Goal: Task Accomplishment & Management: Complete application form

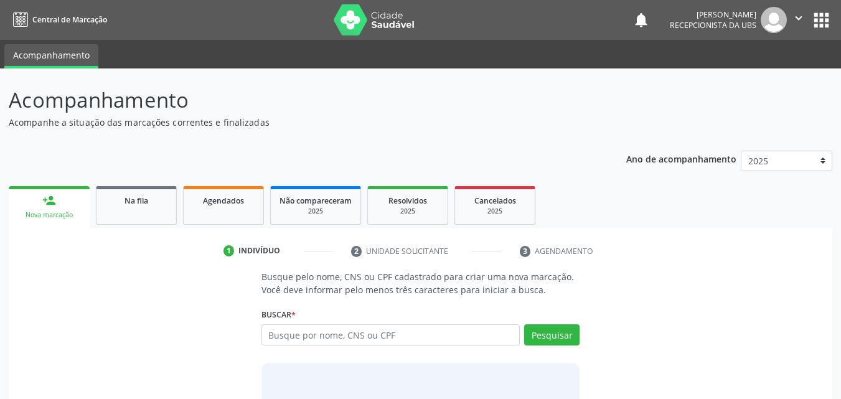
click at [68, 210] on div "Nova marcação" at bounding box center [48, 214] width 63 height 9
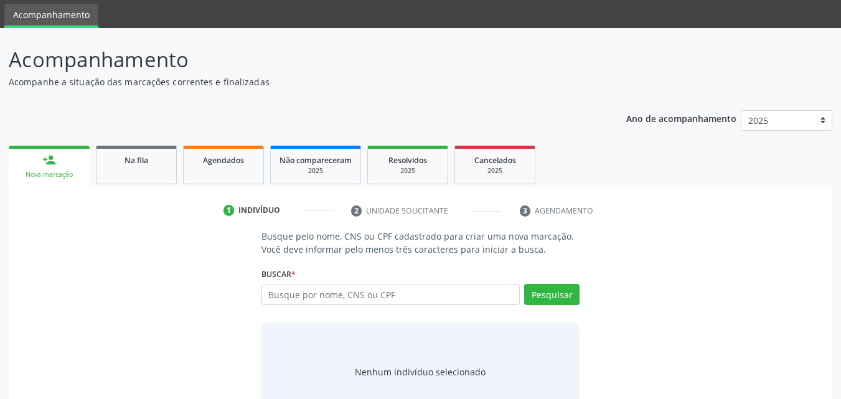
scroll to position [62, 0]
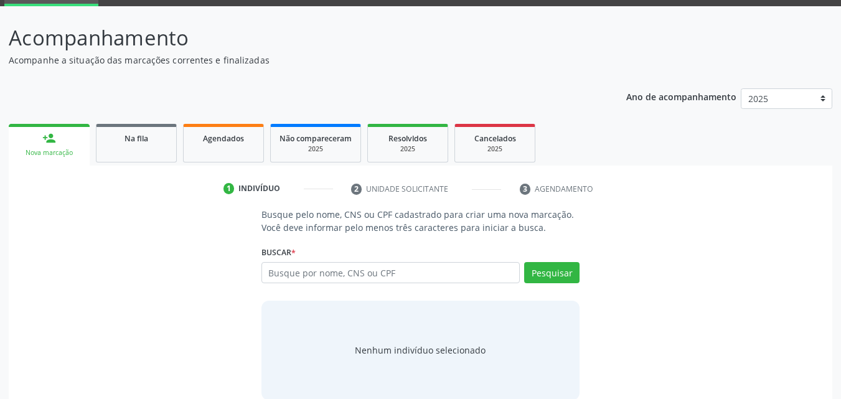
click at [54, 139] on div "person_add" at bounding box center [49, 138] width 14 height 14
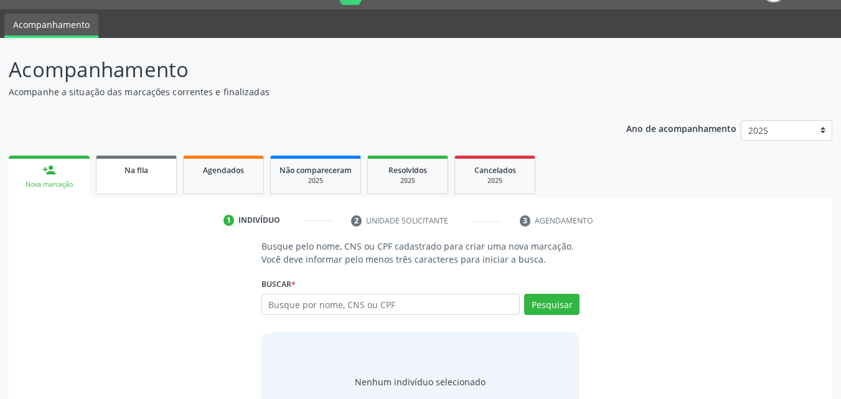
scroll to position [0, 0]
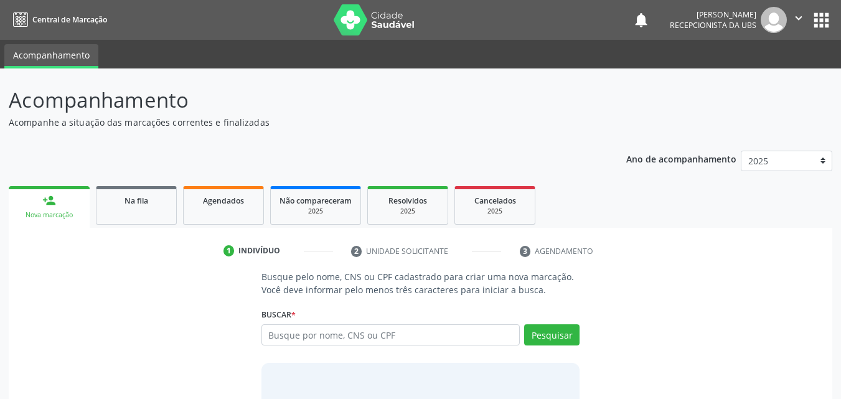
click at [61, 198] on link "person_add Nova marcação" at bounding box center [49, 207] width 81 height 42
click at [49, 203] on div "person_add" at bounding box center [49, 201] width 14 height 14
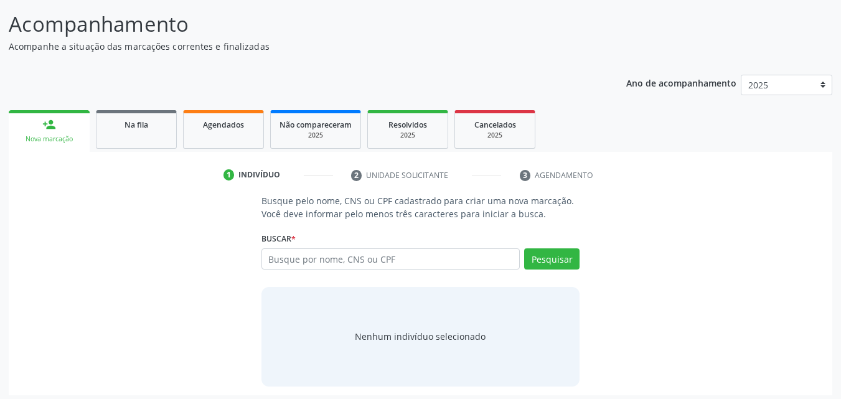
scroll to position [81, 0]
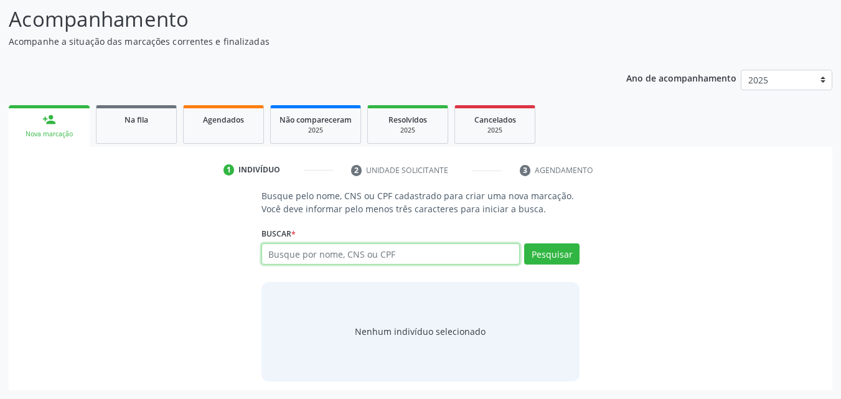
click at [384, 255] on input "text" at bounding box center [390, 253] width 259 height 21
type input "700509962704251"
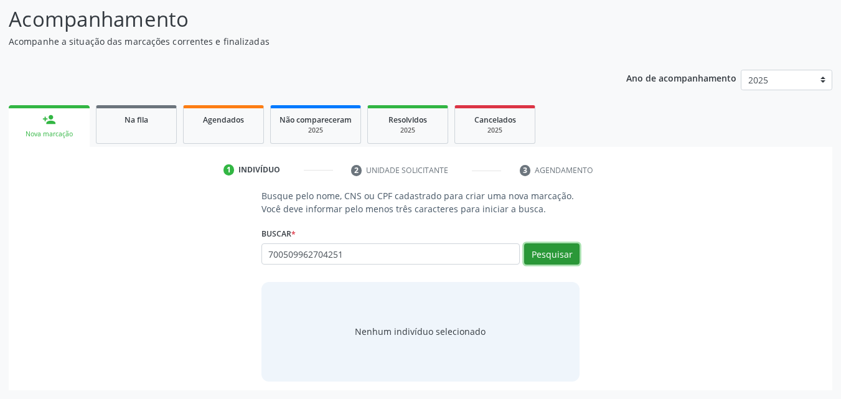
click at [539, 255] on button "Pesquisar" at bounding box center [551, 253] width 55 height 21
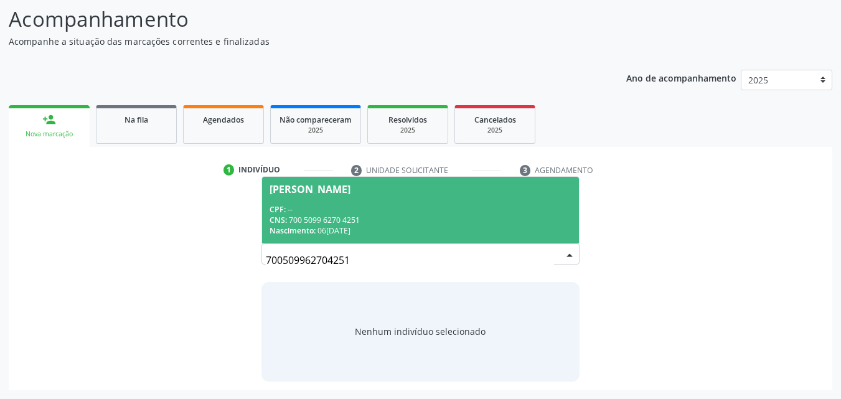
click at [472, 198] on span "[PERSON_NAME] CPF: -- CNS: 700 5099 6270 4251 Nascimento: 06/[DATE]" at bounding box center [420, 210] width 317 height 67
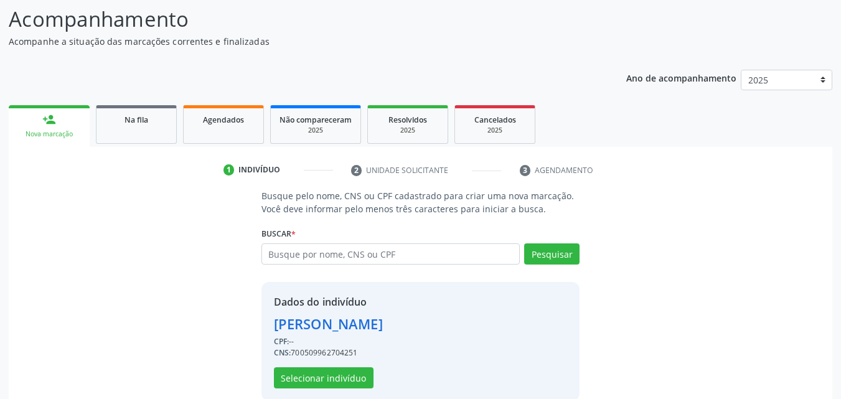
scroll to position [100, 0]
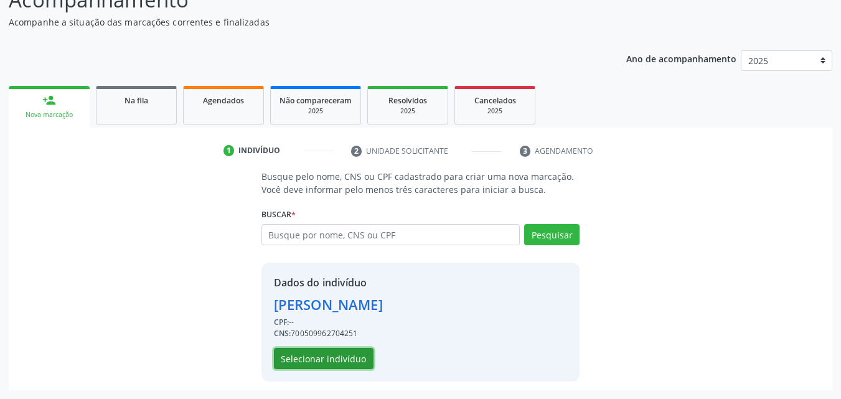
click at [320, 366] on button "Selecionar indivíduo" at bounding box center [324, 358] width 100 height 21
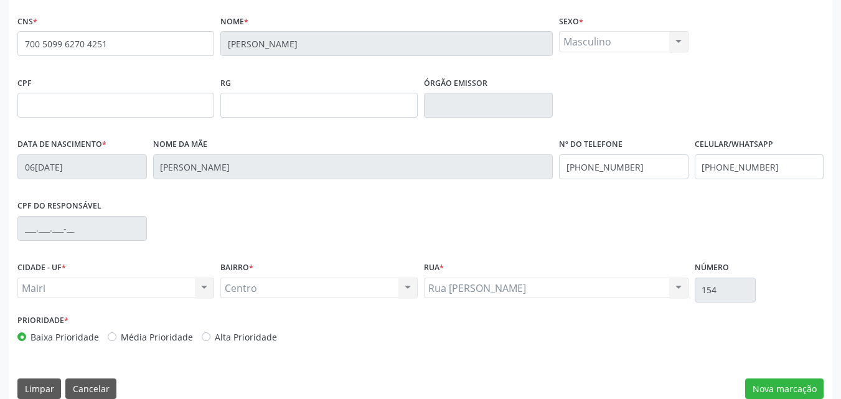
scroll to position [276, 0]
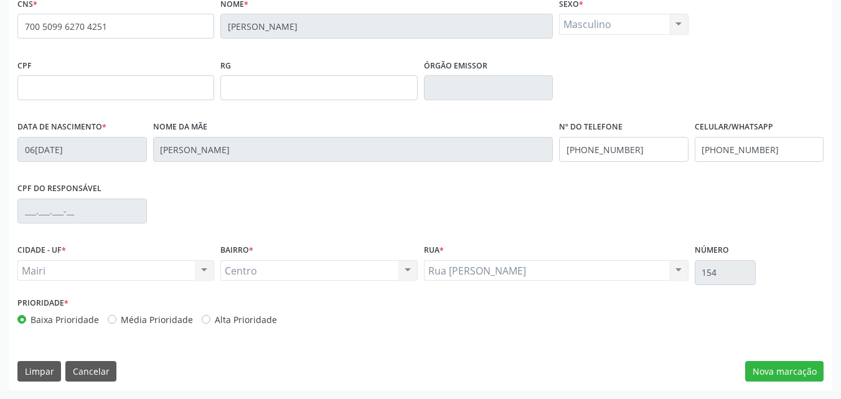
click at [259, 320] on label "Alta Prioridade" at bounding box center [246, 319] width 62 height 13
click at [210, 320] on input "Alta Prioridade" at bounding box center [206, 318] width 9 height 11
radio input "true"
click at [765, 360] on div "CNS * 700 5099 6270 4251 [GEOGRAPHIC_DATA] * [PERSON_NAME] * Masculino Masculin…" at bounding box center [420, 192] width 823 height 396
click at [777, 365] on button "Nova marcação" at bounding box center [784, 371] width 78 height 21
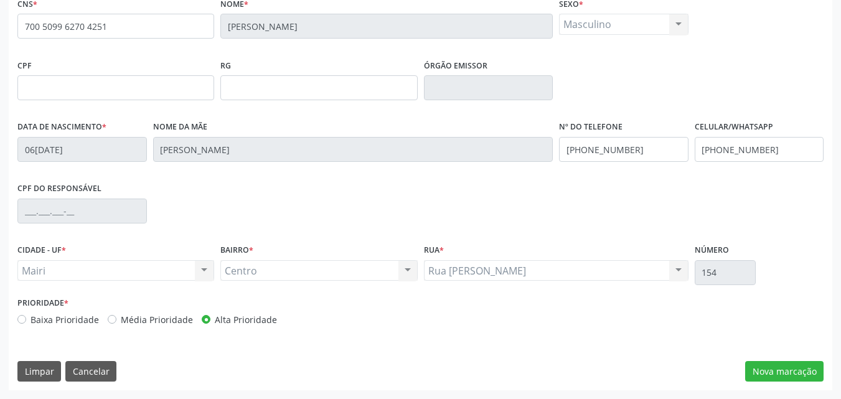
scroll to position [218, 0]
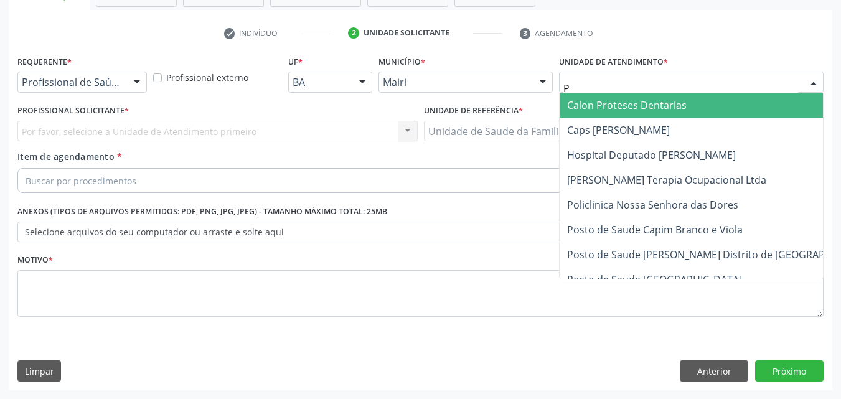
type input "PO"
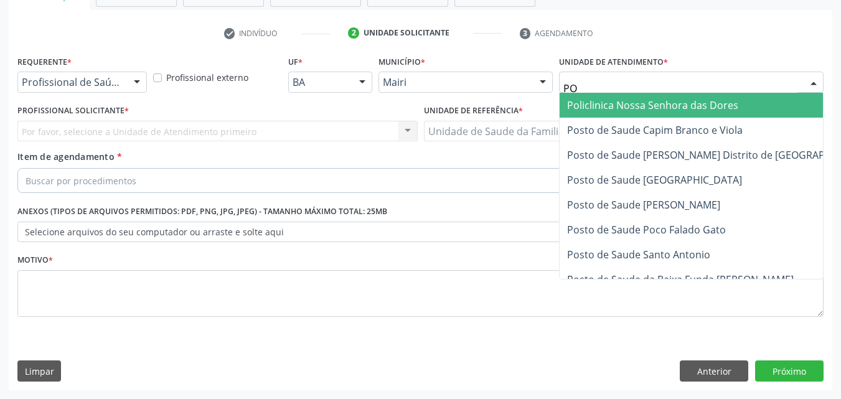
click at [642, 105] on span "Policlinica Nossa Senhora das Dores" at bounding box center [652, 105] width 171 height 14
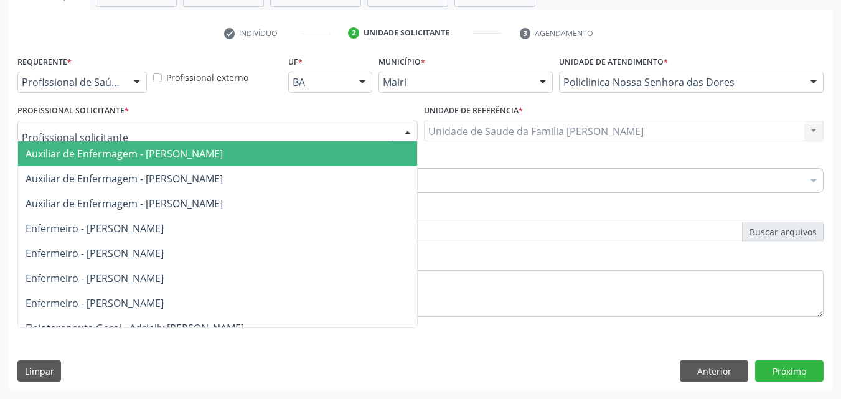
click at [113, 130] on div at bounding box center [217, 131] width 400 height 21
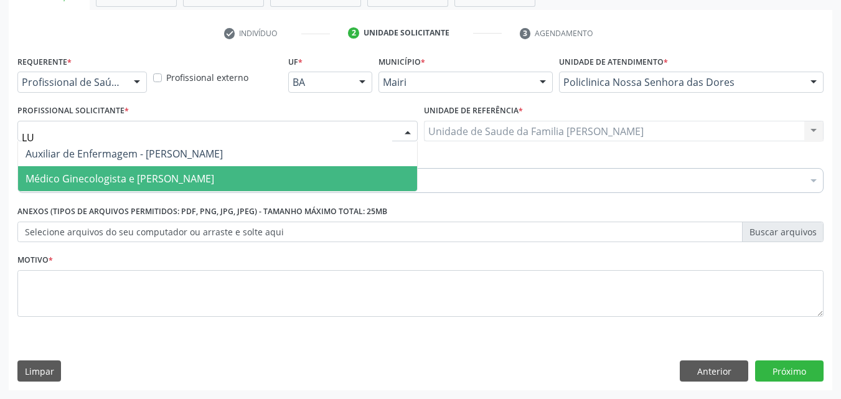
type input "L"
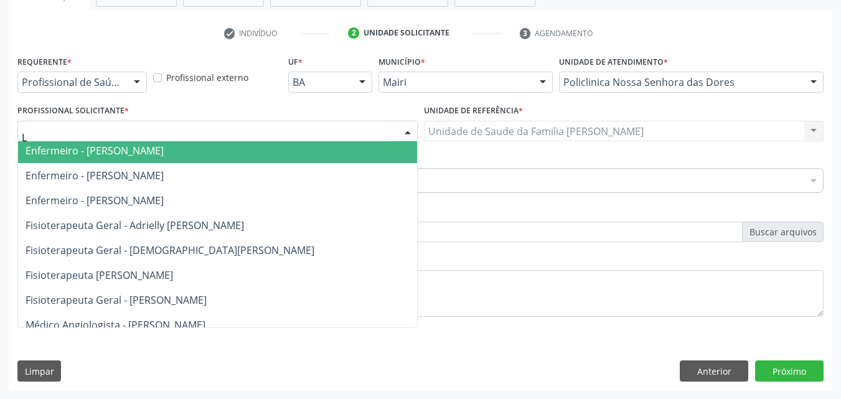
scroll to position [124, 0]
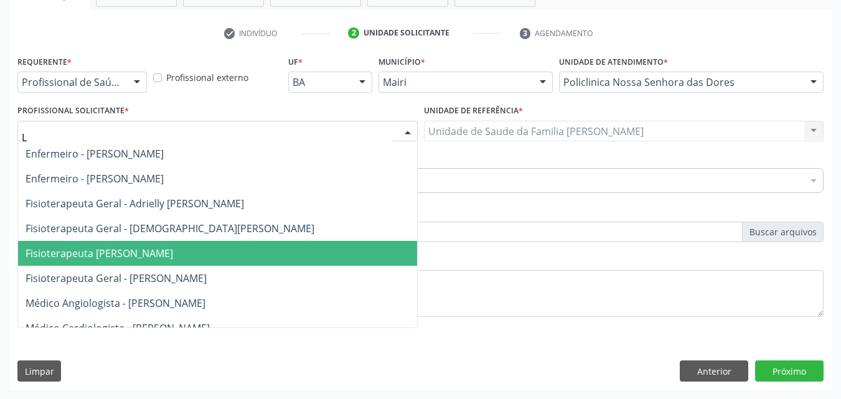
click at [149, 251] on span "Fisioterapeuta [PERSON_NAME]" at bounding box center [99, 253] width 147 height 14
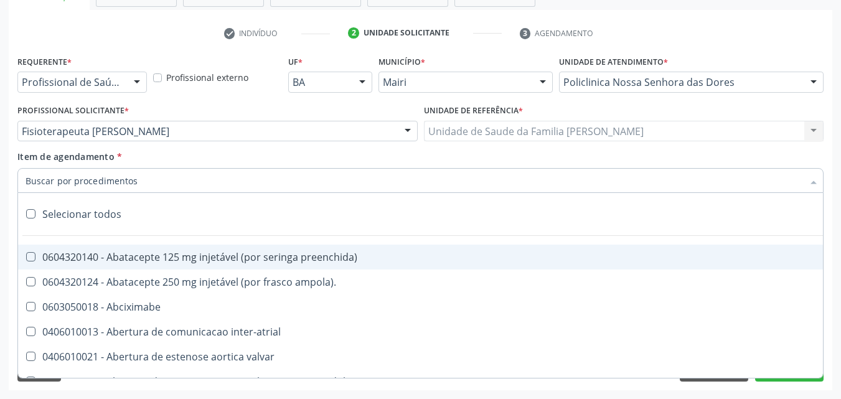
type input "F"
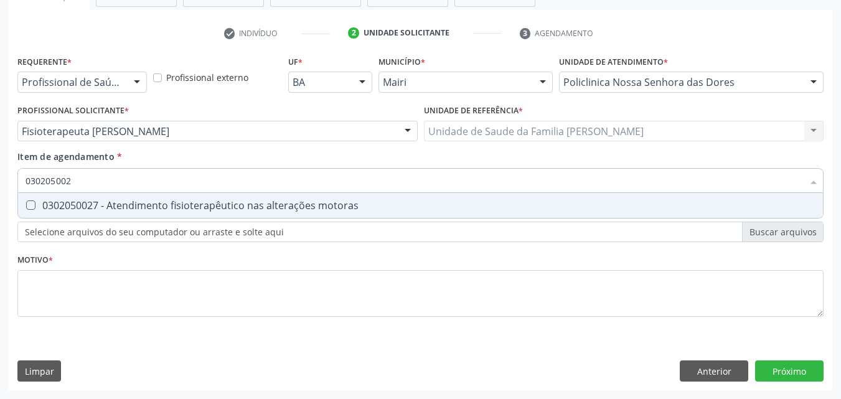
type input "0302050027"
click at [96, 203] on div "0302050027 - Atendimento fisioterapêutico nas alterações motoras" at bounding box center [421, 205] width 790 height 10
checkbox motoras "true"
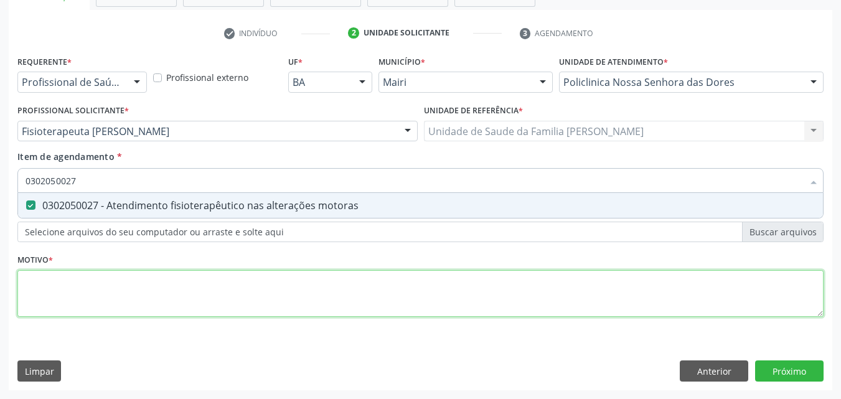
click at [70, 281] on div "Requerente * Profissional de Saúde Profissional de Saúde Paciente Nenhum result…" at bounding box center [420, 193] width 806 height 282
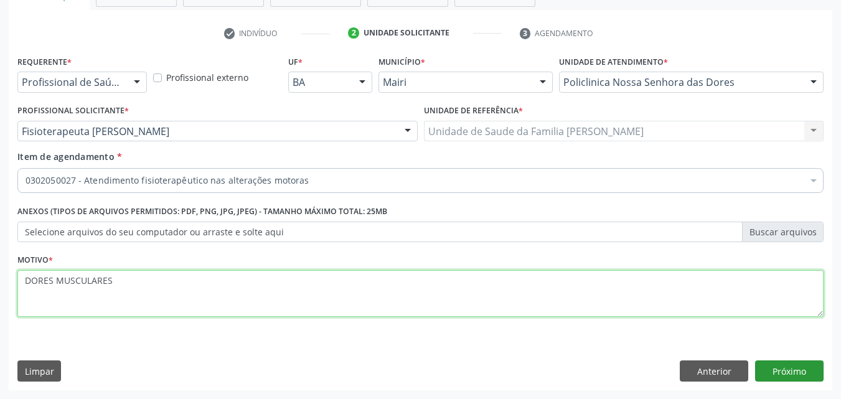
type textarea "DORES MUSCULARES"
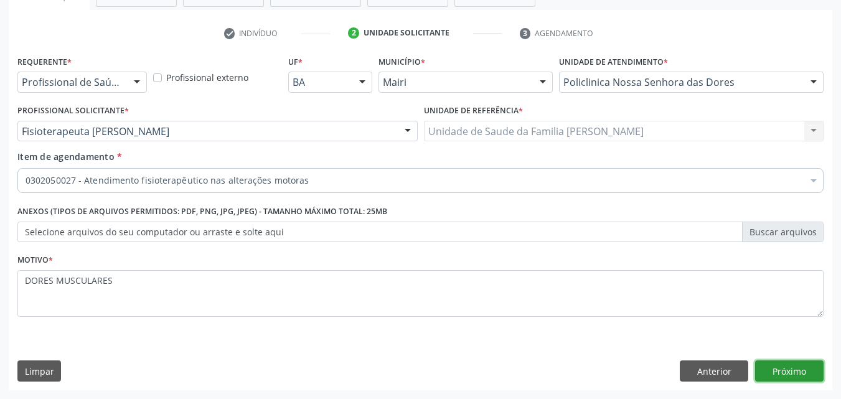
click at [801, 365] on button "Próximo" at bounding box center [789, 370] width 68 height 21
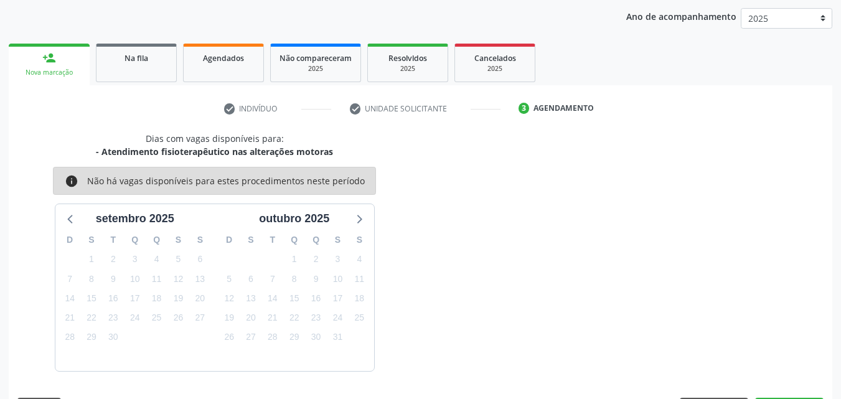
scroll to position [179, 0]
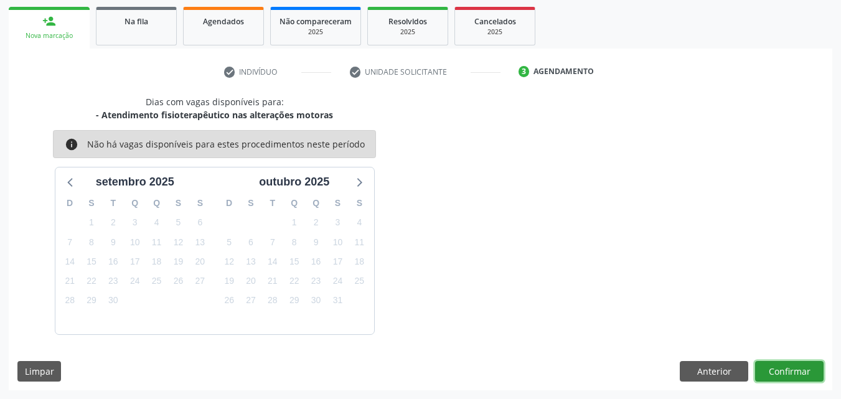
click at [801, 365] on button "Confirmar" at bounding box center [789, 371] width 68 height 21
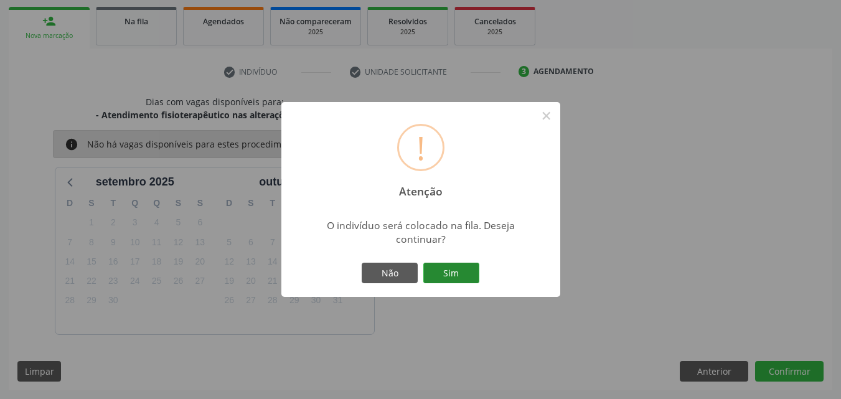
click at [465, 278] on button "Sim" at bounding box center [451, 273] width 56 height 21
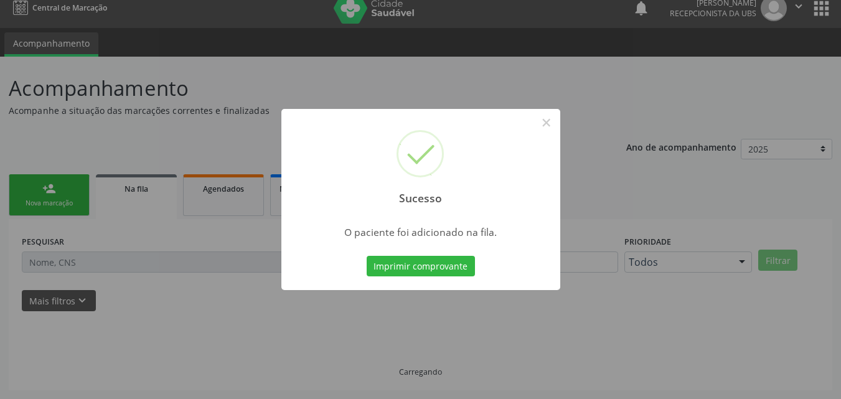
scroll to position [12, 0]
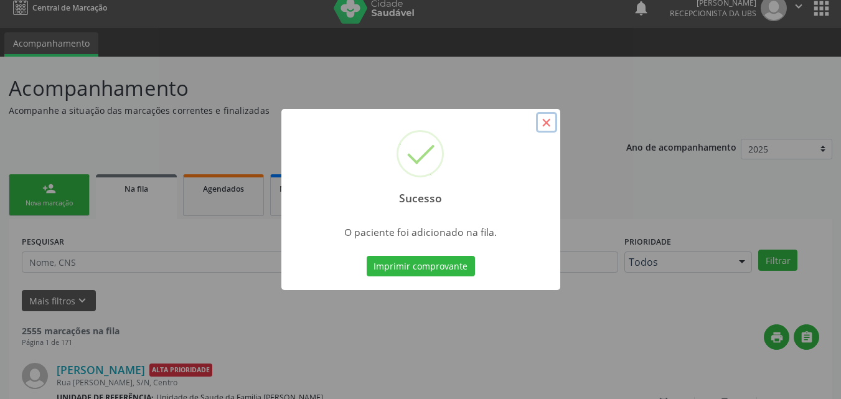
click at [546, 121] on button "×" at bounding box center [546, 122] width 21 height 21
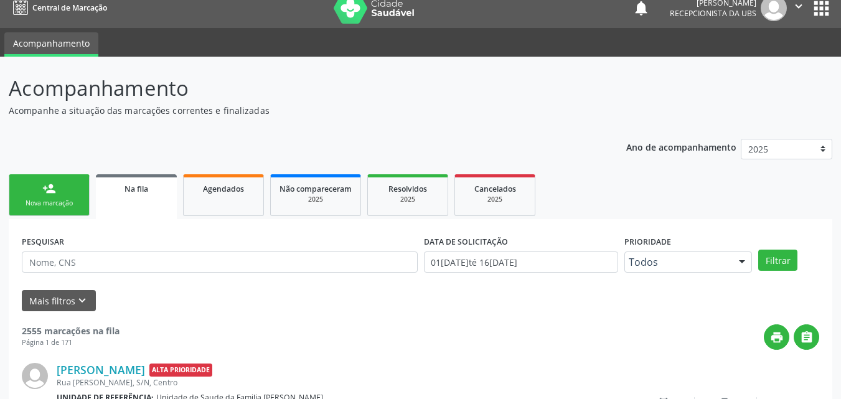
click at [50, 197] on link "person_add Nova marcação" at bounding box center [49, 195] width 81 height 42
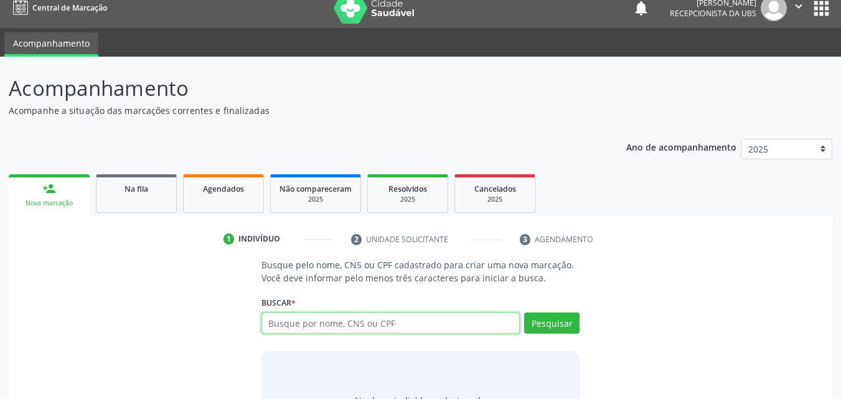
click at [362, 319] on input "text" at bounding box center [390, 322] width 259 height 21
click at [362, 319] on input "703604003615232" at bounding box center [390, 322] width 259 height 21
type input "703604003615232"
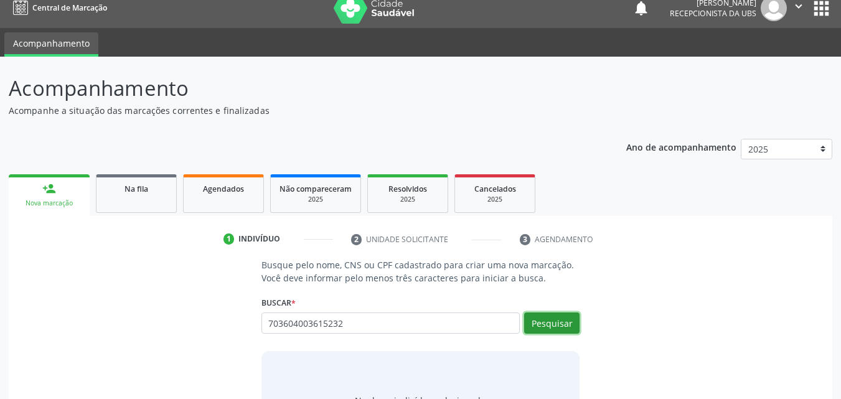
click at [559, 323] on button "Pesquisar" at bounding box center [551, 322] width 55 height 21
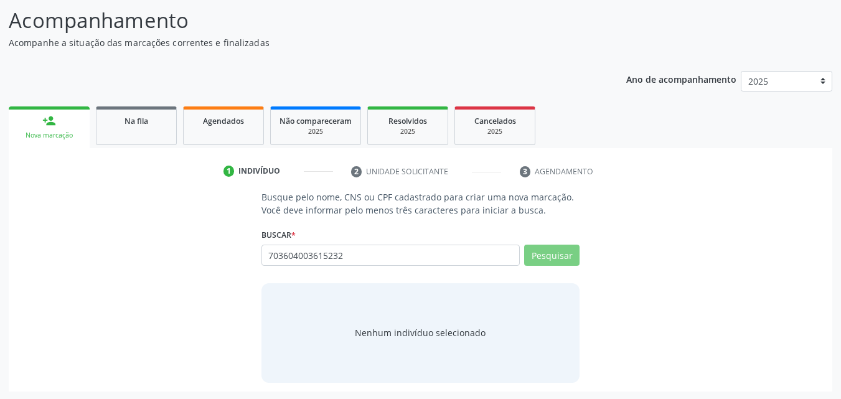
scroll to position [81, 0]
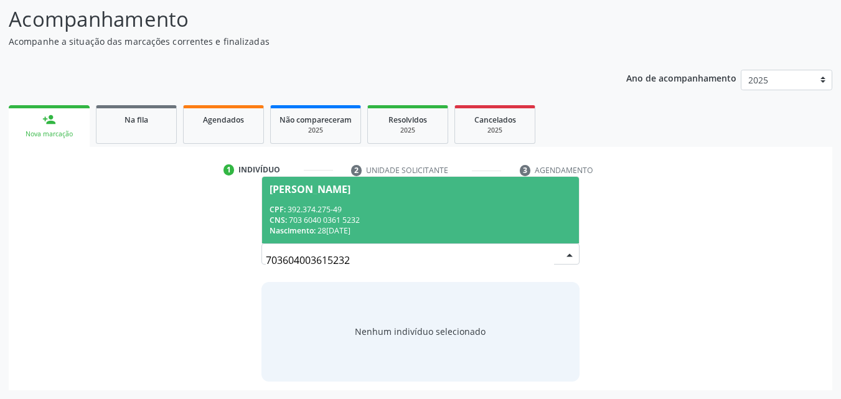
click at [394, 200] on span "[PERSON_NAME] CPF: 392.374.275-49 CNS: 703 6040 0361 5232 Nascimento: 28/[DATE]" at bounding box center [420, 210] width 317 height 67
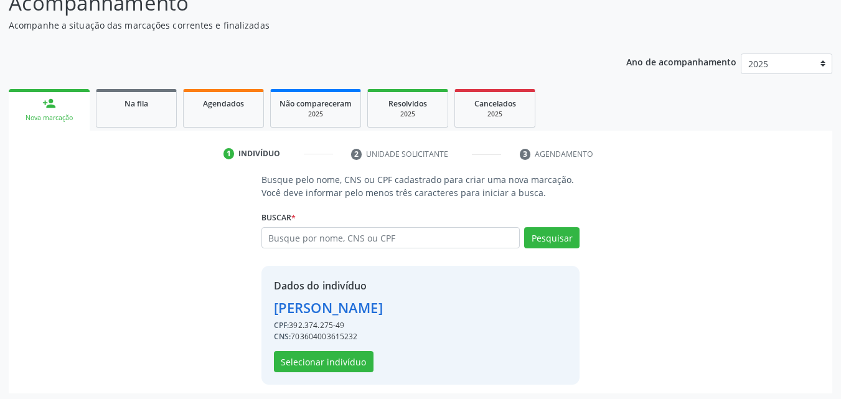
scroll to position [100, 0]
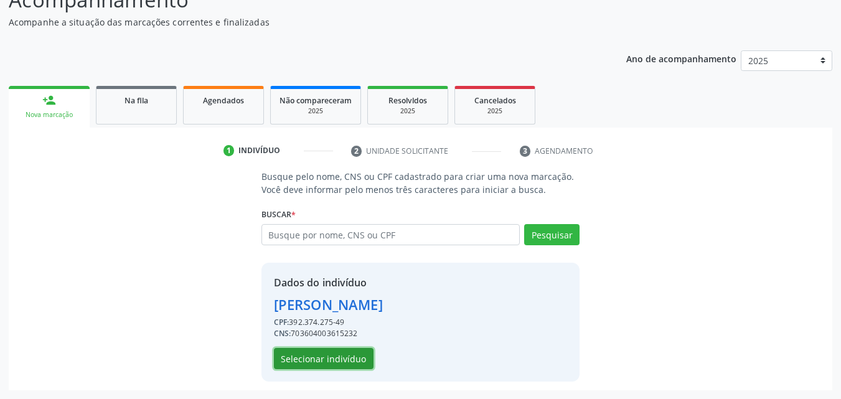
click at [350, 353] on button "Selecionar indivíduo" at bounding box center [324, 358] width 100 height 21
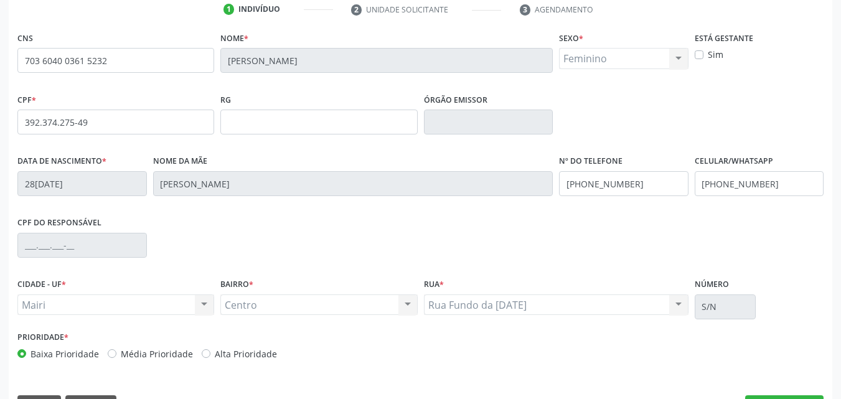
scroll to position [276, 0]
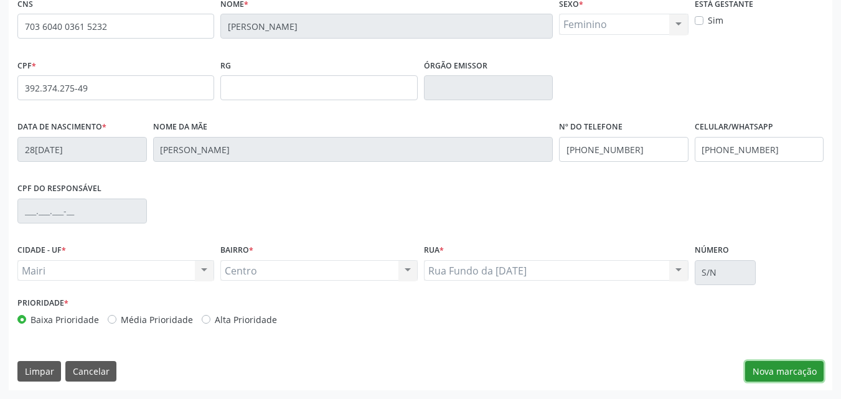
click at [790, 363] on button "Nova marcação" at bounding box center [784, 371] width 78 height 21
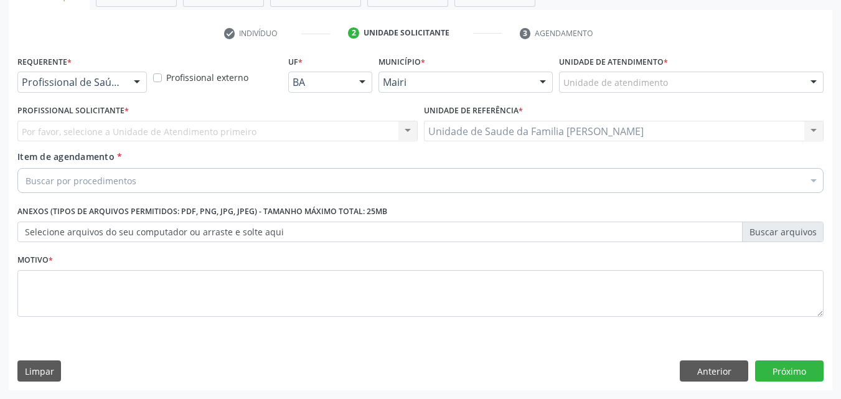
scroll to position [218, 0]
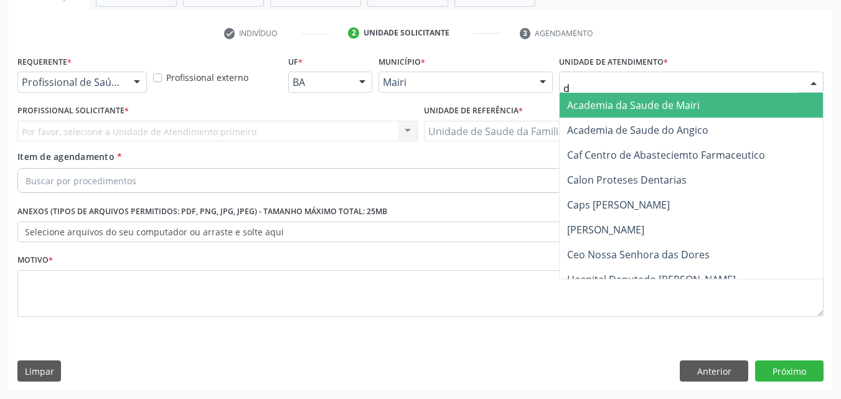
type input "di"
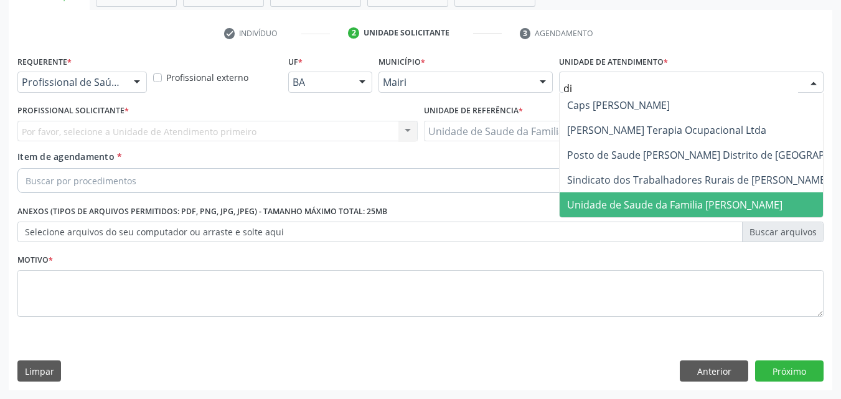
click at [630, 202] on span "Unidade de Saude da Familia [PERSON_NAME]" at bounding box center [674, 205] width 215 height 14
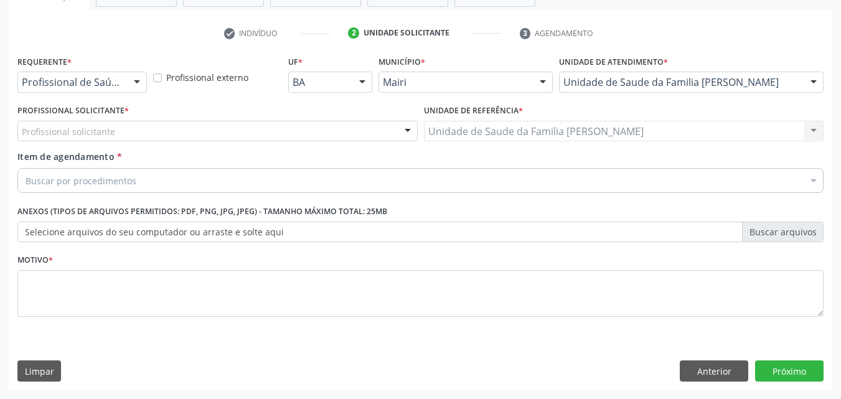
click at [118, 125] on div "Profissional solicitante" at bounding box center [217, 131] width 400 height 21
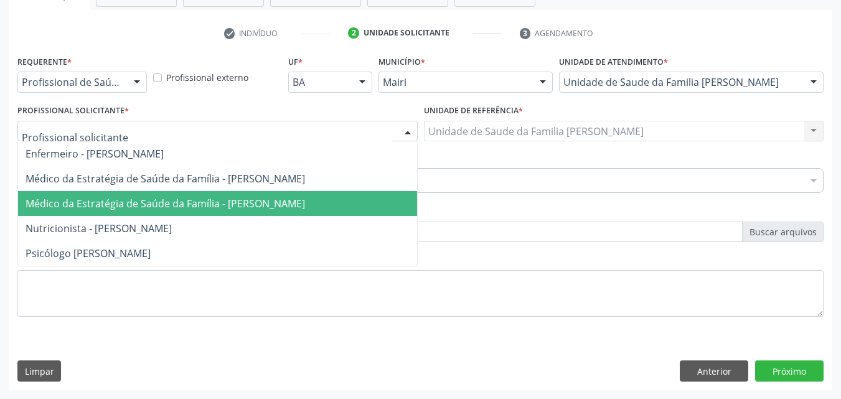
click at [136, 204] on span "Médico da Estratégia de Saúde da Família - [PERSON_NAME]" at bounding box center [165, 204] width 279 height 14
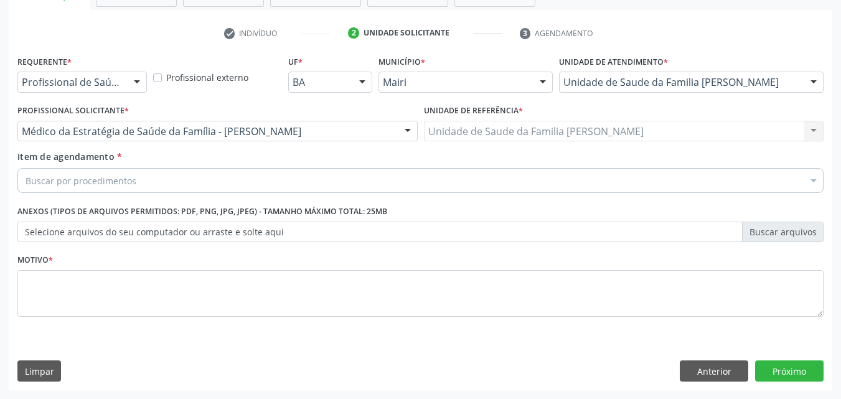
click at [136, 183] on div "Buscar por procedimentos" at bounding box center [420, 180] width 806 height 25
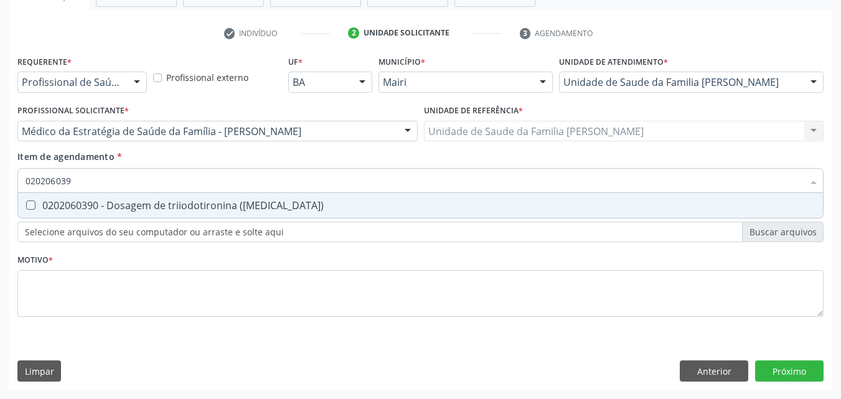
type input "0202060390"
click at [131, 195] on span "0202060390 - Dosagem de triiodotironina ([MEDICAL_DATA])" at bounding box center [420, 205] width 805 height 25
checkbox \(t3\) "true"
type input "0"
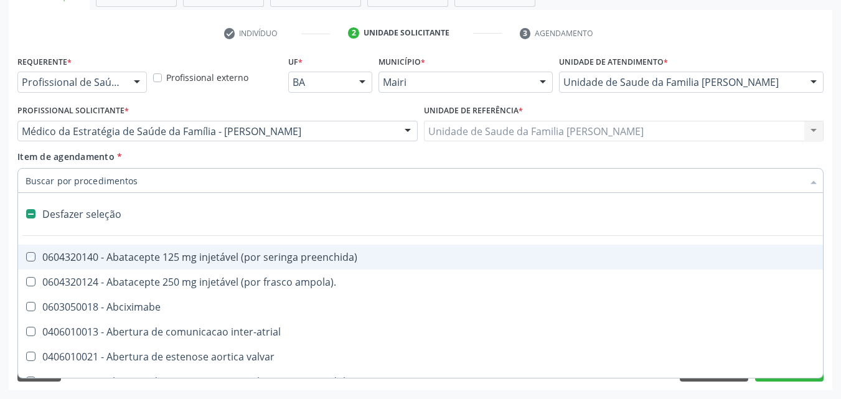
checkbox preenchida\) "false"
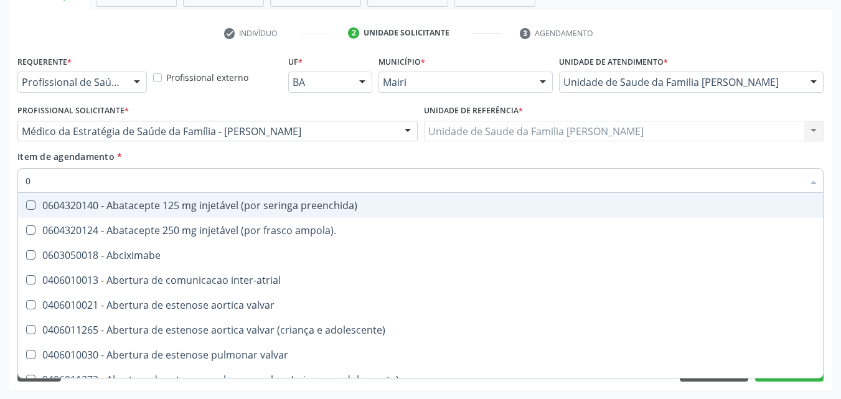
type input "02"
checkbox posterior "true"
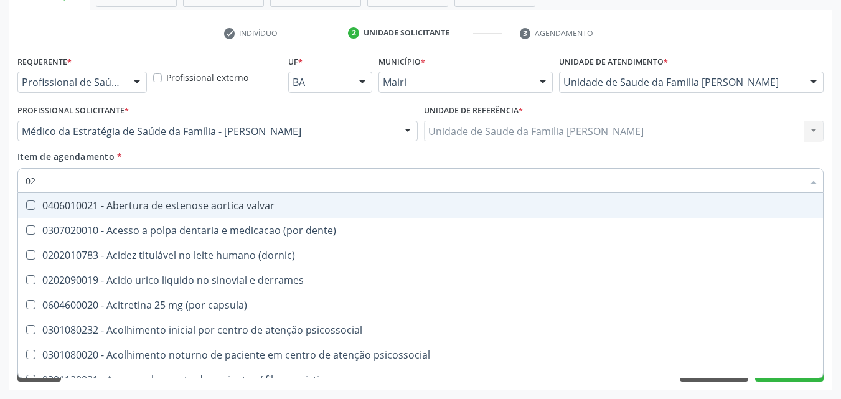
type input "020"
checkbox \(serotonina\) "true"
checkbox \(t3\) "false"
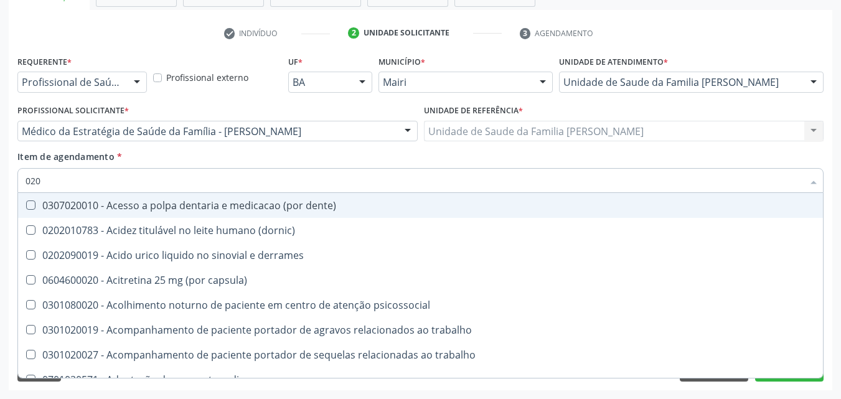
type input "0202"
checkbox gastrico "true"
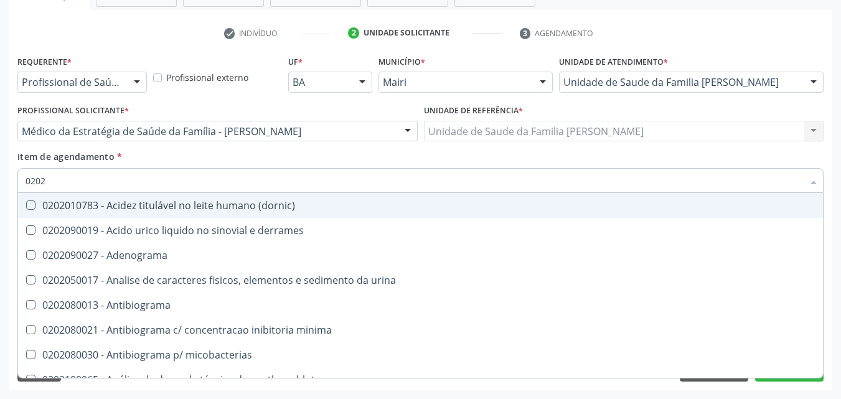
type input "02020"
checkbox renina "true"
checkbox \(t3\) "false"
type input "020206"
checkbox molecular "true"
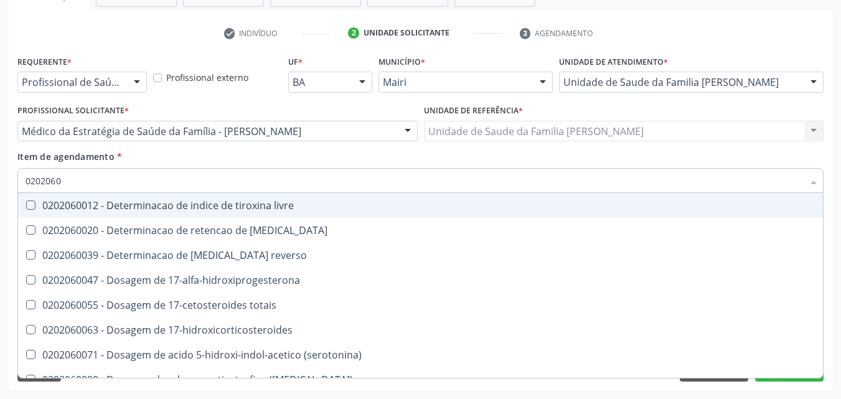
type input "02020603"
checkbox ciclico "true"
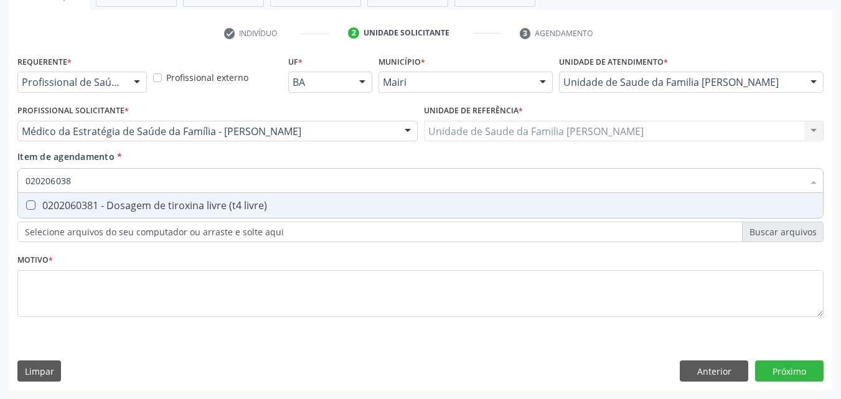
type input "0202060381"
click at [123, 205] on div "0202060381 - Dosagem de tiroxina livre (t4 livre)" at bounding box center [421, 205] width 790 height 10
checkbox livre\) "true"
type input "0"
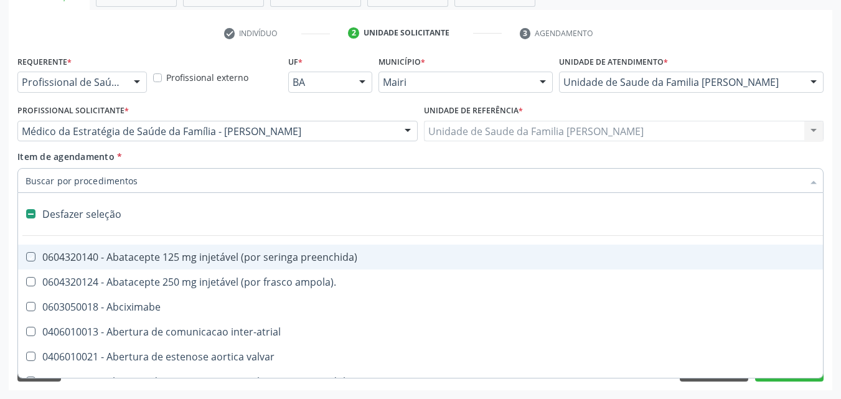
checkbox preenchida\) "false"
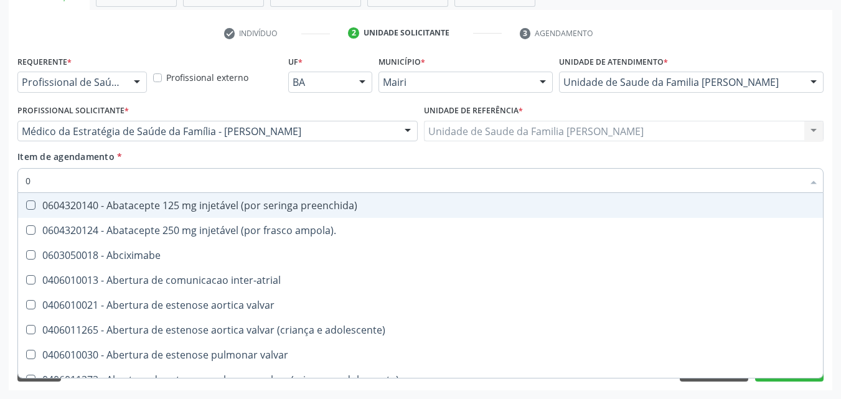
type input "02"
checkbox Colostomia "true"
checkbox posterior "true"
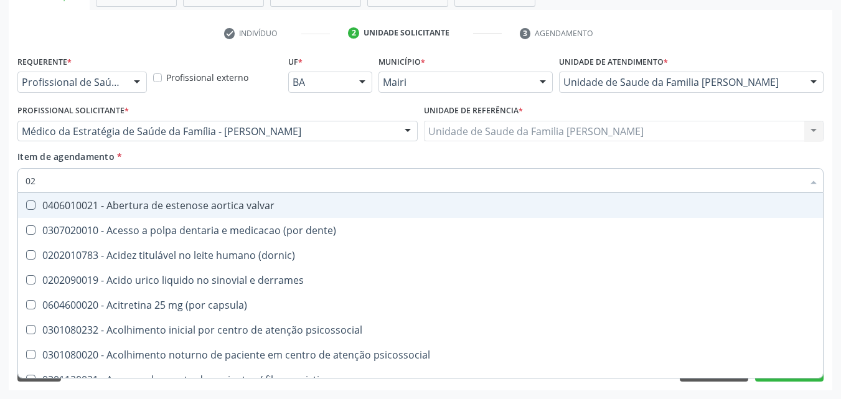
type input "020"
checkbox totais "true"
checkbox \(serotonina\) "true"
checkbox livre\) "false"
checkbox \(t3\) "false"
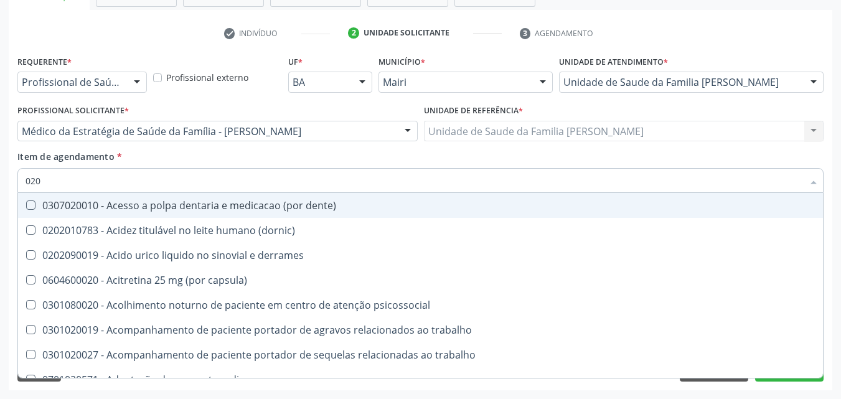
type input "0202"
checkbox captacao "true"
checkbox gastrico "true"
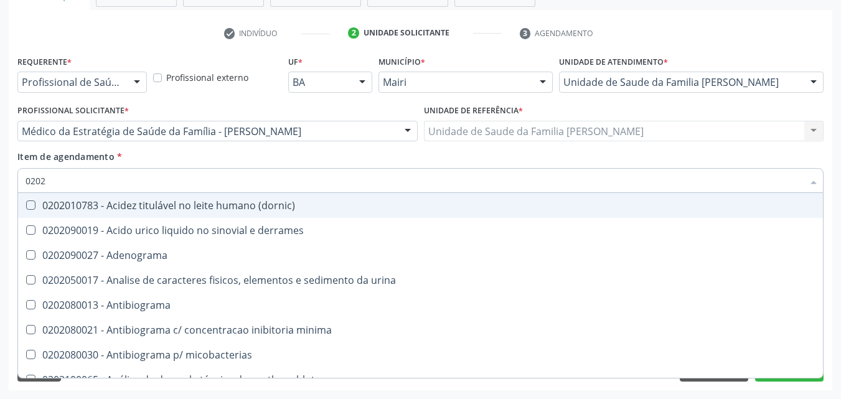
type input "02020"
checkbox horas\) "true"
checkbox renina "true"
checkbox livre\) "false"
checkbox \(t3\) "false"
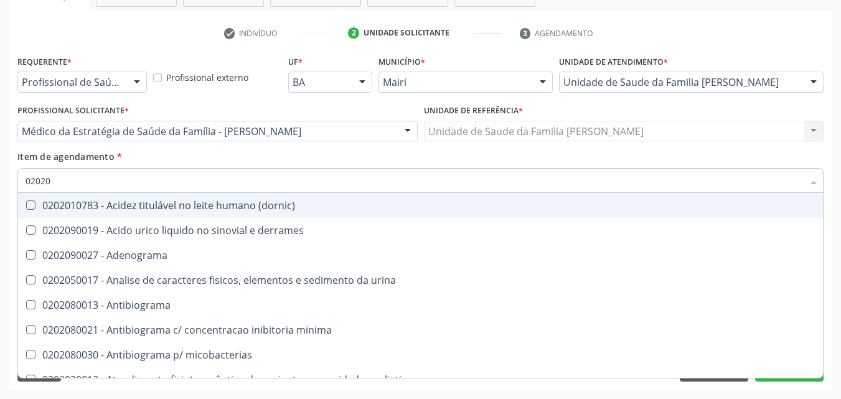
type input "020206"
checkbox \(qualitativo\) "true"
checkbox molecular "true"
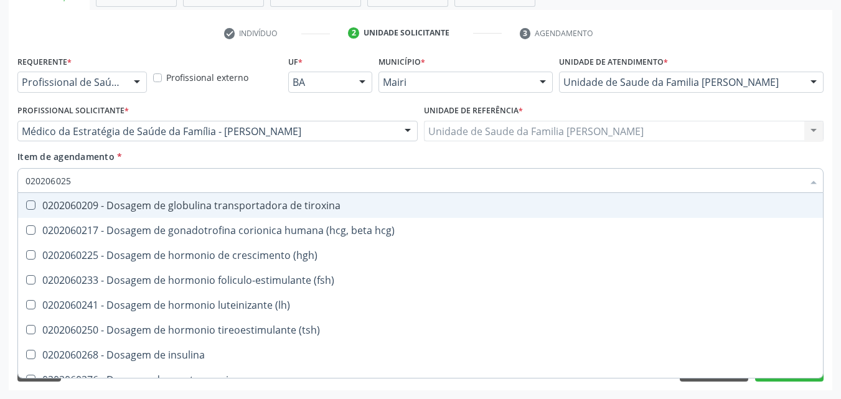
type input "0202060250"
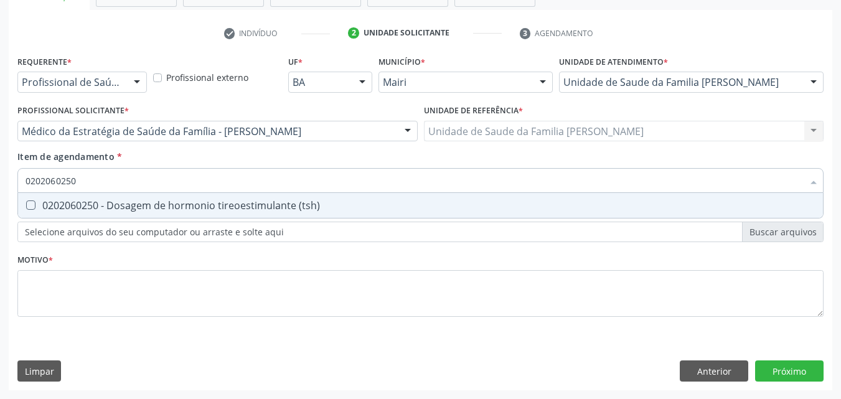
click at [123, 205] on div "0202060250 - Dosagem de hormonio tireoestimulante (tsh)" at bounding box center [421, 205] width 790 height 10
checkbox \(tsh\) "true"
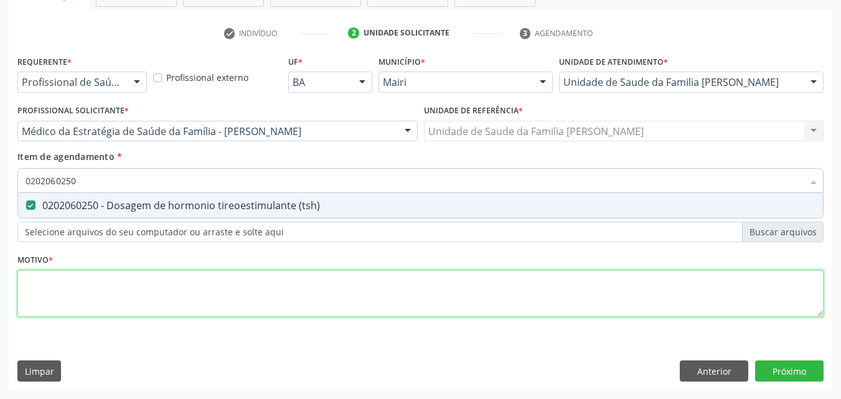
click at [106, 287] on div "Requerente * Profissional de Saúde Profissional de Saúde Paciente Nenhum result…" at bounding box center [420, 193] width 806 height 282
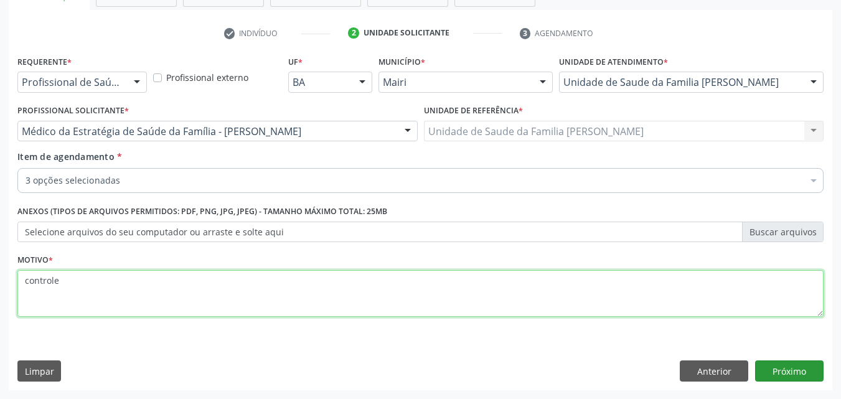
type textarea "controle"
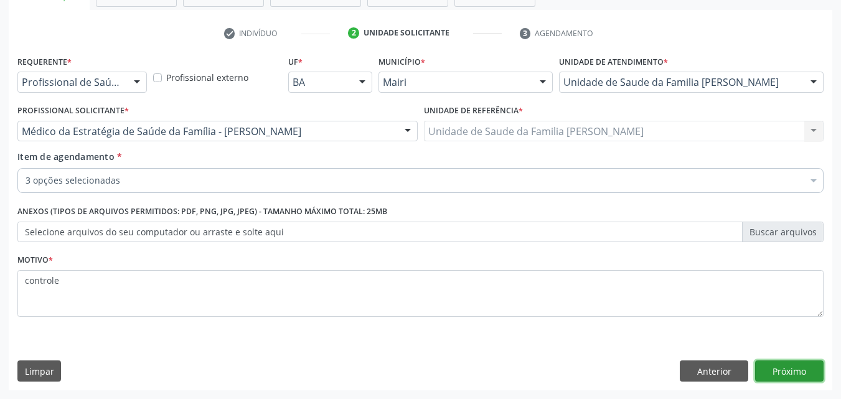
click at [813, 369] on button "Próximo" at bounding box center [789, 370] width 68 height 21
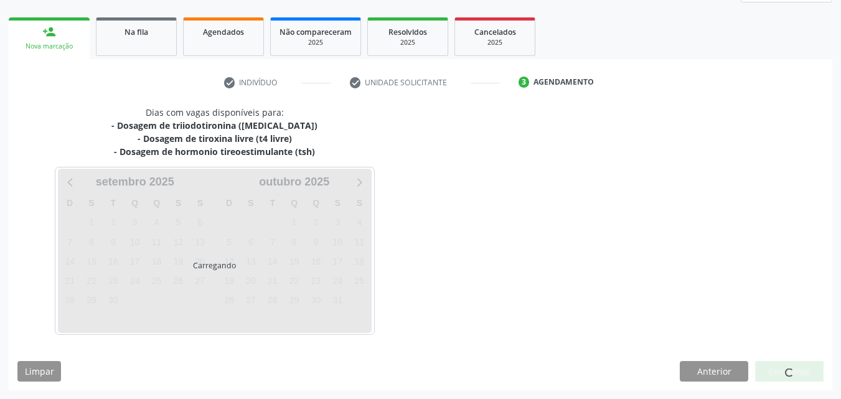
scroll to position [205, 0]
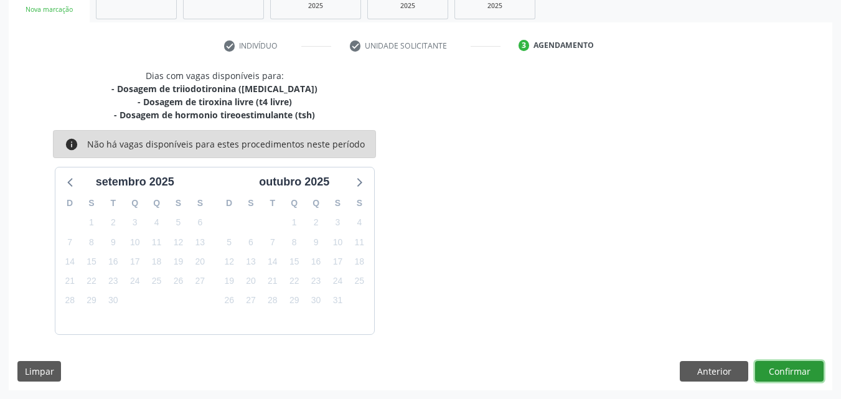
click at [813, 369] on button "Confirmar" at bounding box center [789, 371] width 68 height 21
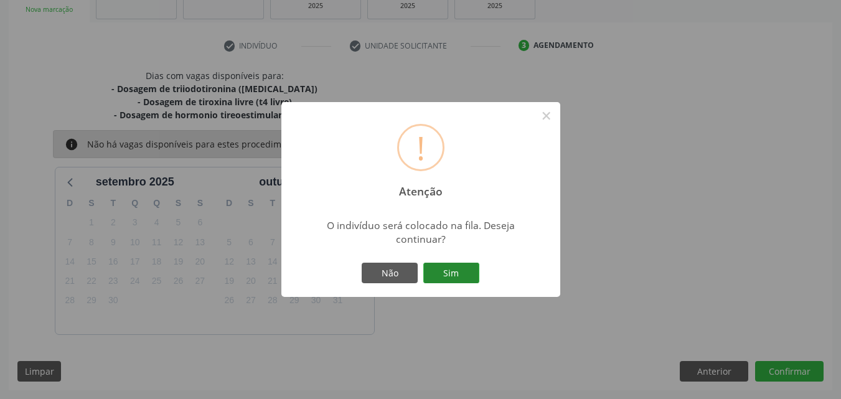
click at [452, 269] on button "Sim" at bounding box center [451, 273] width 56 height 21
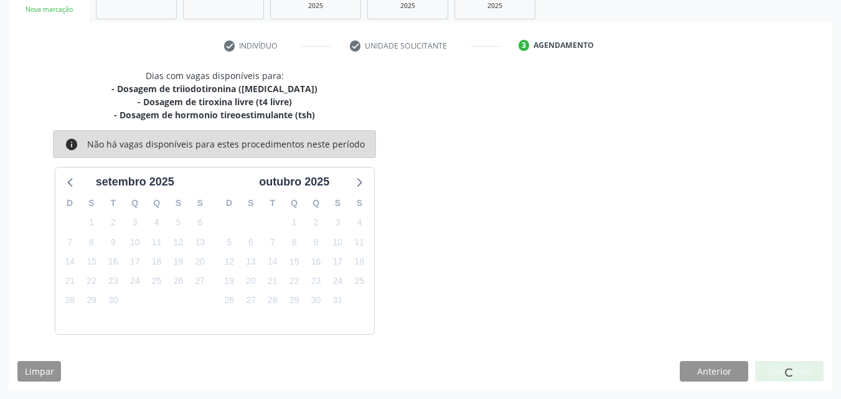
scroll to position [12, 0]
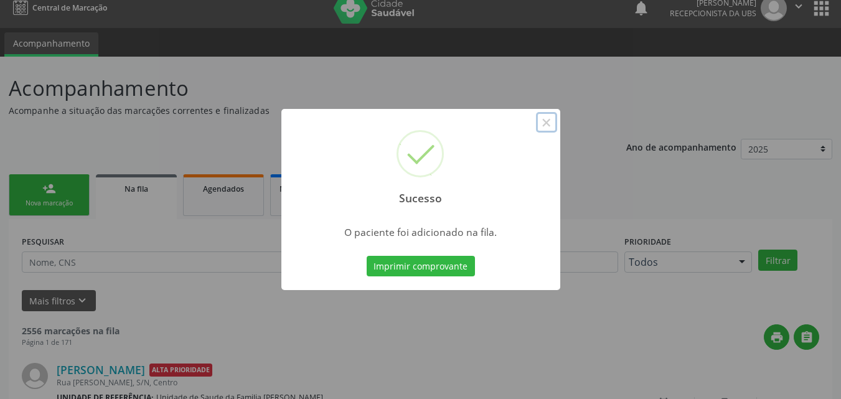
click at [552, 124] on button "×" at bounding box center [546, 122] width 21 height 21
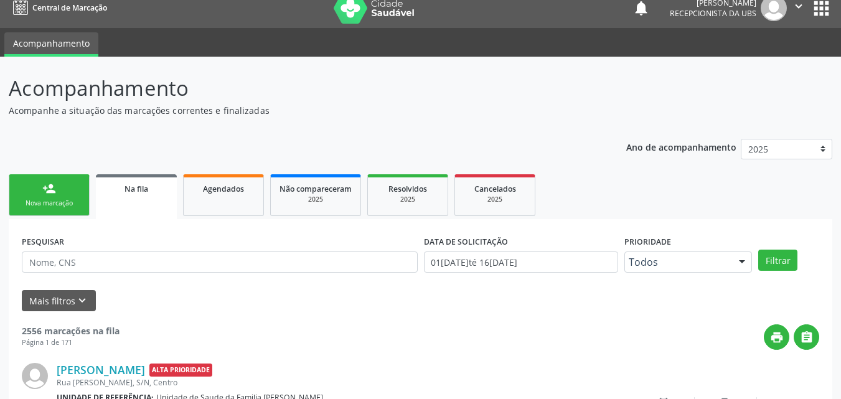
click at [67, 192] on link "person_add Nova marcação" at bounding box center [49, 195] width 81 height 42
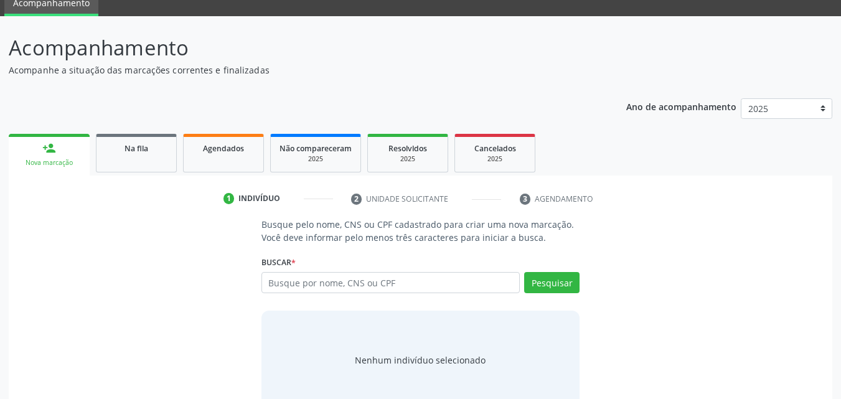
scroll to position [74, 0]
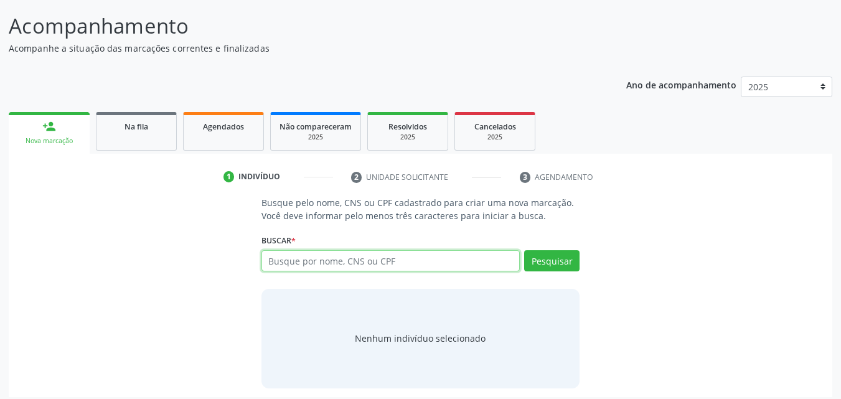
click at [341, 254] on input "text" at bounding box center [390, 260] width 259 height 21
paste input "703604003615232"
type input "703604003615232"
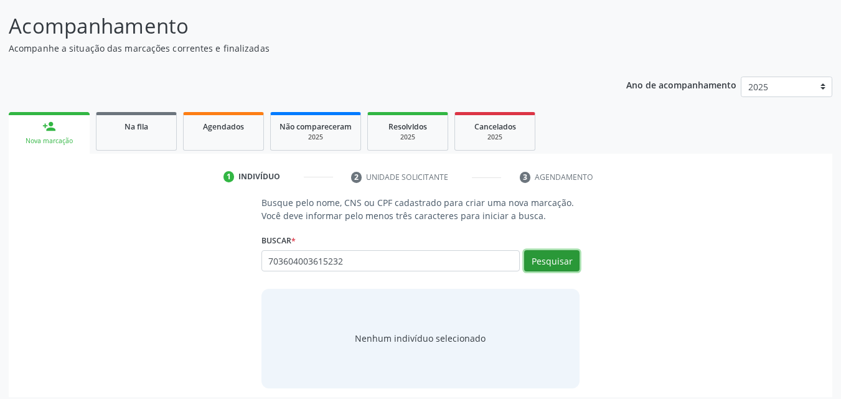
click at [545, 251] on button "Pesquisar" at bounding box center [551, 260] width 55 height 21
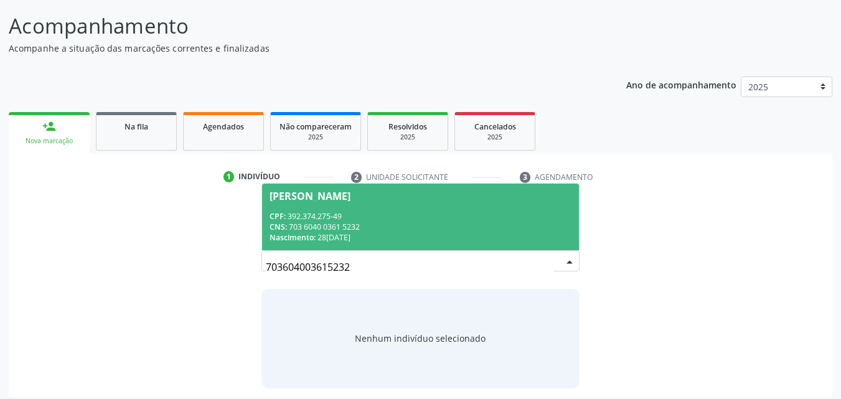
click at [388, 225] on div "CNS: 703 6040 0361 5232" at bounding box center [420, 227] width 302 height 11
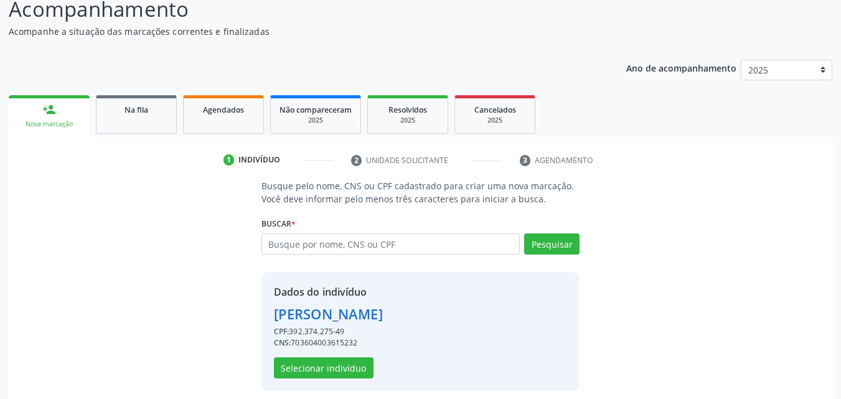
scroll to position [100, 0]
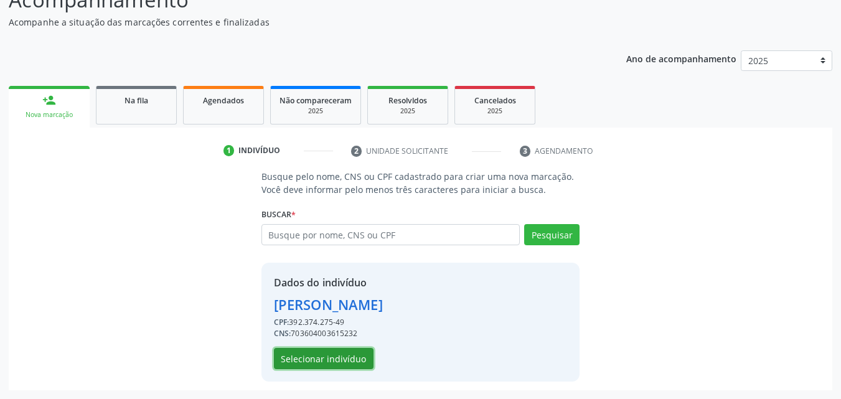
click at [319, 348] on button "Selecionar indivíduo" at bounding box center [324, 358] width 100 height 21
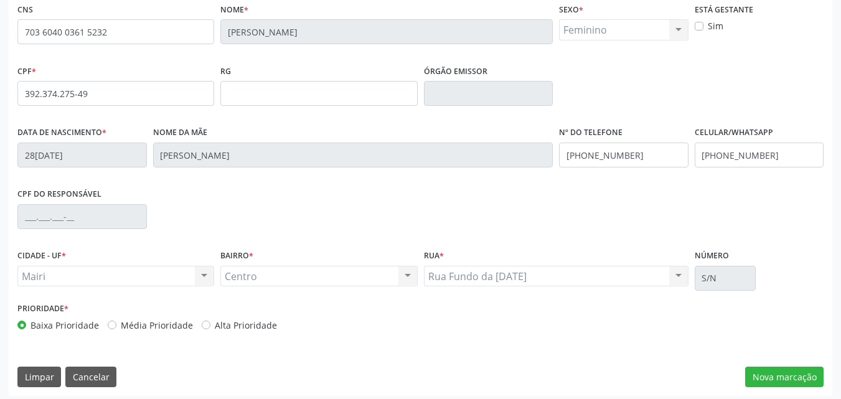
scroll to position [276, 0]
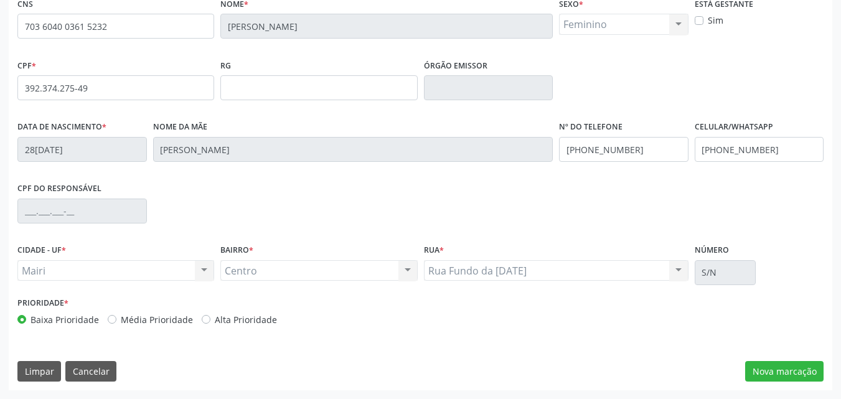
click at [246, 320] on label "Alta Prioridade" at bounding box center [246, 319] width 62 height 13
click at [210, 320] on input "Alta Prioridade" at bounding box center [206, 318] width 9 height 11
radio input "true"
click at [757, 372] on button "Nova marcação" at bounding box center [784, 371] width 78 height 21
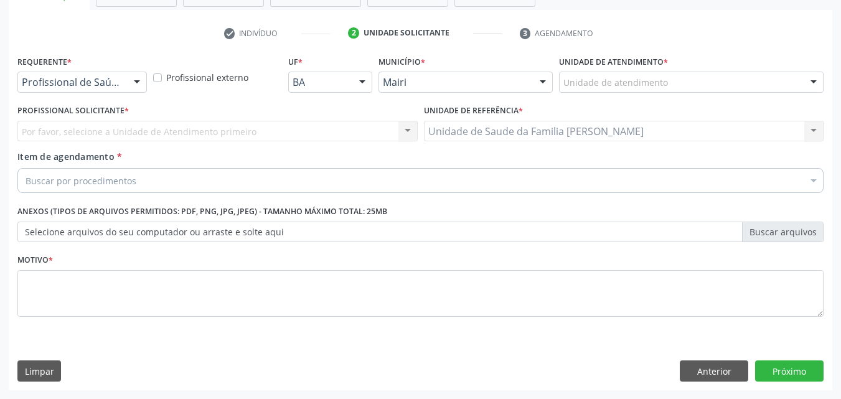
scroll to position [218, 0]
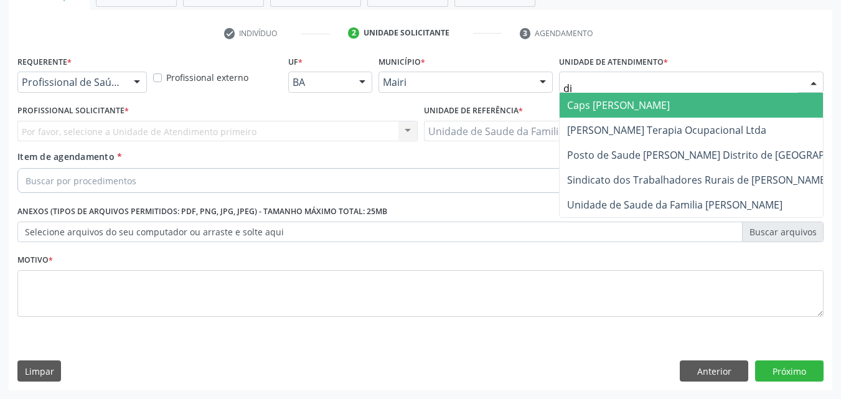
type input "dil"
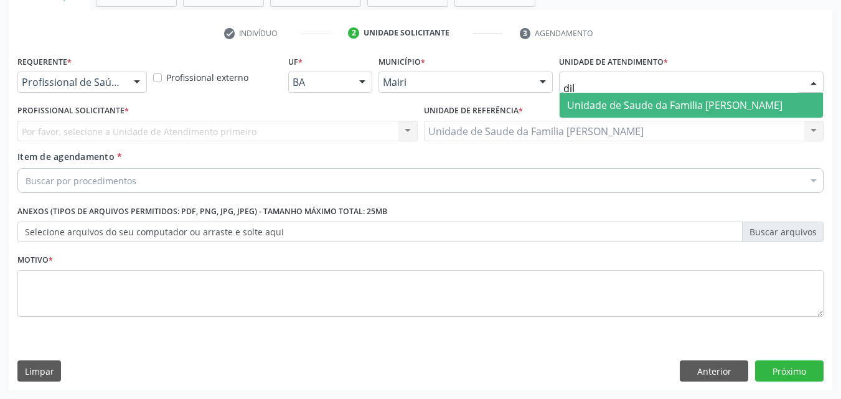
click at [600, 95] on span "Unidade de Saude da Familia [PERSON_NAME]" at bounding box center [690, 105] width 263 height 25
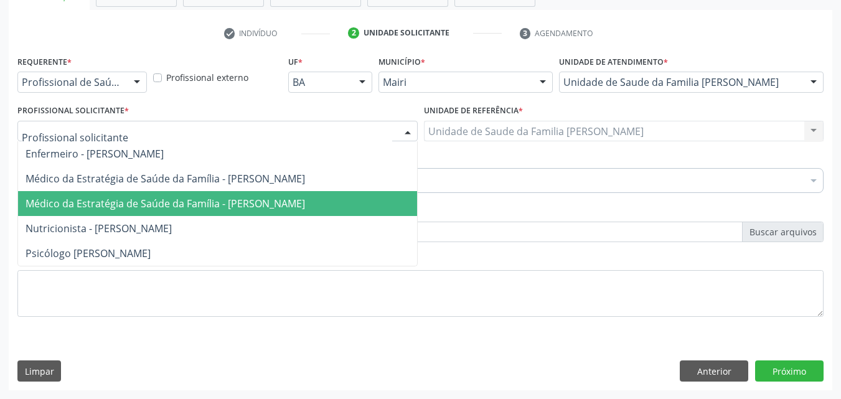
click at [69, 203] on span "Médico da Estratégia de Saúde da Família - [PERSON_NAME]" at bounding box center [165, 204] width 279 height 14
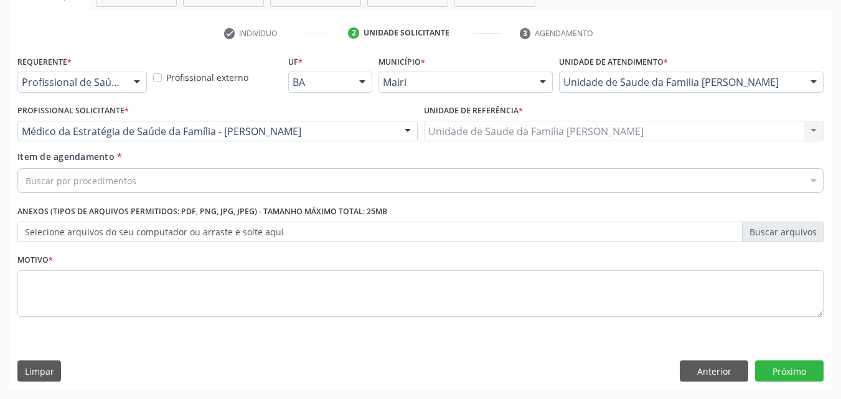
click at [72, 172] on div "Buscar por procedimentos" at bounding box center [420, 180] width 806 height 25
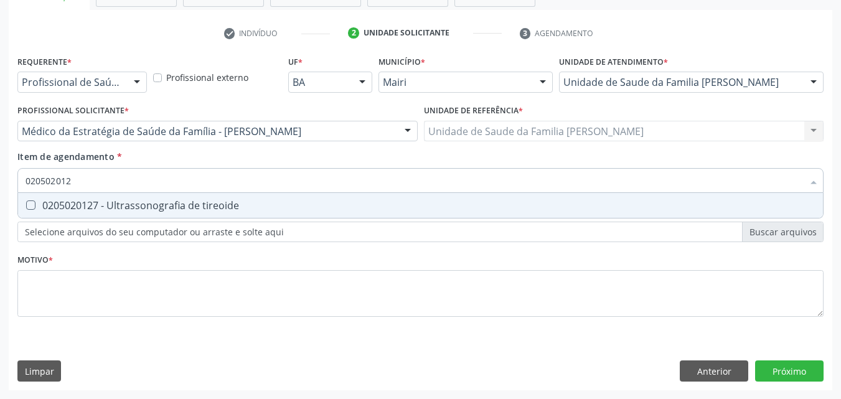
type input "0205020127"
click at [74, 205] on div "0205020127 - Ultrassonografia de tireoide" at bounding box center [421, 205] width 790 height 10
checkbox tireoide "true"
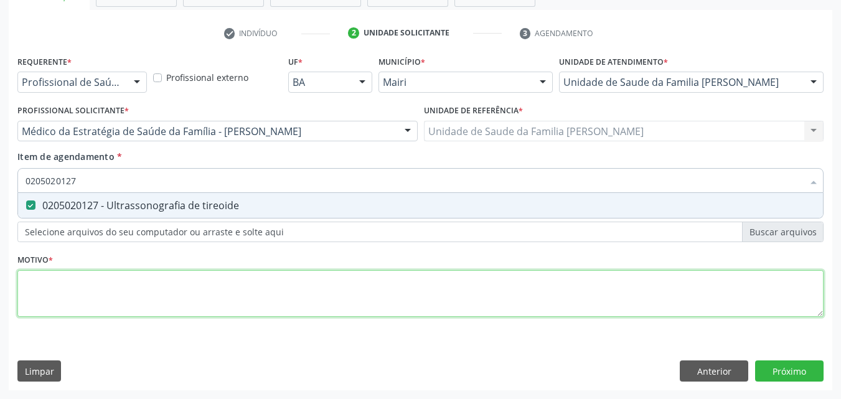
click at [42, 284] on div "Requerente * Profissional de Saúde Profissional de Saúde Paciente Nenhum result…" at bounding box center [420, 193] width 806 height 282
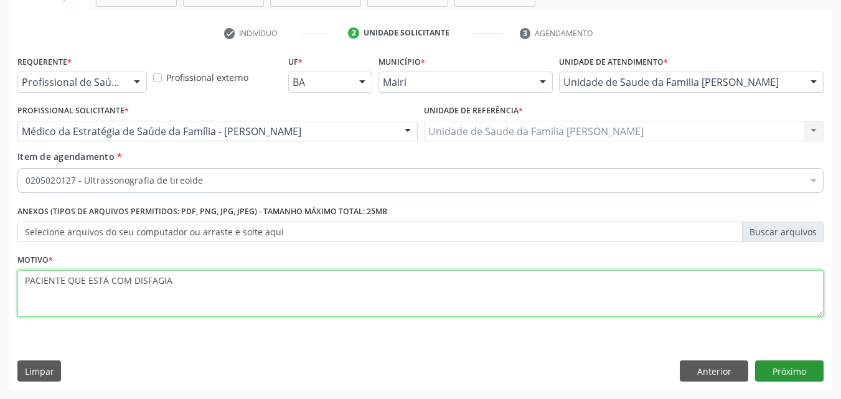
type textarea "PACIENTE QUE ESTÁ COM DISFAGIA"
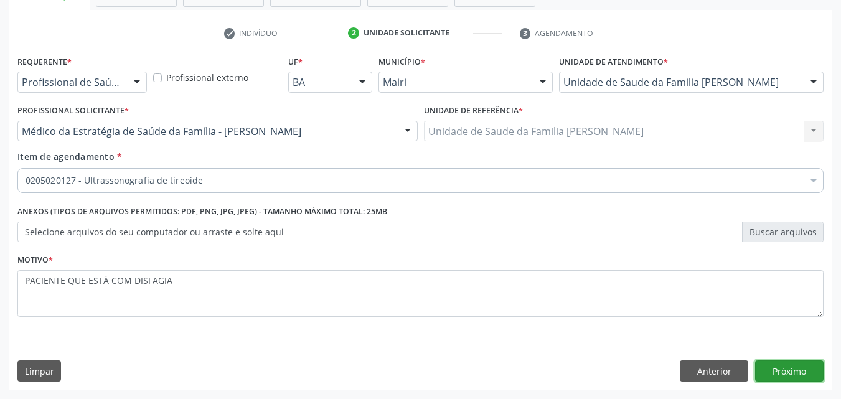
click at [817, 368] on button "Próximo" at bounding box center [789, 370] width 68 height 21
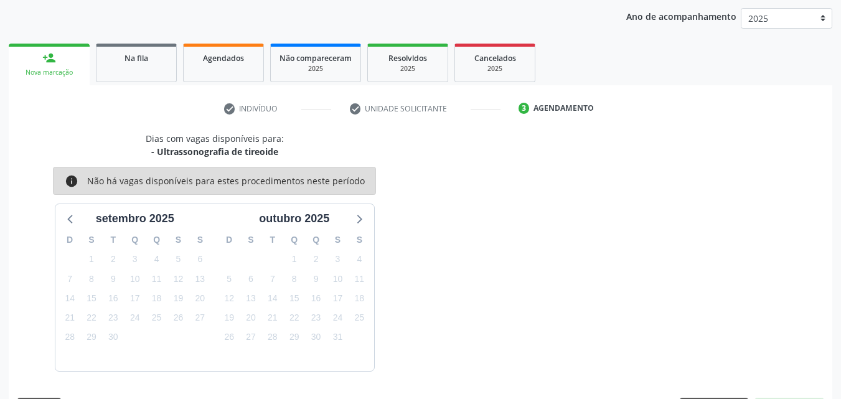
scroll to position [179, 0]
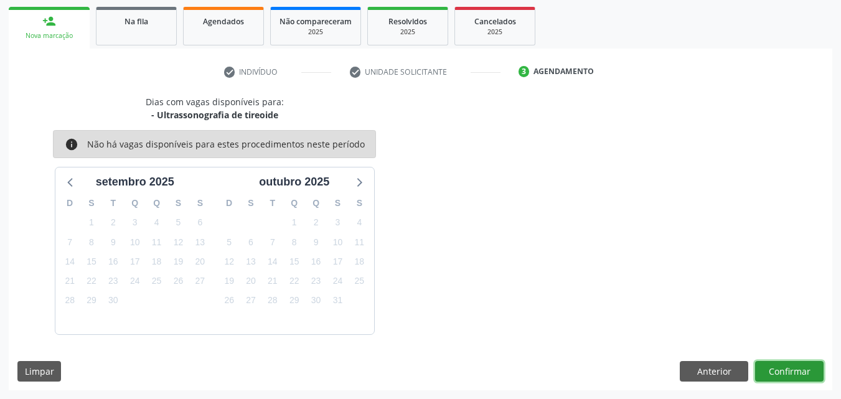
click at [787, 362] on button "Confirmar" at bounding box center [789, 371] width 68 height 21
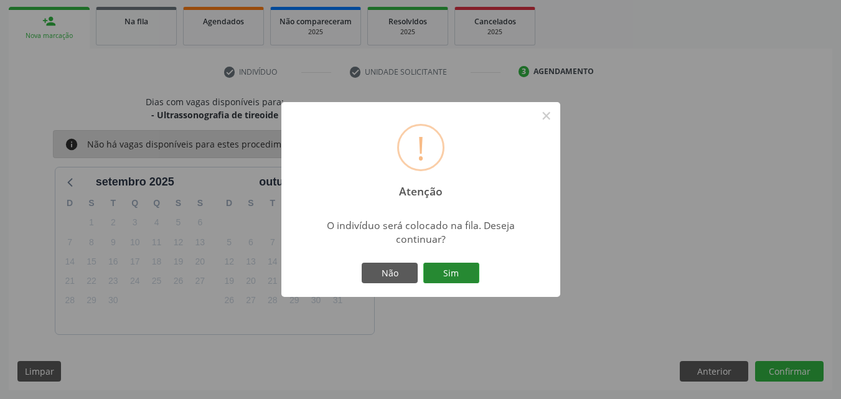
click at [475, 273] on button "Sim" at bounding box center [451, 273] width 56 height 21
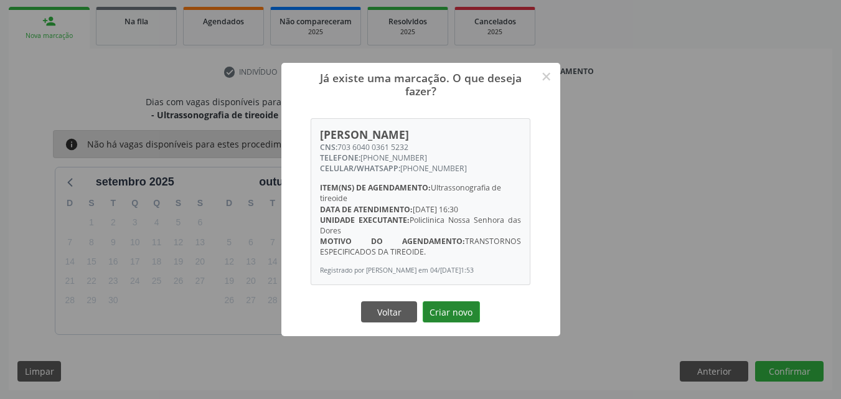
click at [464, 311] on button "Criar novo" at bounding box center [450, 311] width 57 height 21
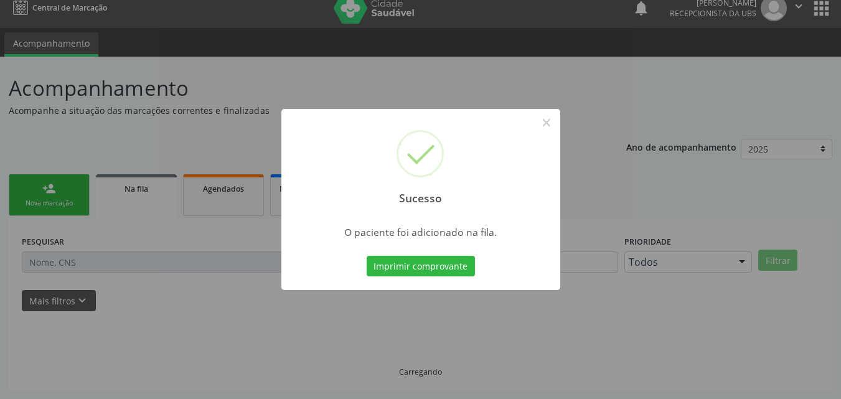
scroll to position [12, 0]
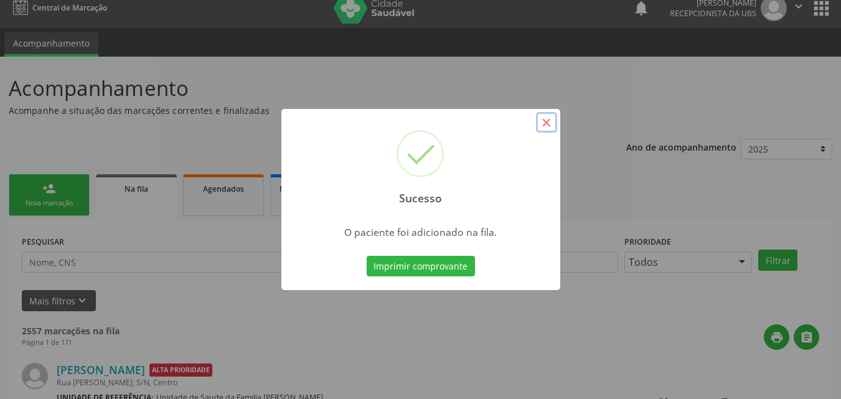
click at [545, 121] on button "×" at bounding box center [546, 122] width 21 height 21
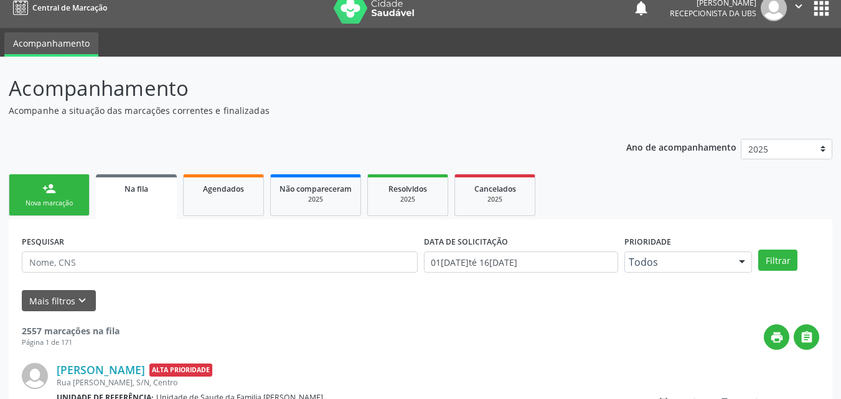
click at [64, 180] on link "person_add Nova marcação" at bounding box center [49, 195] width 81 height 42
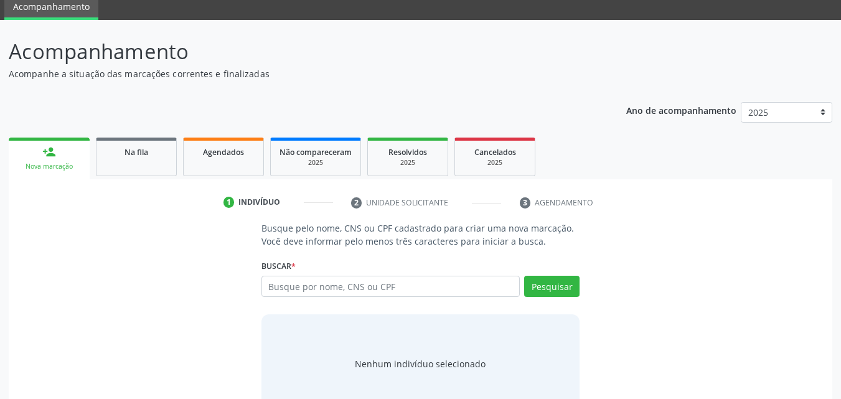
scroll to position [81, 0]
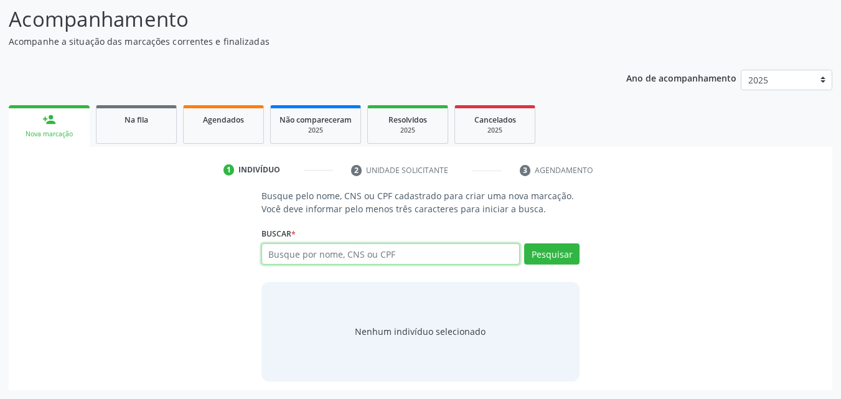
click at [368, 251] on input "text" at bounding box center [390, 253] width 259 height 21
paste input "703604003615232"
type input "703604003615232"
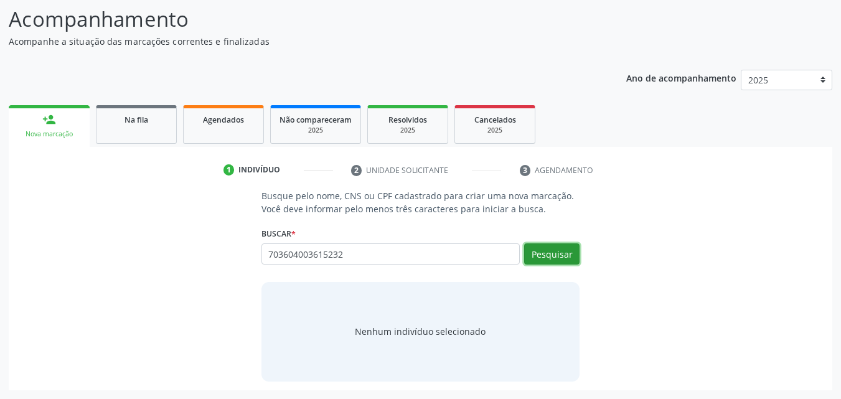
click at [543, 254] on button "Pesquisar" at bounding box center [551, 253] width 55 height 21
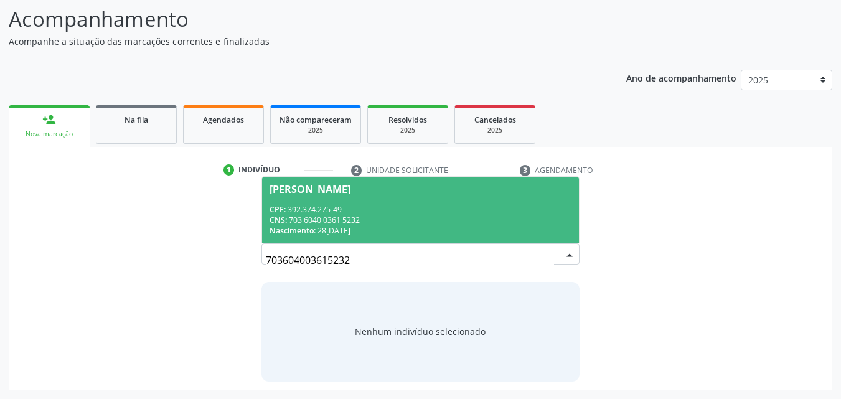
click at [438, 223] on div "CNS: 703 6040 0361 5232" at bounding box center [420, 220] width 302 height 11
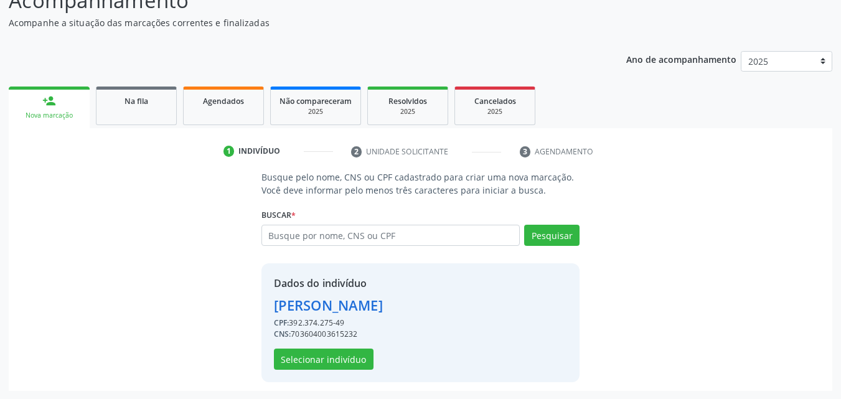
scroll to position [100, 0]
click at [337, 357] on button "Selecionar indivíduo" at bounding box center [324, 358] width 100 height 21
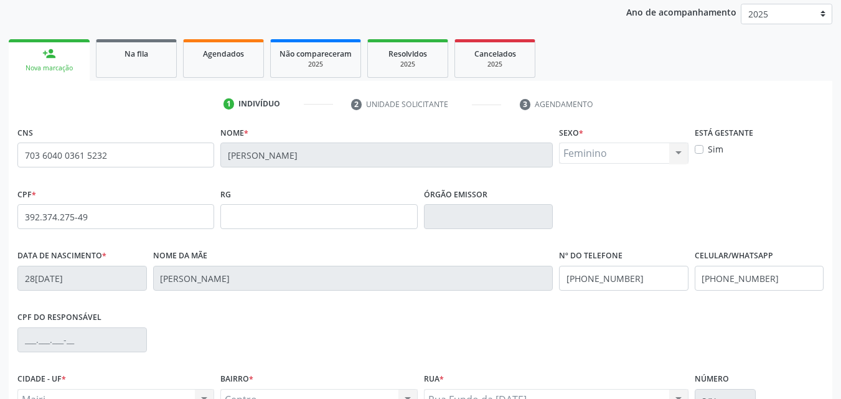
scroll to position [276, 0]
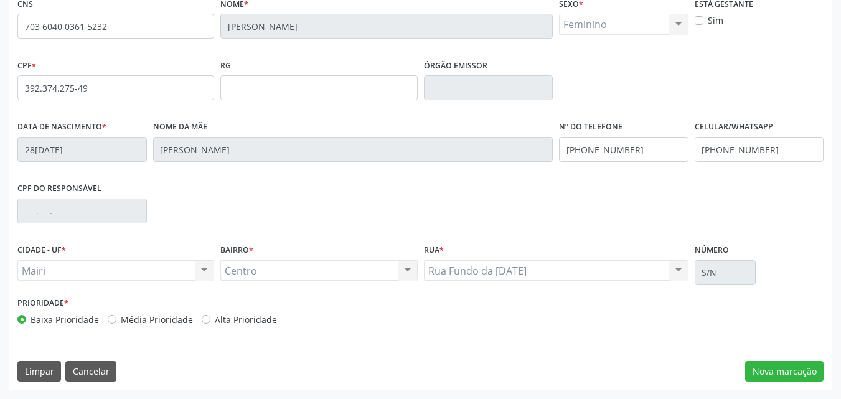
click at [257, 310] on div "Prioridade * Baixa Prioridade Média Prioridade Alta Prioridade" at bounding box center [217, 310] width 400 height 32
click at [256, 318] on label "Alta Prioridade" at bounding box center [246, 319] width 62 height 13
click at [210, 318] on input "Alta Prioridade" at bounding box center [206, 318] width 9 height 11
radio input "true"
click at [806, 375] on button "Nova marcação" at bounding box center [784, 371] width 78 height 21
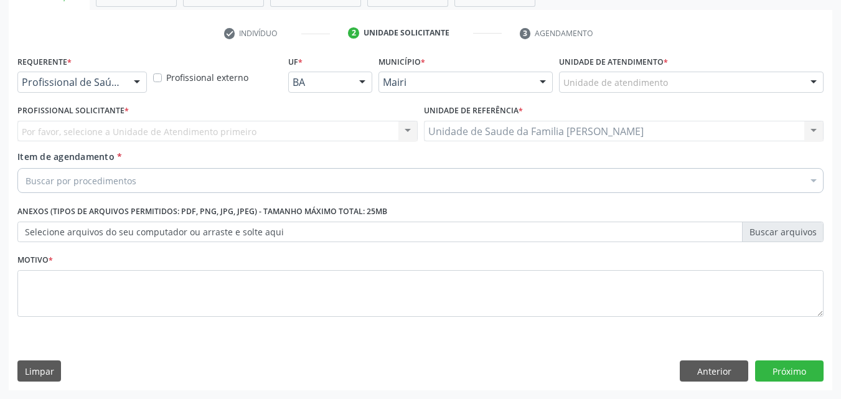
scroll to position [218, 0]
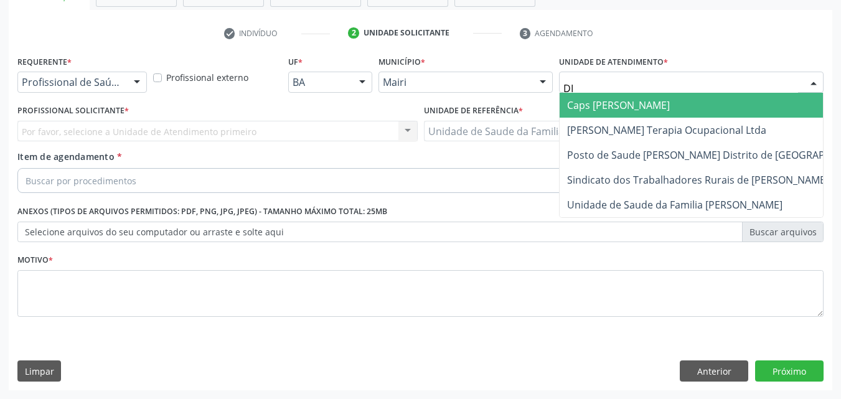
type input "DIL"
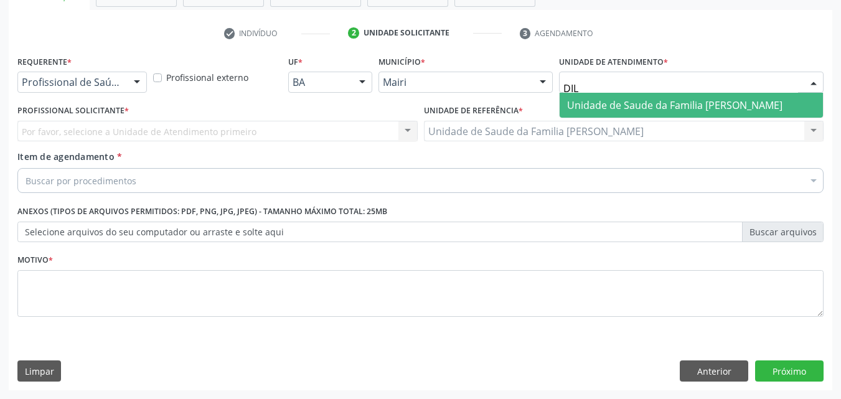
click at [645, 97] on span "Unidade de Saude da Familia [PERSON_NAME]" at bounding box center [690, 105] width 263 height 25
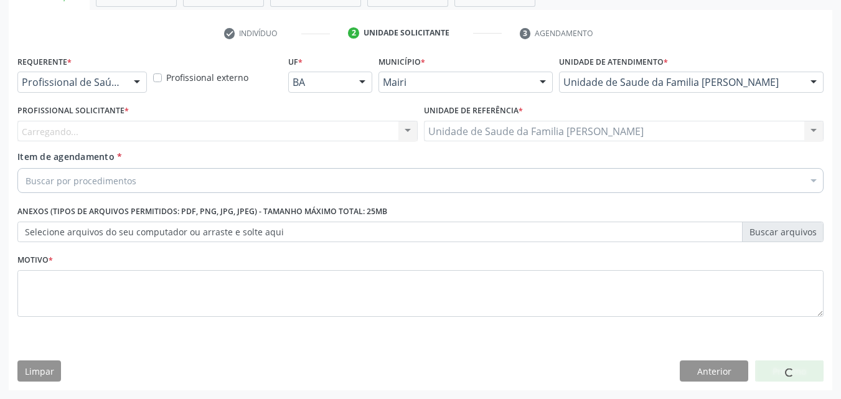
click at [34, 136] on div "Carregando... Nenhum resultado encontrado para: " " Não há nenhuma opção para s…" at bounding box center [217, 131] width 400 height 21
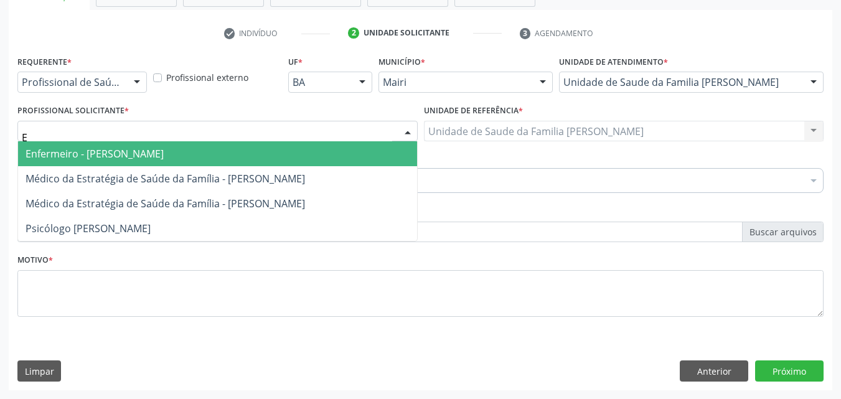
type input "ED"
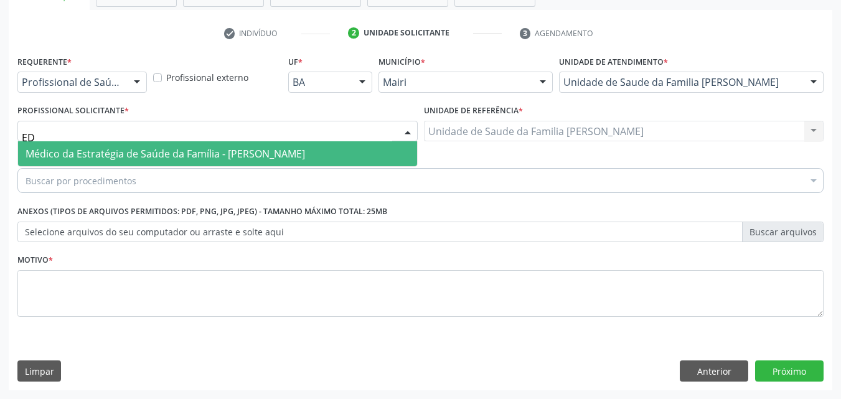
click at [63, 148] on span "Médico da Estratégia de Saúde da Família - [PERSON_NAME]" at bounding box center [165, 154] width 279 height 14
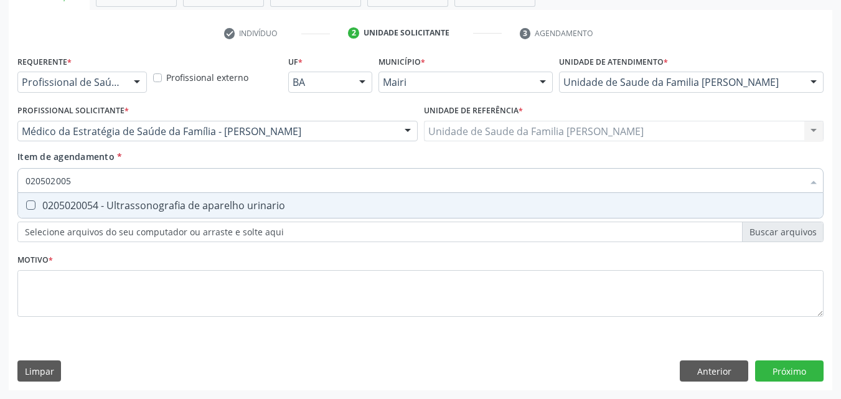
type input "0205020054"
click at [47, 203] on div "0205020054 - Ultrassonografia de aparelho urinario" at bounding box center [421, 205] width 790 height 10
checkbox urinario "true"
click at [60, 261] on div "Requerente * Profissional de Saúde Profissional de Saúde Paciente Nenhum result…" at bounding box center [420, 193] width 806 height 282
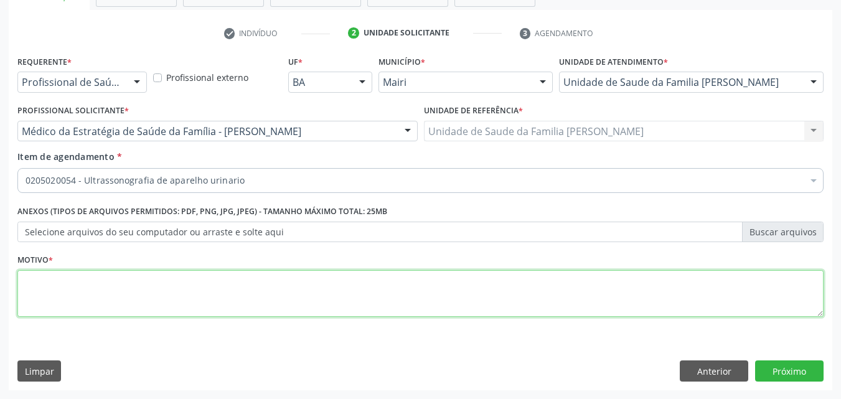
click at [67, 292] on textarea at bounding box center [420, 293] width 806 height 47
type textarea "PACIENTE QUE ESTÁ COM DORES INTENSA SEM MELHORAS"
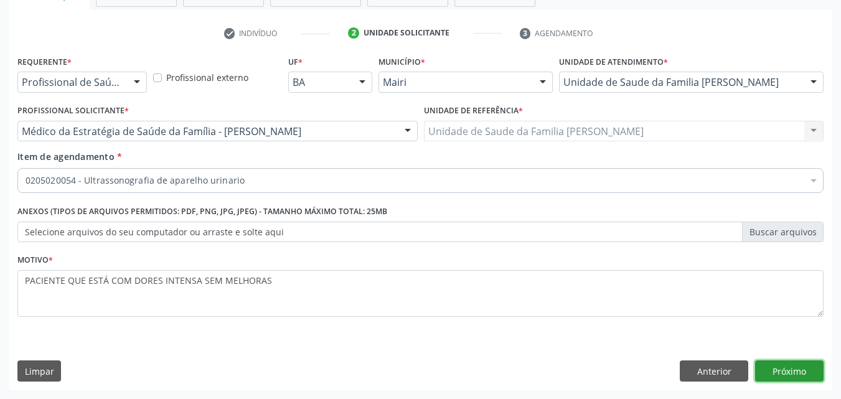
click at [804, 375] on button "Próximo" at bounding box center [789, 370] width 68 height 21
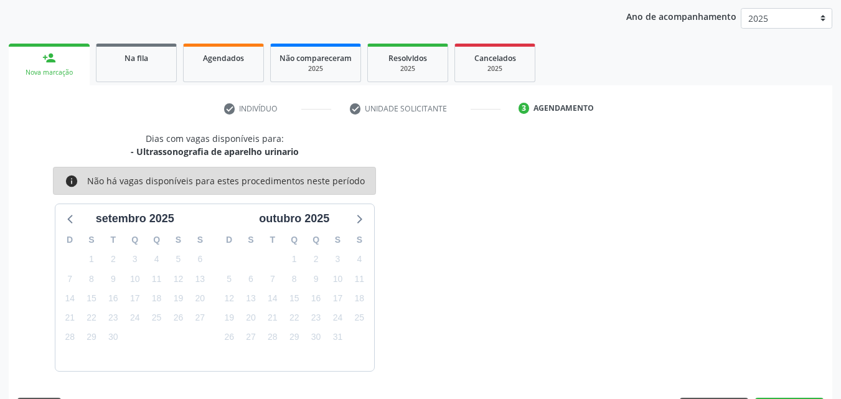
scroll to position [179, 0]
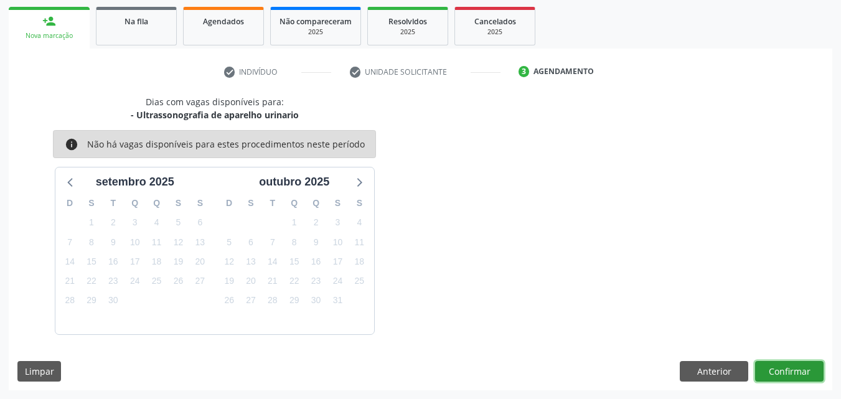
click at [804, 375] on button "Confirmar" at bounding box center [789, 371] width 68 height 21
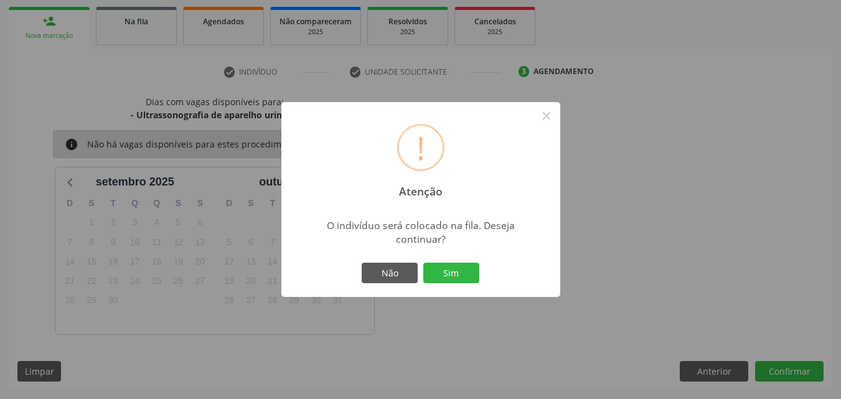
click at [439, 261] on div "Não Sim" at bounding box center [420, 273] width 123 height 26
click at [439, 263] on button "Sim" at bounding box center [451, 273] width 56 height 21
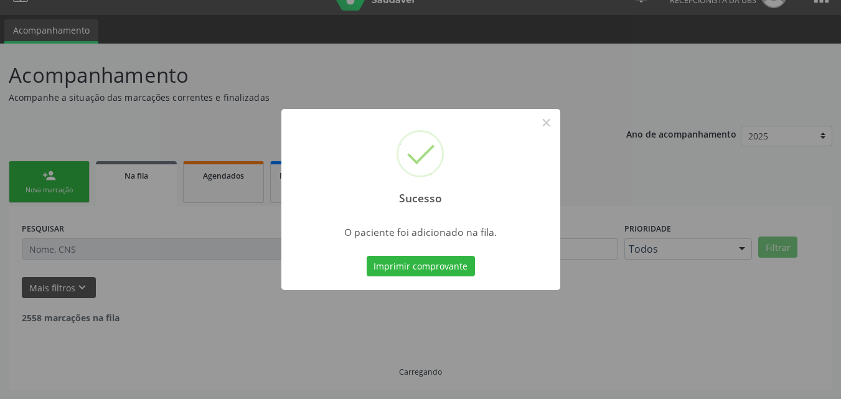
scroll to position [12, 0]
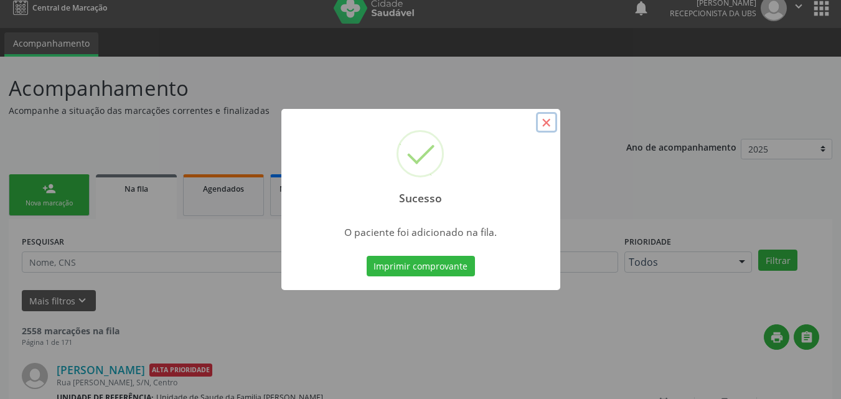
click at [542, 121] on button "×" at bounding box center [546, 122] width 21 height 21
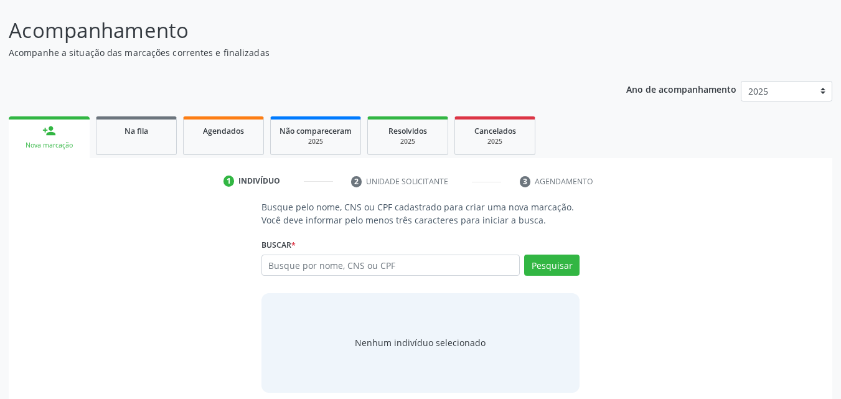
scroll to position [81, 0]
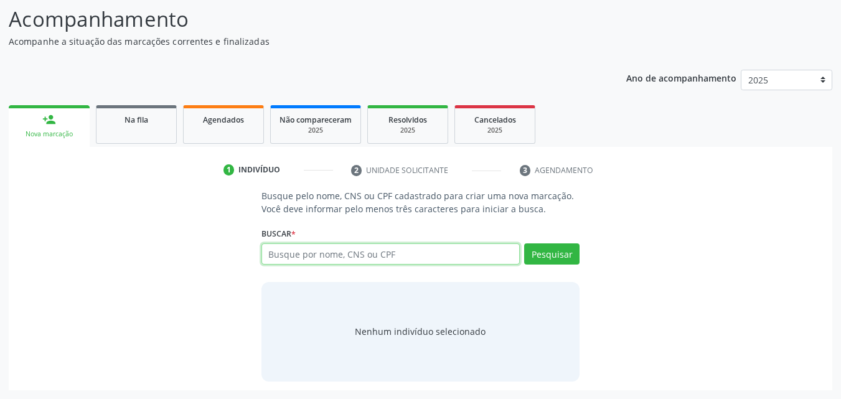
click at [406, 256] on input "text" at bounding box center [390, 253] width 259 height 21
paste input "703604003615232"
type input "703604003615232"
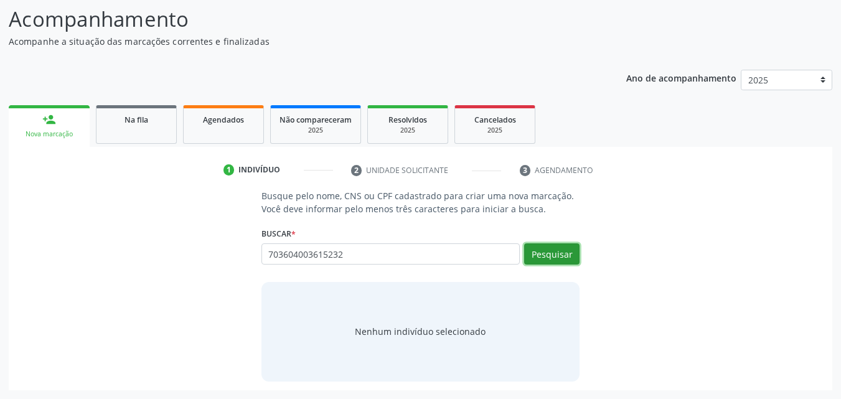
click at [577, 261] on button "Pesquisar" at bounding box center [551, 253] width 55 height 21
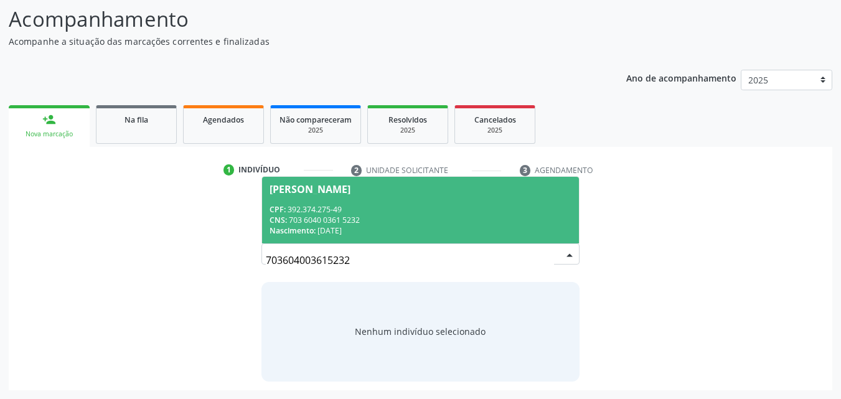
click at [323, 213] on div "CPF: 392.374.275-49" at bounding box center [420, 209] width 302 height 11
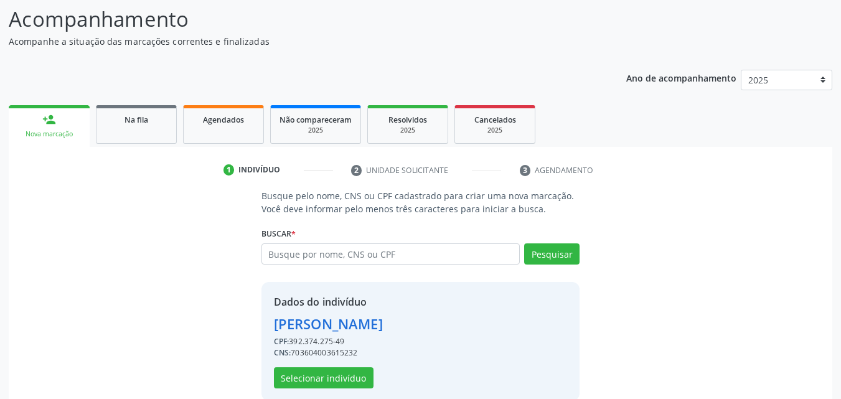
scroll to position [100, 0]
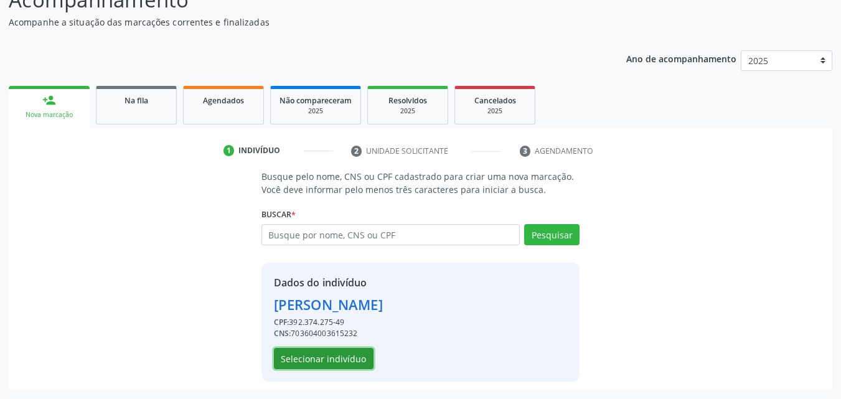
click at [322, 363] on button "Selecionar indivíduo" at bounding box center [324, 358] width 100 height 21
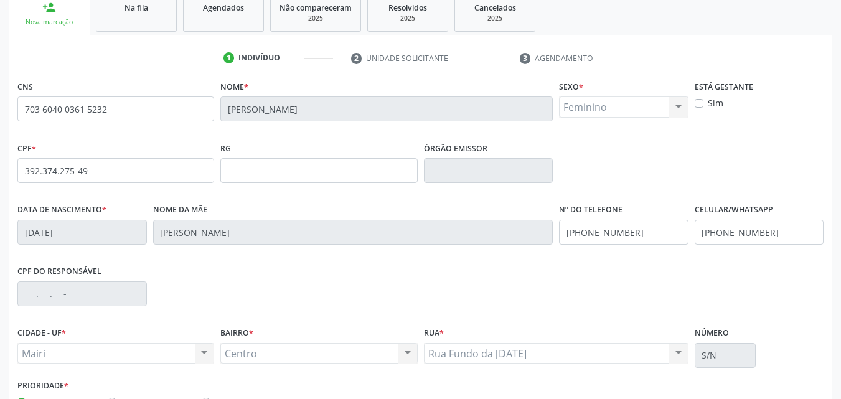
scroll to position [276, 0]
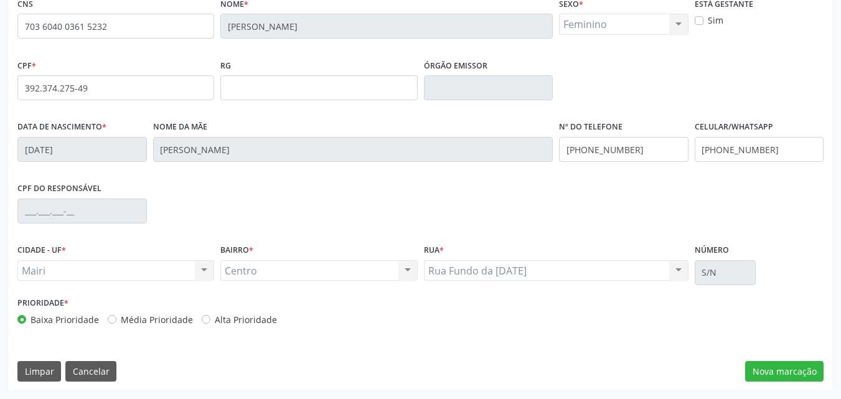
click at [262, 314] on label "Alta Prioridade" at bounding box center [246, 319] width 62 height 13
click at [210, 314] on input "Alta Prioridade" at bounding box center [206, 318] width 9 height 11
radio input "true"
click at [795, 371] on button "Nova marcação" at bounding box center [784, 371] width 78 height 21
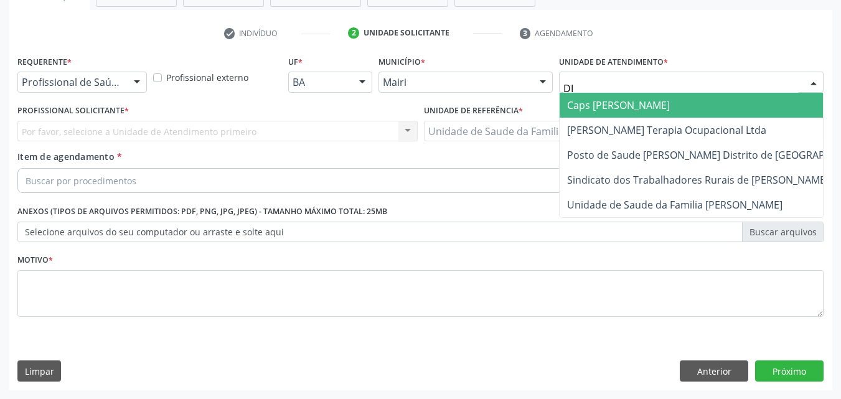
type input "DIL"
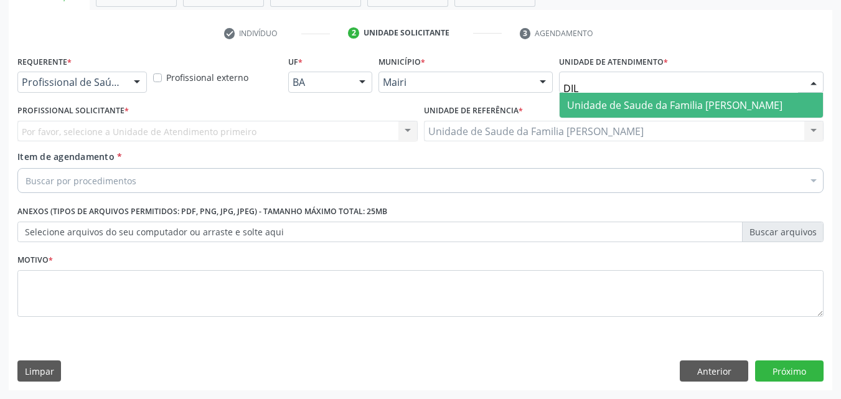
click at [661, 105] on span "Unidade de Saude da Familia [PERSON_NAME]" at bounding box center [674, 105] width 215 height 14
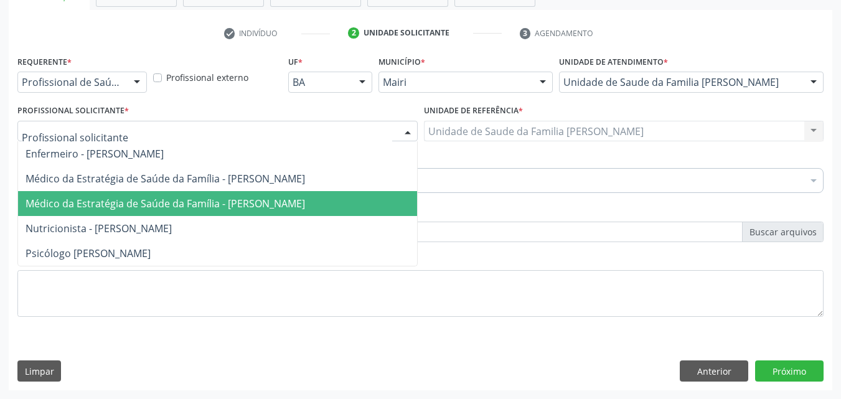
click at [136, 197] on span "Médico da Estratégia de Saúde da Família - [PERSON_NAME]" at bounding box center [165, 204] width 279 height 14
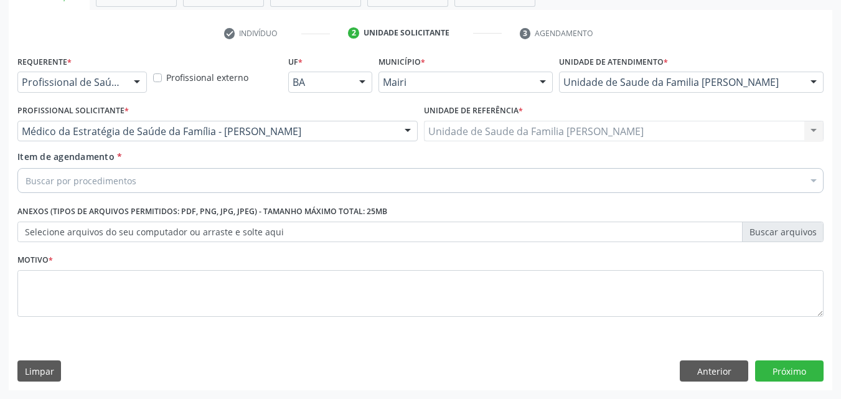
click at [212, 190] on div "Buscar por procedimentos" at bounding box center [420, 180] width 806 height 25
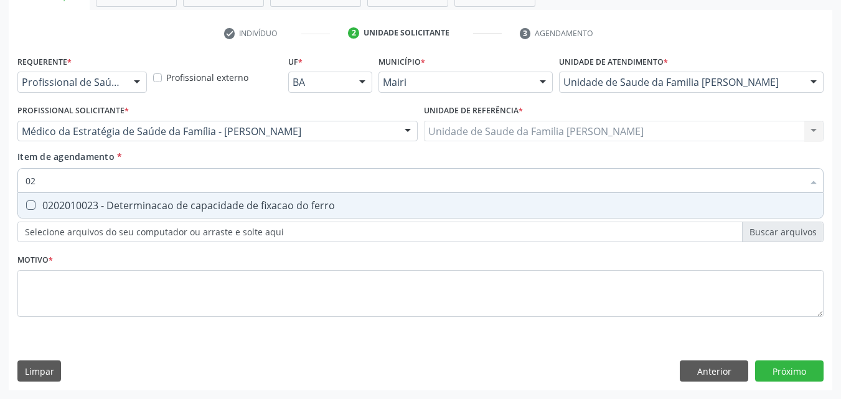
type input "0"
type input "0202010295"
click at [210, 203] on div "0202010295 - Dosagem de colesterol total" at bounding box center [421, 205] width 790 height 10
checkbox total "true"
type input "0"
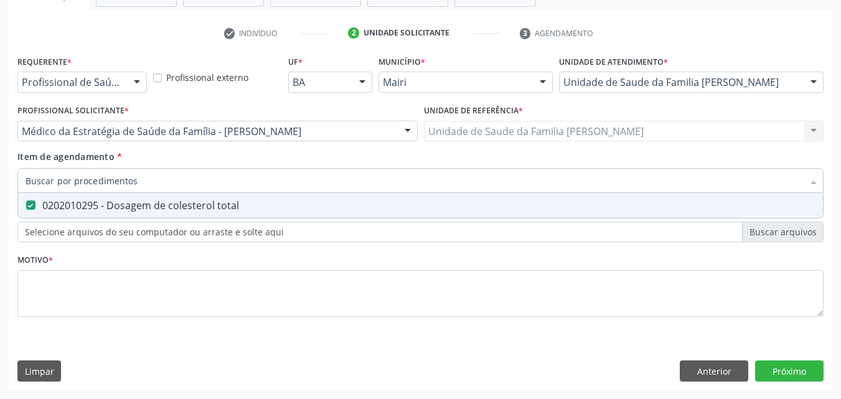
checkbox total "false"
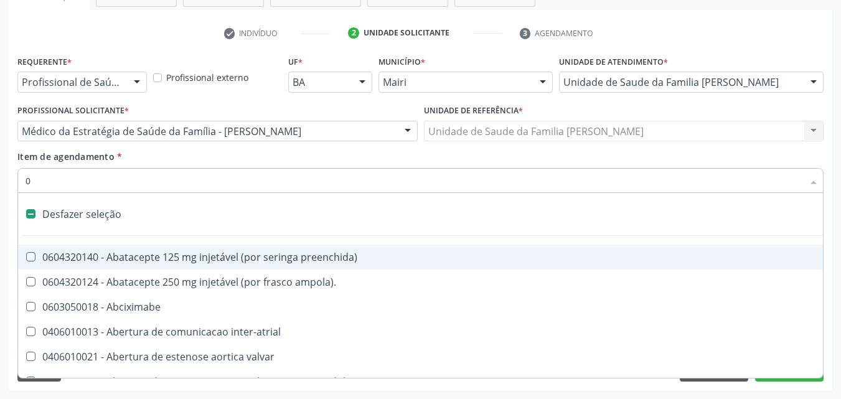
type input "02"
checkbox estimulo "true"
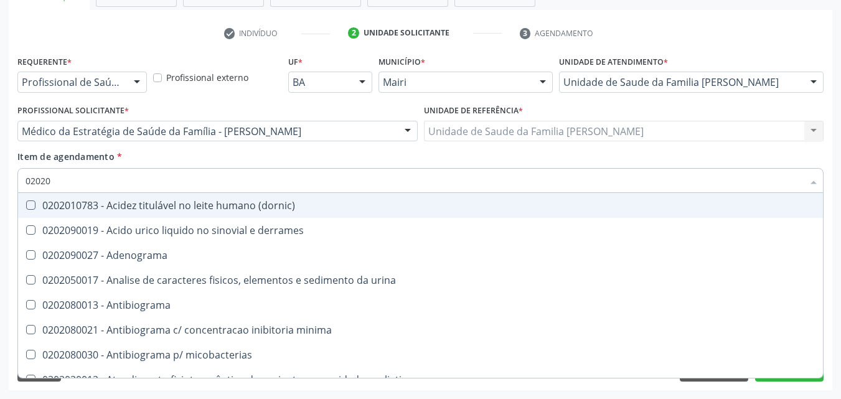
type input "020201"
checkbox htlv-1 "true"
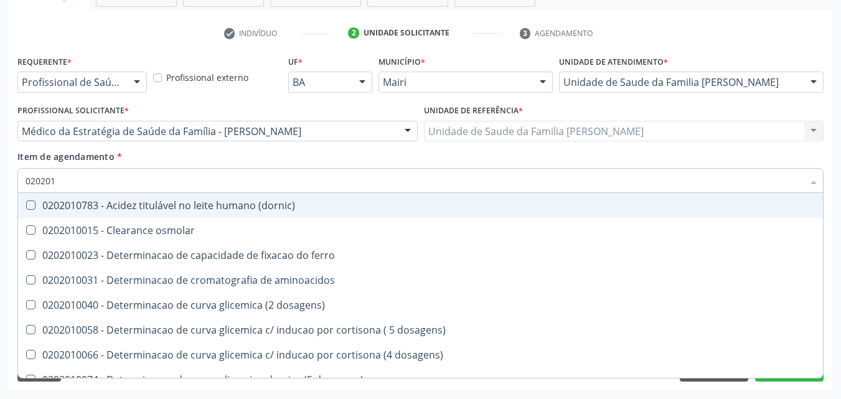
type input "0202010"
checkbox ionizavel "true"
checkbox total "false"
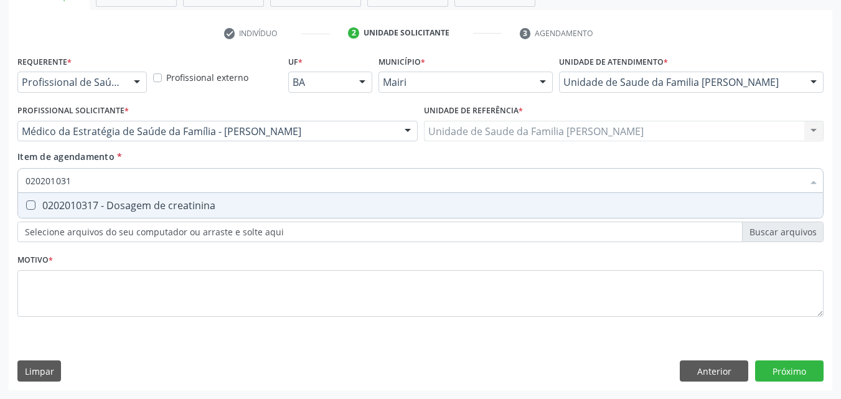
type input "0202010317"
click at [210, 203] on div "0202010317 - Dosagem de creatinina" at bounding box center [421, 205] width 790 height 10
checkbox creatinina "true"
type input "020"
checkbox creatinina "false"
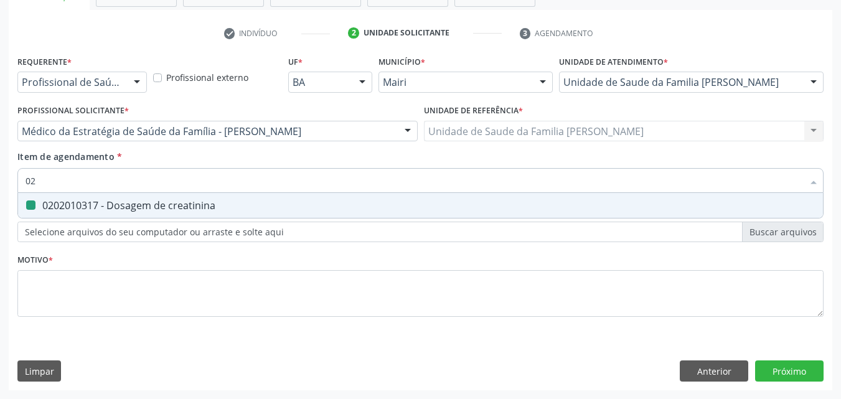
type input "0"
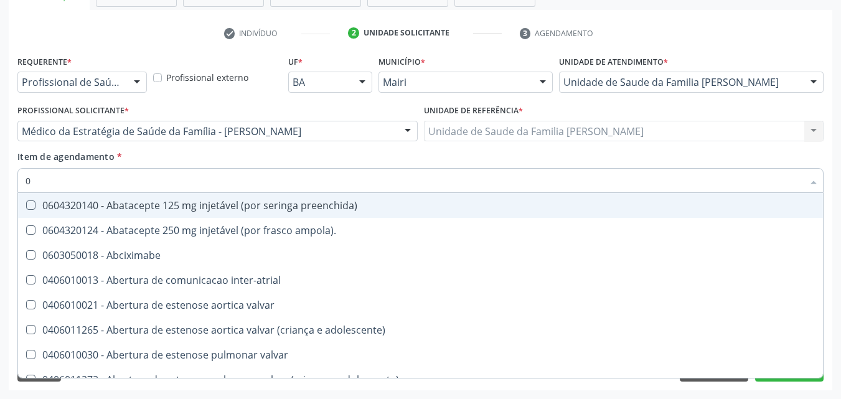
type input "02"
checkbox estimulo "true"
checkbox meckel "true"
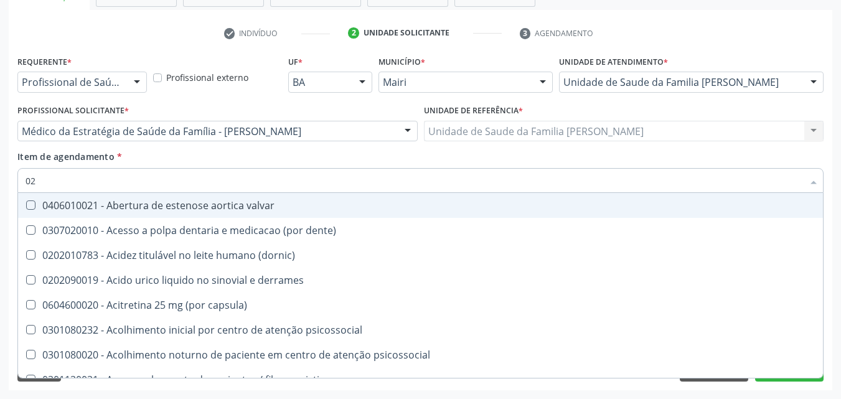
type input "020"
checkbox alimentos "true"
checkbox debridamento "true"
checkbox total "false"
checkbox creatinina "false"
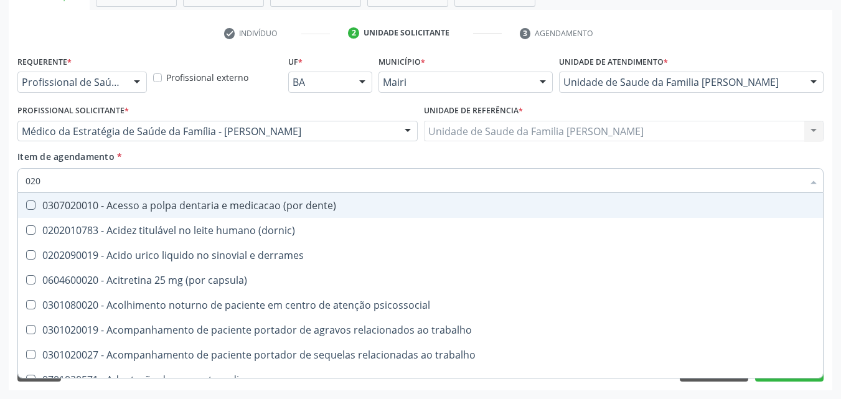
type input "0202"
checkbox ocular "true"
checkbox nervo "true"
checkbox total "false"
checkbox creatinina "false"
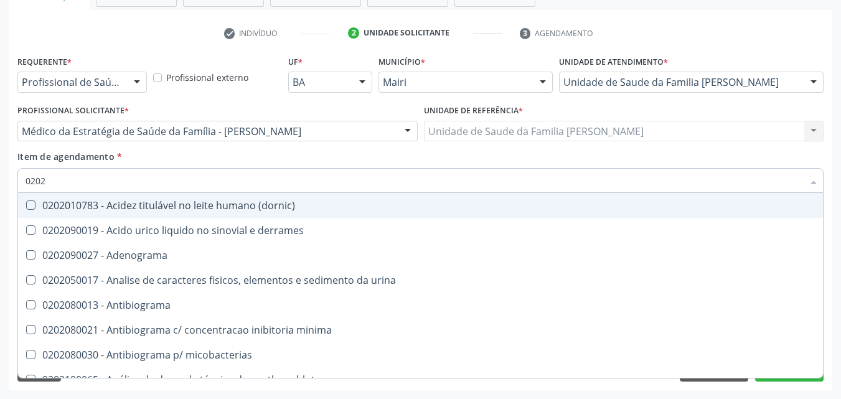
type input "02020"
checkbox ionizavel "true"
checkbox catecolaminas "true"
checkbox total "false"
checkbox creatinina "false"
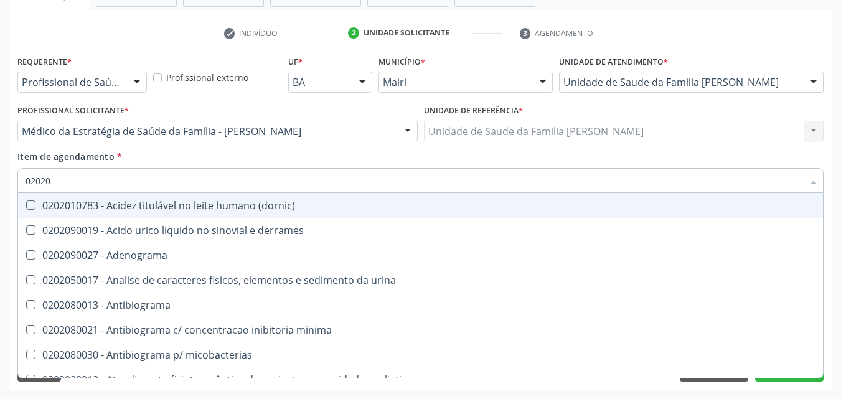
type input "020201"
checkbox htlv-1 "true"
checkbox \(ch50\) "true"
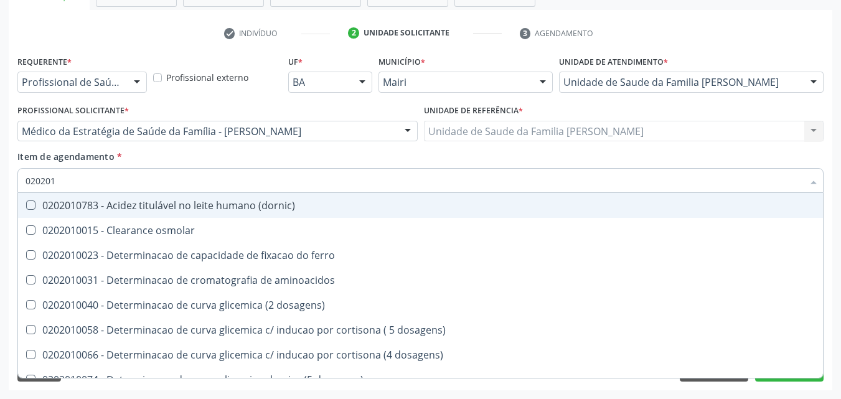
type input "0202010"
checkbox ionizavel "true"
checkbox catecolaminas "true"
checkbox total "false"
checkbox creatinina "false"
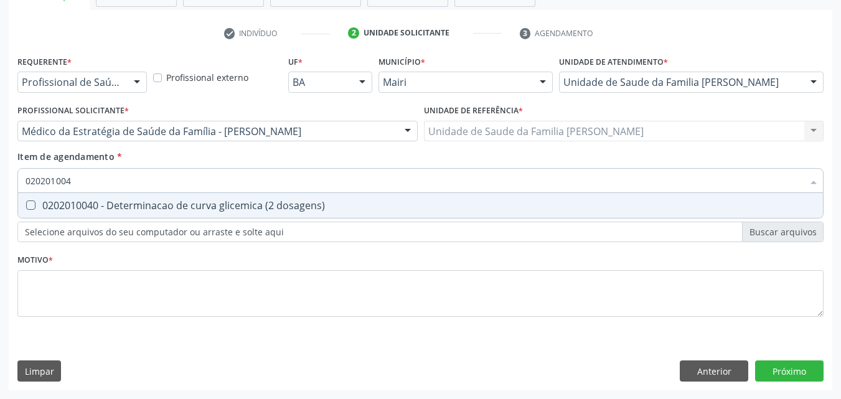
type input "0202010040"
click at [210, 203] on div "0202010040 - Determinacao de curva glicemica (2 dosagens)" at bounding box center [421, 205] width 790 height 10
checkbox dosagens\) "true"
type input "0"
checkbox dosagens\) "false"
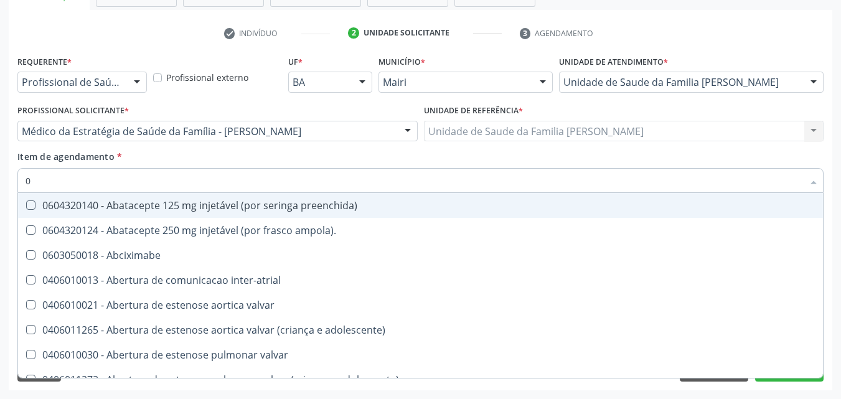
type input "02"
checkbox alimentação "true"
checkbox estimulo "true"
checkbox meckel "true"
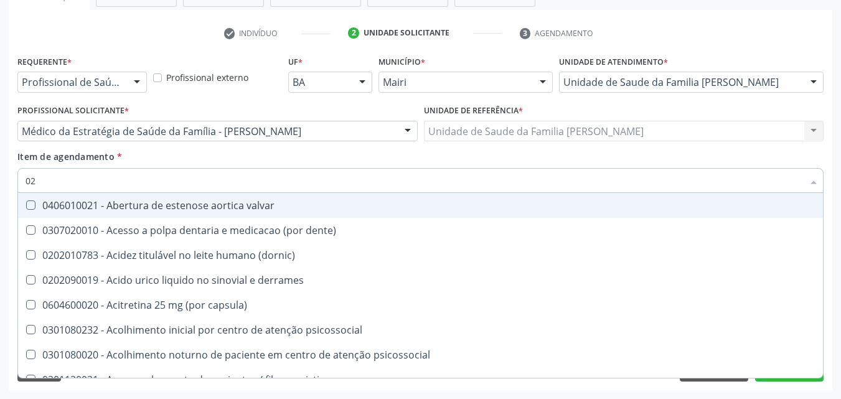
type input "020"
checkbox comprimido\) "true"
checkbox alimentos "true"
checkbox debridamento "true"
checkbox dosagens\) "false"
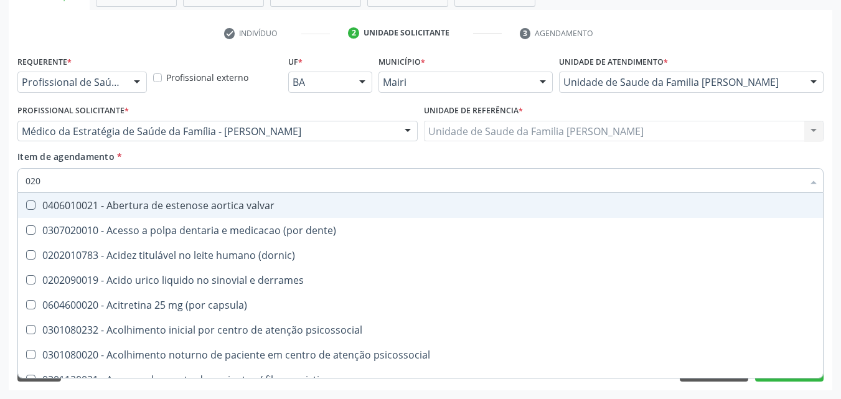
checkbox total "false"
checkbox creatinina "false"
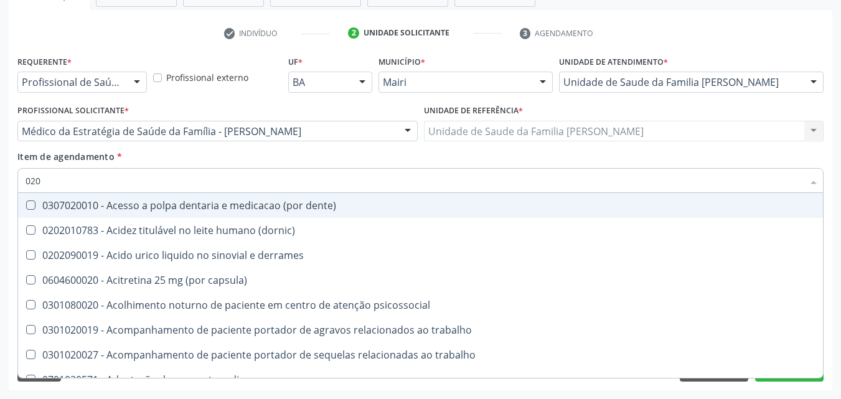
type input "0202"
checkbox lisa "true"
checkbox ocular "true"
checkbox nervo "true"
checkbox dosagens\) "false"
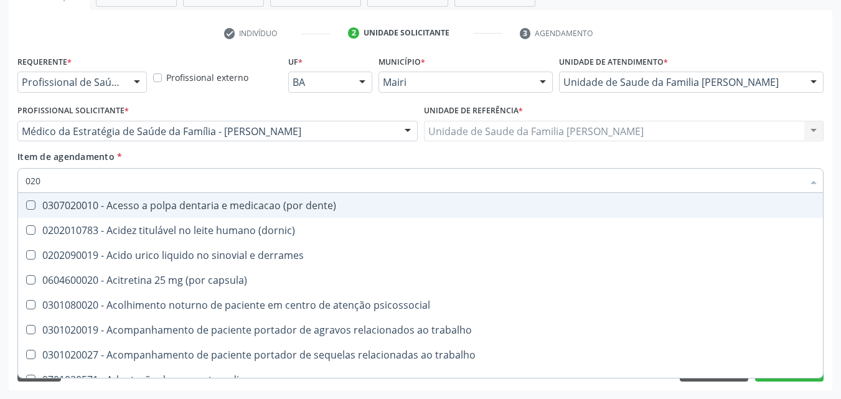
checkbox total "false"
checkbox creatinina "false"
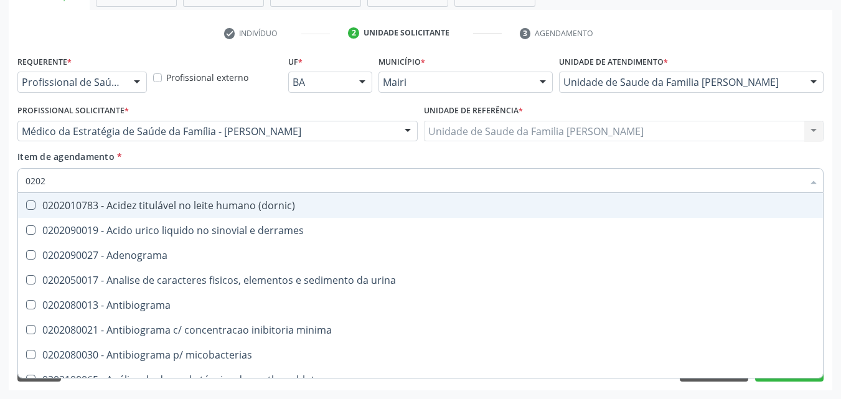
type input "02020"
checkbox htlv-1 "true"
checkbox dosagens\) "false"
checkbox ionizavel "true"
checkbox catecolaminas "true"
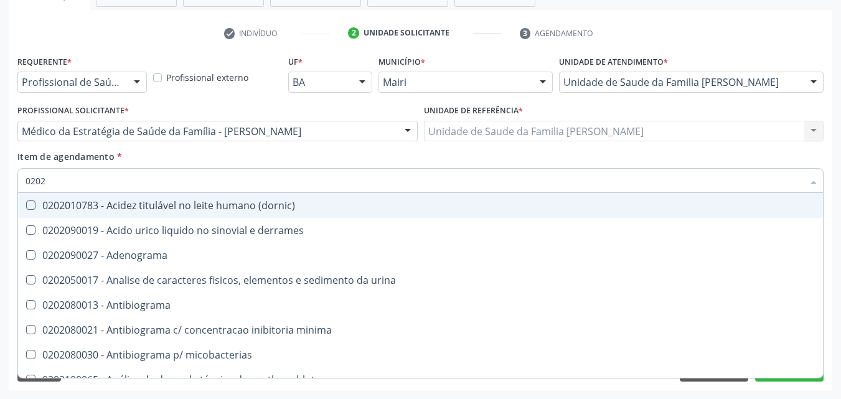
checkbox total "false"
checkbox creatinina "false"
type input "020201"
checkbox Antibiograma "true"
checkbox htlv-1 "true"
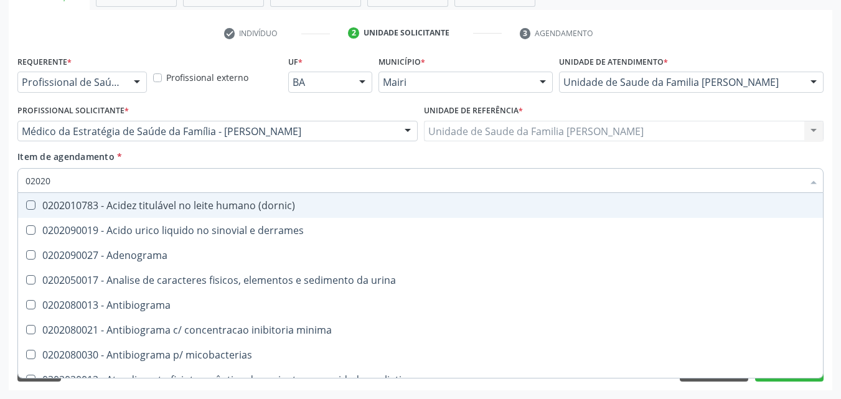
checkbox \(ch50\) "true"
checkbox dosagens\) "false"
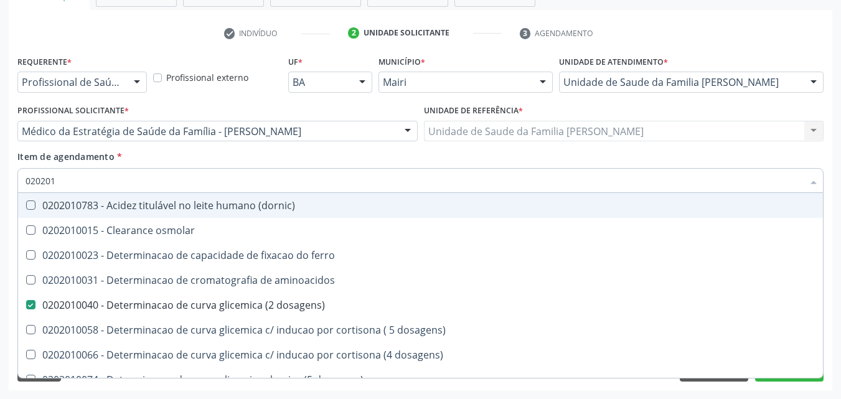
type input "0202010"
checkbox ionizavel "true"
checkbox catecolaminas "true"
checkbox total "false"
checkbox creatinina "false"
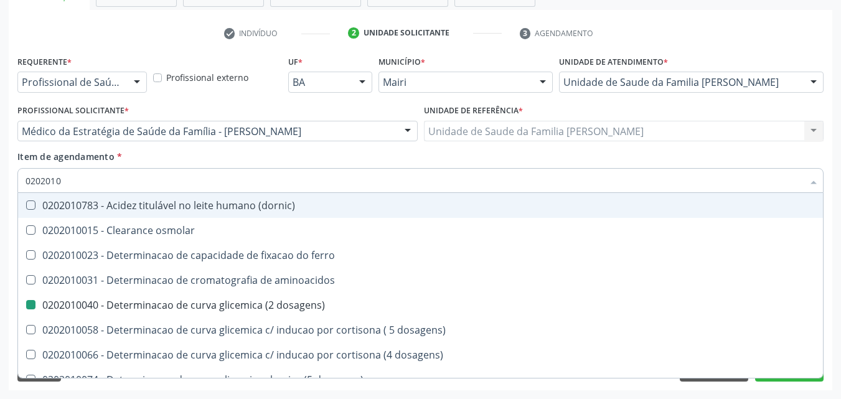
type input "02020106"
checkbox dosagens\) "false"
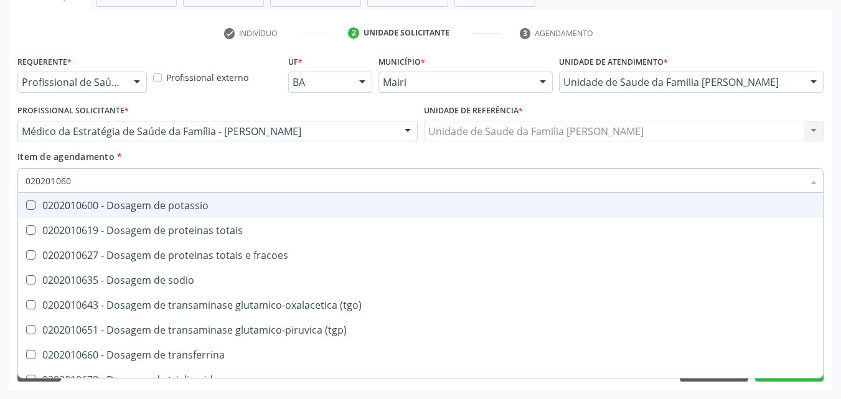
type input "0202010600"
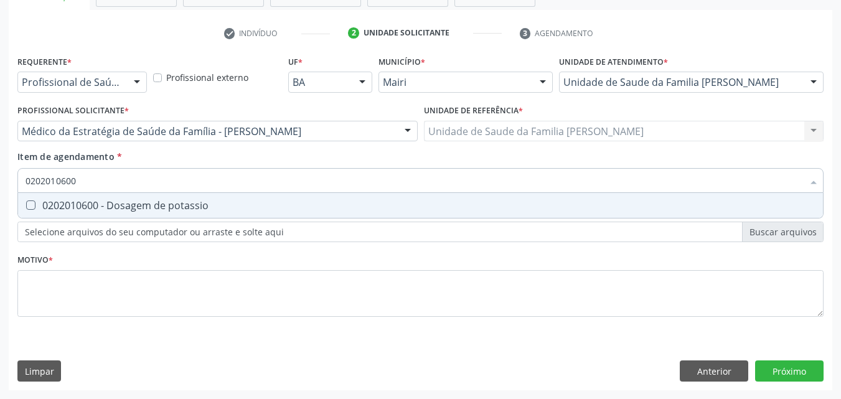
click at [210, 203] on div "0202010600 - Dosagem de potassio" at bounding box center [421, 205] width 790 height 10
checkbox potassio "true"
type input "0"
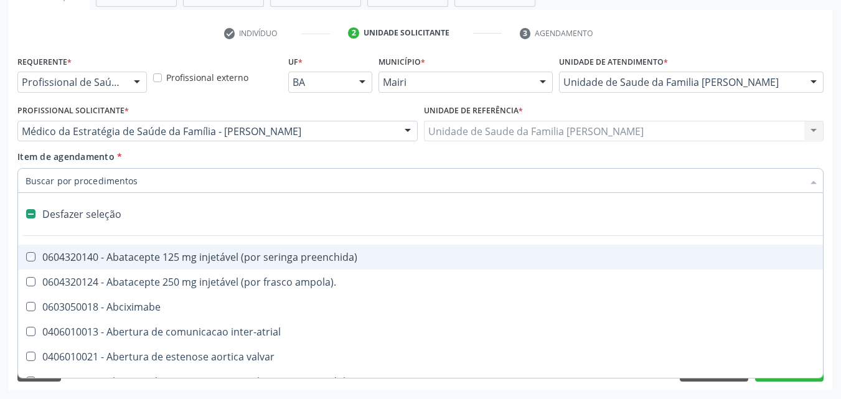
checkbox preenchida\) "false"
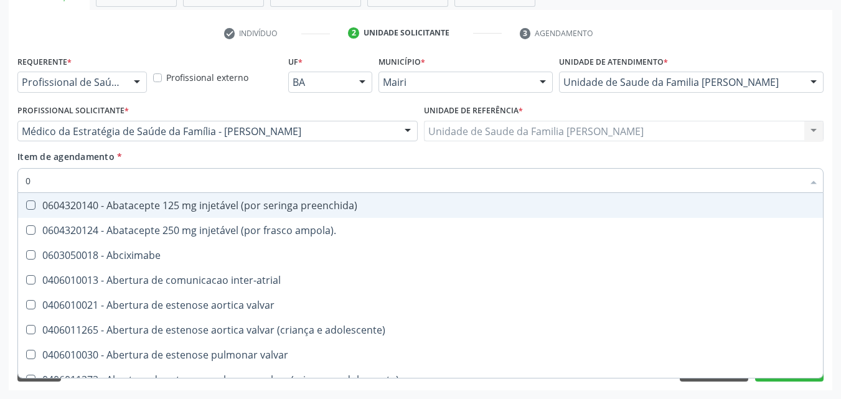
type input "02"
checkbox alimentação "true"
checkbox estimulo "true"
checkbox meckel "true"
checkbox redome\) "true"
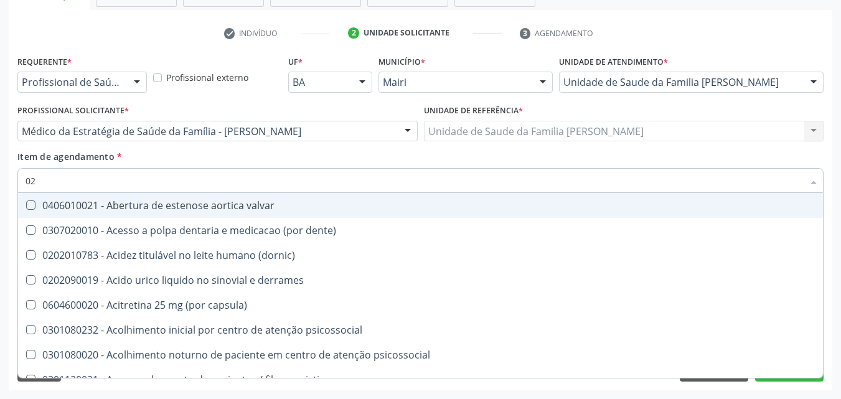
type input "020"
checkbox comprimido\) "true"
checkbox alimentos "true"
checkbox debridamento "true"
checkbox dosagens\) "false"
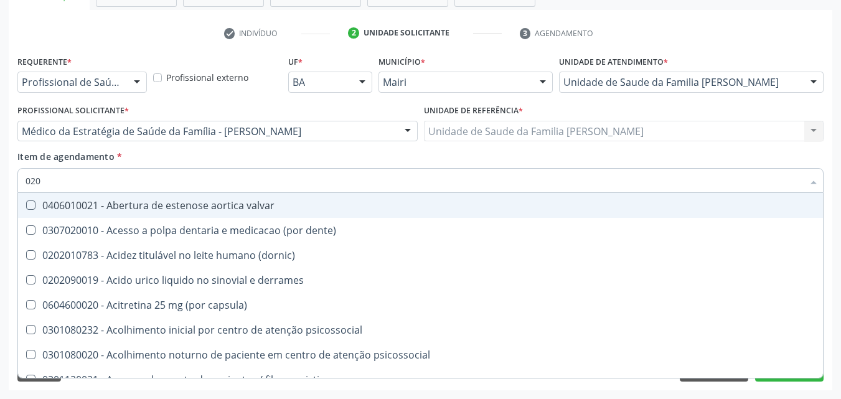
checkbox lumen "true"
checkbox total "false"
checkbox creatinina "false"
checkbox potassio "false"
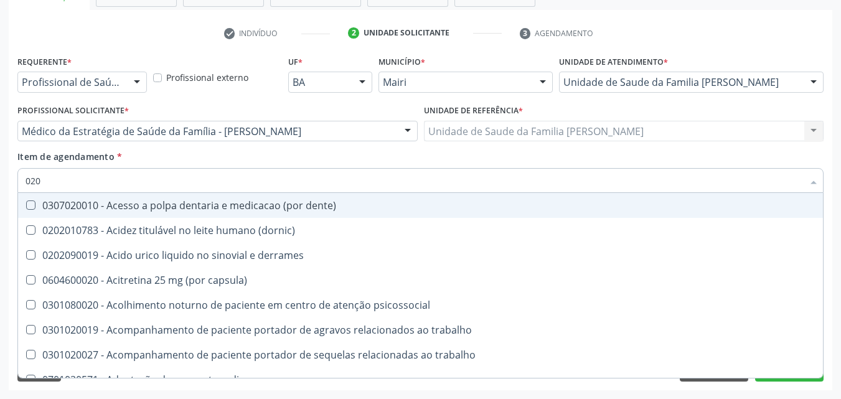
type input "0202"
checkbox lisa "true"
checkbox ocular "true"
checkbox nervo "true"
checkbox neoplasias "true"
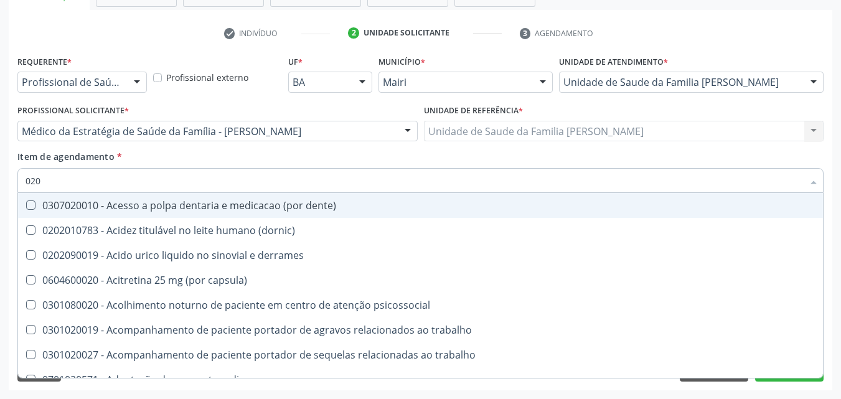
checkbox dosagens\) "false"
checkbox total "false"
checkbox creatinina "false"
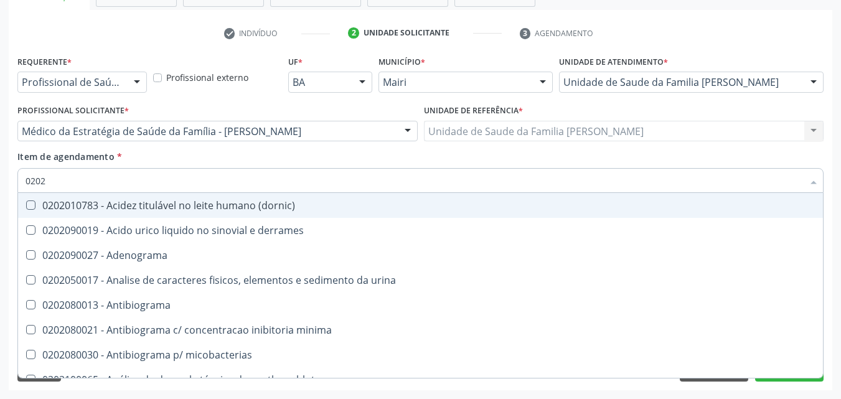
type input "02020"
checkbox htlv-1 "true"
checkbox dosagens\) "false"
checkbox ionizavel "true"
checkbox catecolaminas "true"
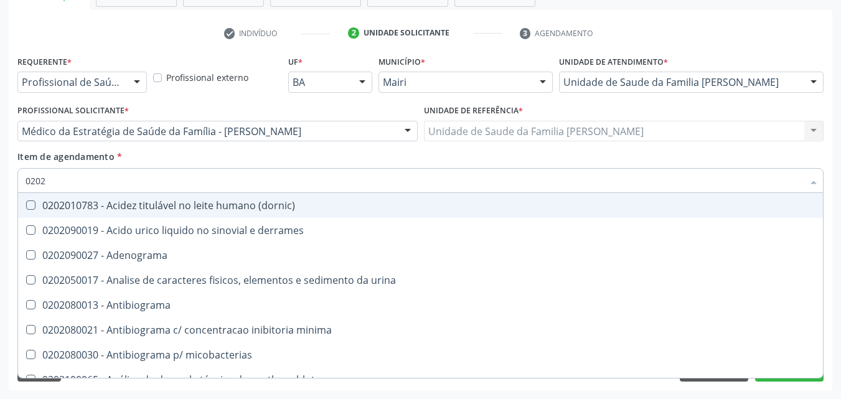
checkbox total "false"
checkbox creatinina "false"
checkbox isomerase-fosfohexose "true"
checkbox potassio "false"
type input "020201"
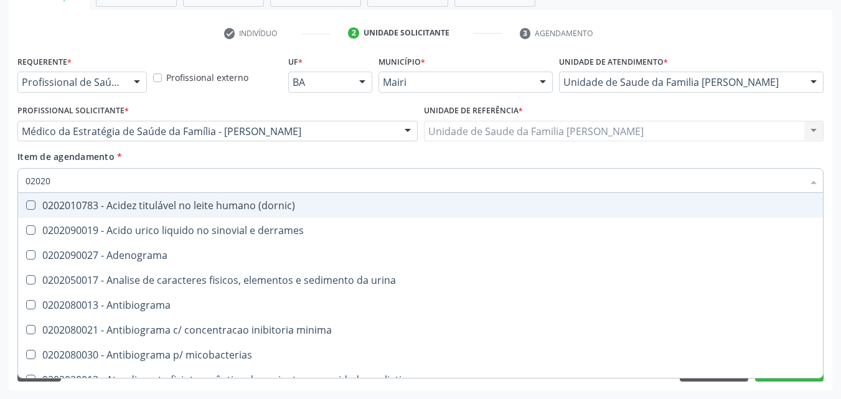
checkbox Antibiograma "true"
checkbox htlv-1 "true"
checkbox \(ch50\) "true"
checkbox dosagens\) "false"
checkbox d "true"
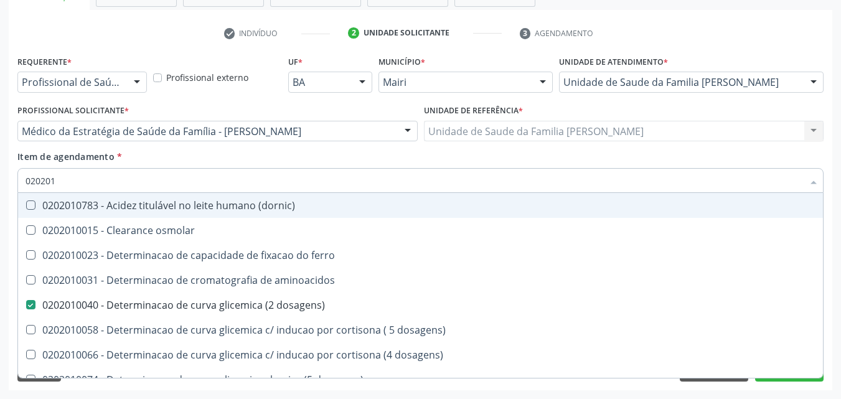
type input "0202010"
checkbox ionizavel "true"
checkbox catecolaminas "true"
checkbox total "false"
checkbox creatinina "false"
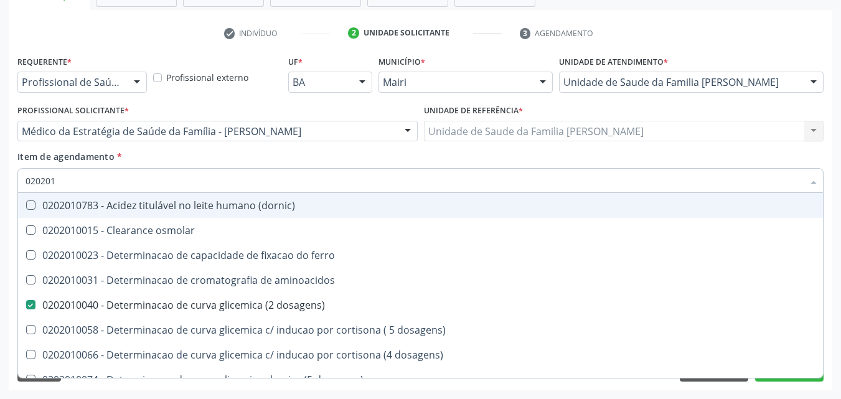
checkbox hidroxiprolina "true"
checkbox potassio "false"
type input "02020106"
checkbox \(dornic\) "true"
checkbox dosagens\) "false"
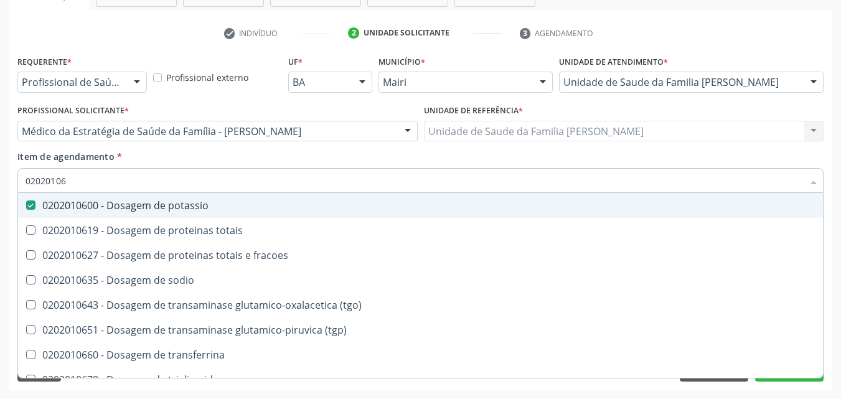
type input "020201067"
checkbox potassio "false"
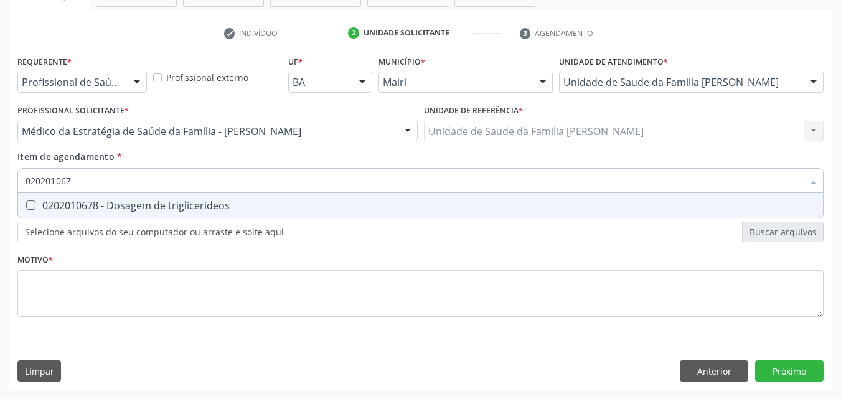
type input "0202010678"
click at [210, 203] on div "0202010678 - Dosagem de triglicerideos" at bounding box center [421, 205] width 790 height 10
checkbox triglicerideos "true"
type input "0202010"
checkbox triglicerideos "false"
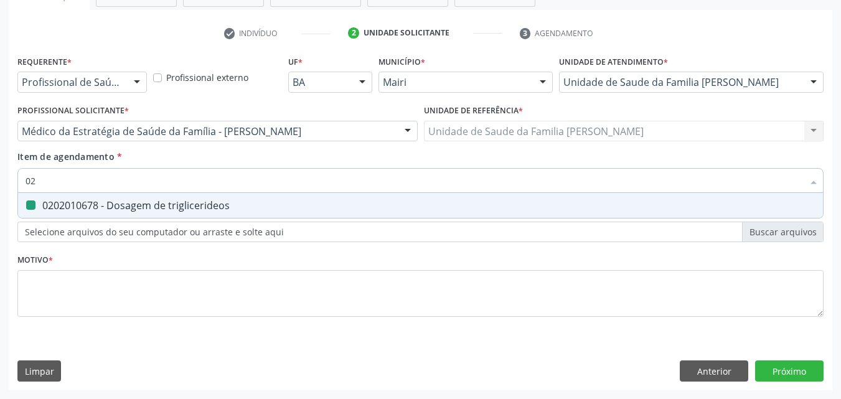
type input "0"
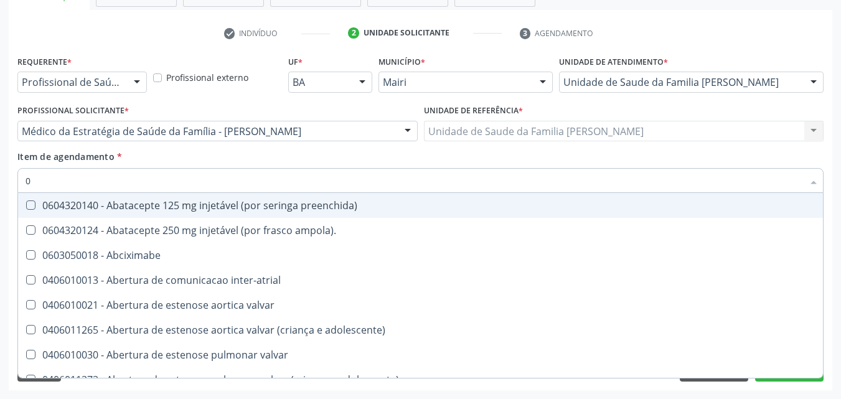
type input "02"
checkbox alimentação "true"
checkbox estimulo "true"
checkbox meckel "true"
checkbox redome\) "true"
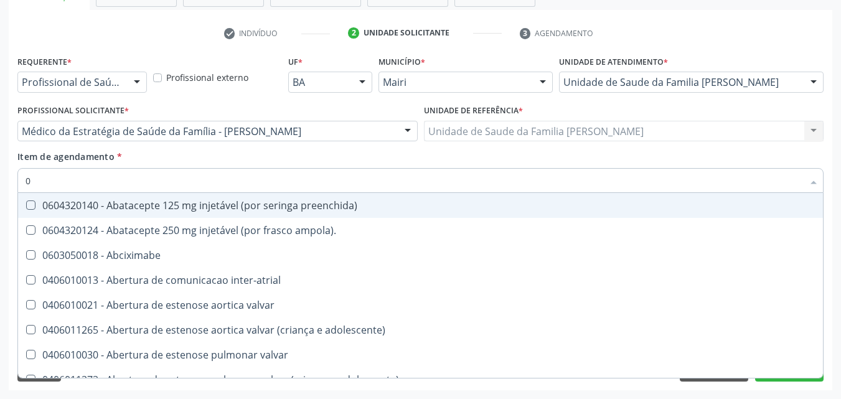
checkbox Colpoperineocleise "true"
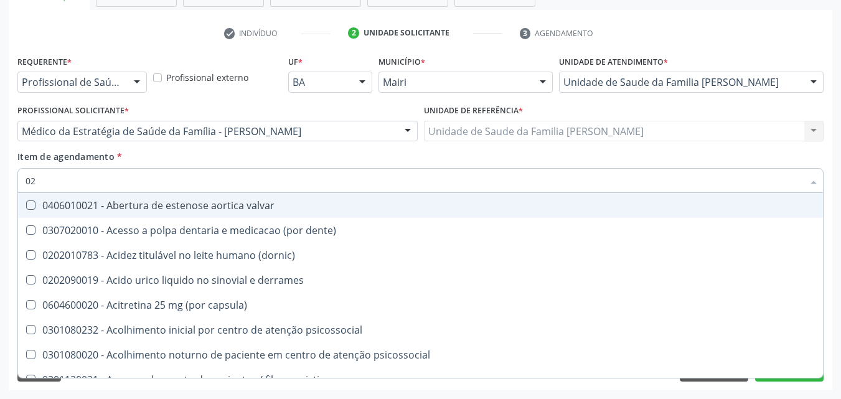
type input "020"
checkbox comprimido\) "true"
checkbox alimentos "true"
checkbox debridamento "true"
checkbox dosagens\) "false"
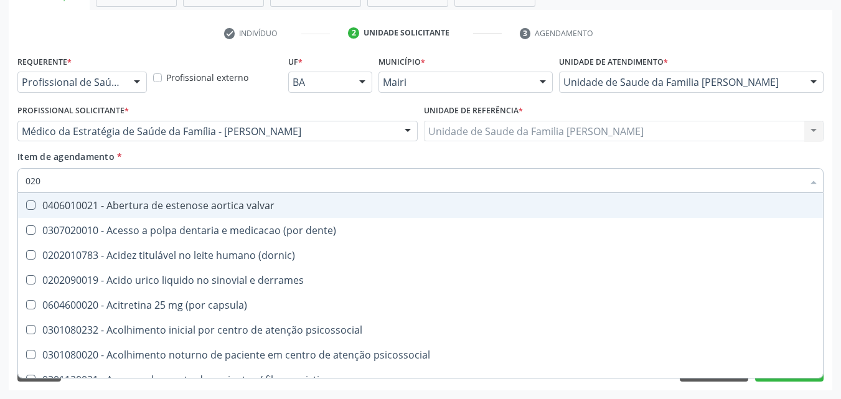
checkbox lumen "true"
checkbox acetona "true"
checkbox total "false"
checkbox creatinina "false"
checkbox potassio "false"
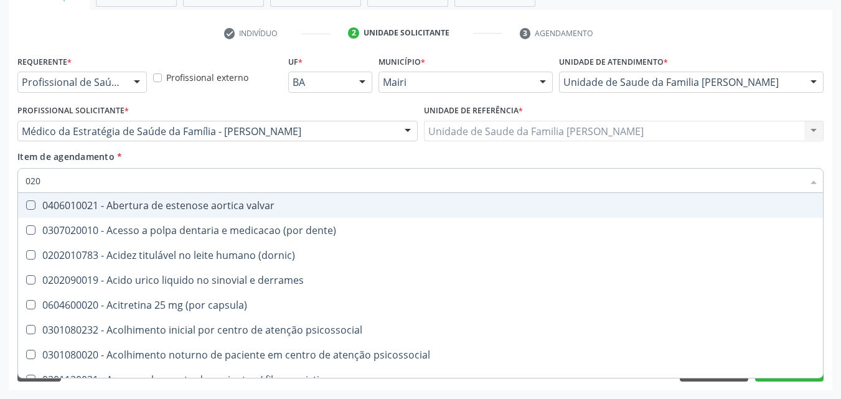
checkbox triglicerideos "false"
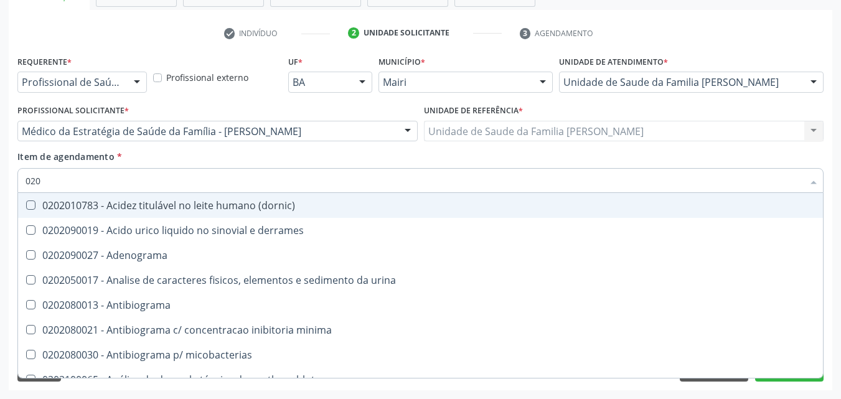
type input "0202"
checkbox dosagens\) "true"
checkbox total "true"
checkbox creatinina "true"
checkbox potassio "true"
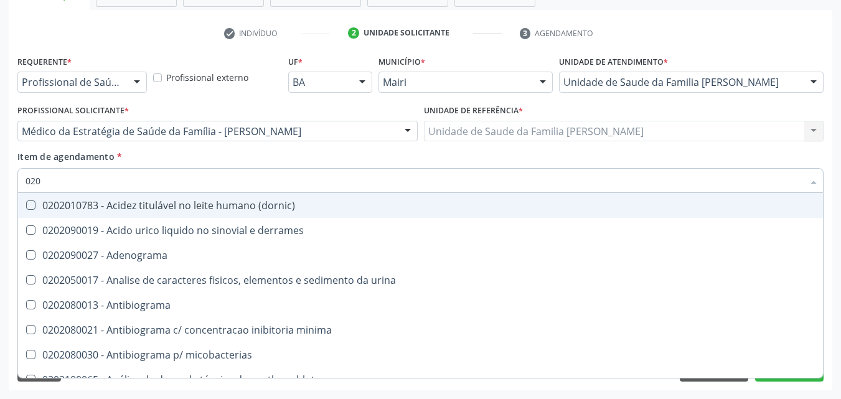
checkbox triglicerideos "true"
checkbox \(hav-igg\) "false"
checkbox bucomaxilofacial "false"
checkbox unilateral "false"
type input "02020"
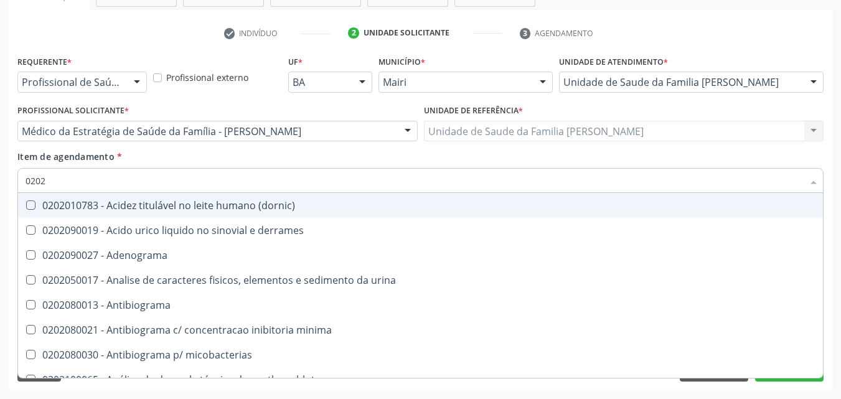
checkbox htlv-1 "true"
checkbox dosagens\) "false"
checkbox ionizavel "true"
checkbox catecolaminas "true"
checkbox total "false"
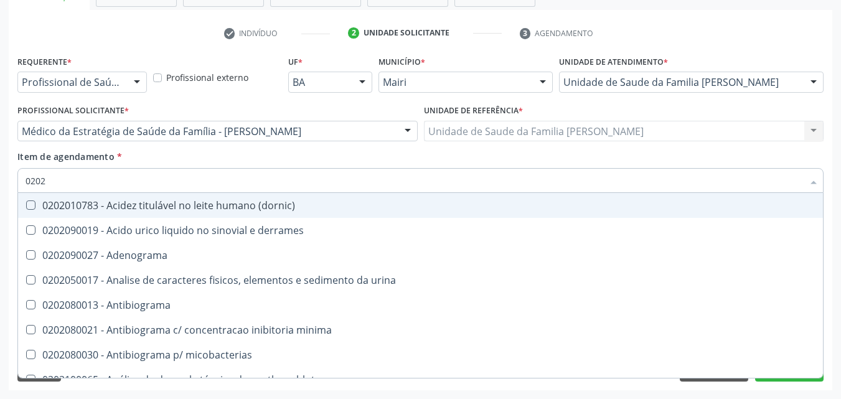
checkbox creatinina "false"
checkbox isomerase-fosfohexose "true"
checkbox potassio "false"
checkbox quinidina "true"
checkbox triglicerideos "false"
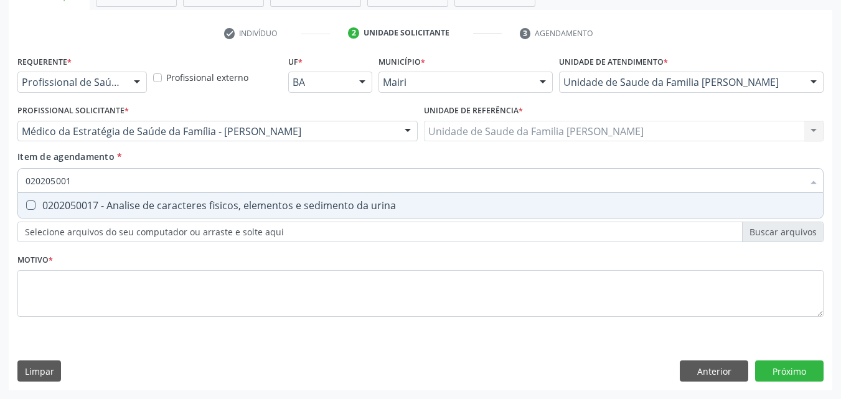
type input "0202050017"
click at [210, 203] on div "0202050017 - Analise de caracteres fisicos, elementos e sedimento da urina" at bounding box center [421, 205] width 790 height 10
checkbox urina "true"
type input "0"
checkbox urina "false"
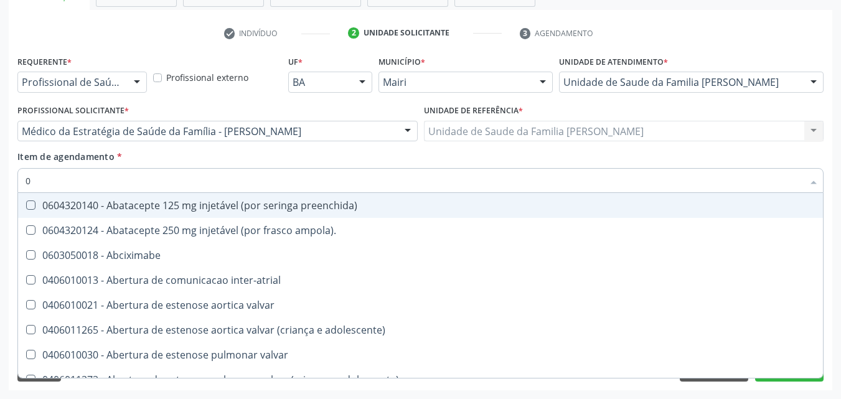
type input "02"
checkbox biotinidase "true"
checkbox urina "false"
checkbox alimentação "true"
checkbox estimulo "true"
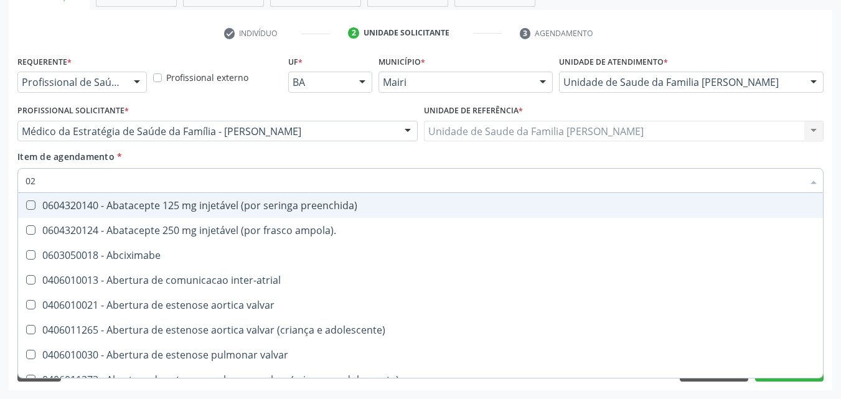
checkbox meckel "true"
checkbox redome\) "true"
checkbox Colpoperineocleise "true"
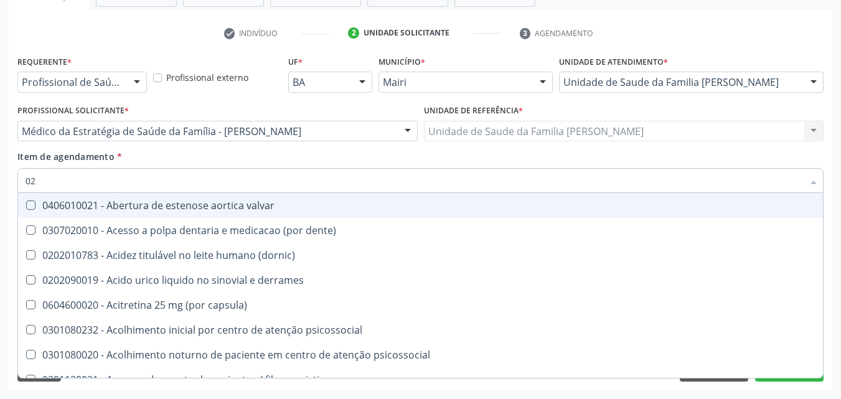
type input "020"
checkbox capsula\) "true"
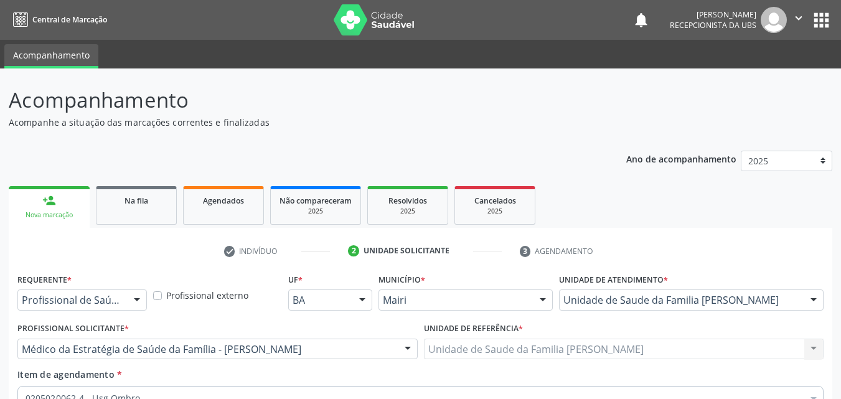
scroll to position [218, 0]
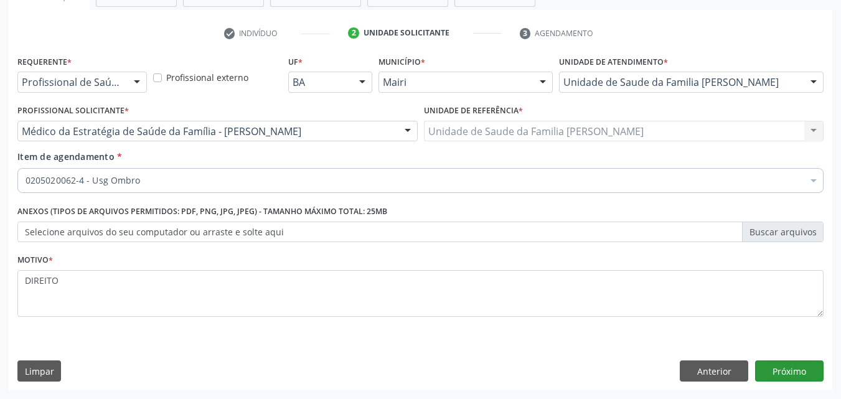
type textarea "DIREITO"
click at [772, 370] on button "Próximo" at bounding box center [789, 370] width 68 height 21
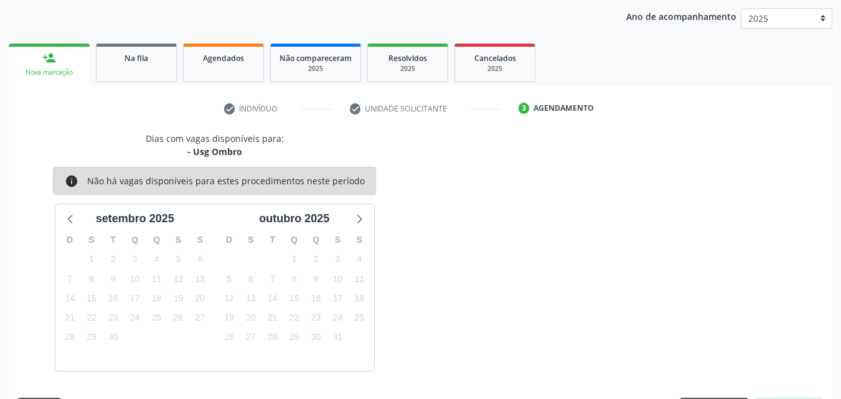
scroll to position [179, 0]
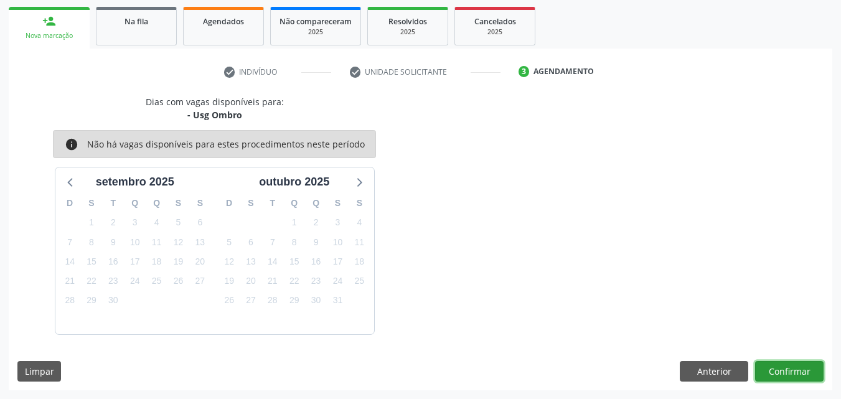
click at [772, 370] on button "Confirmar" at bounding box center [789, 371] width 68 height 21
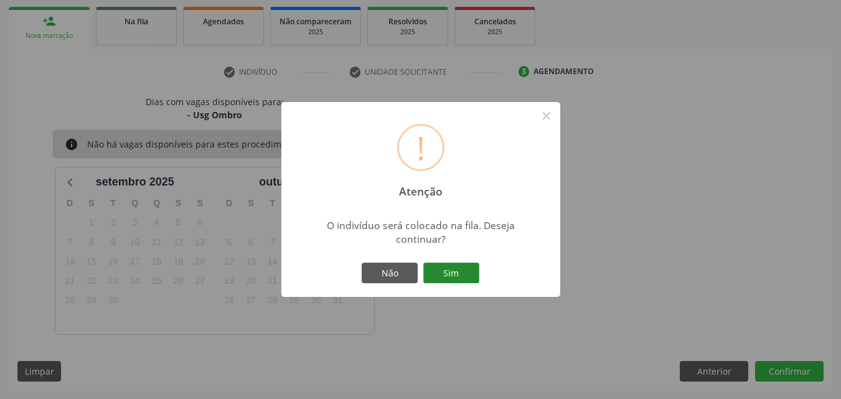
click at [465, 268] on button "Sim" at bounding box center [451, 273] width 56 height 21
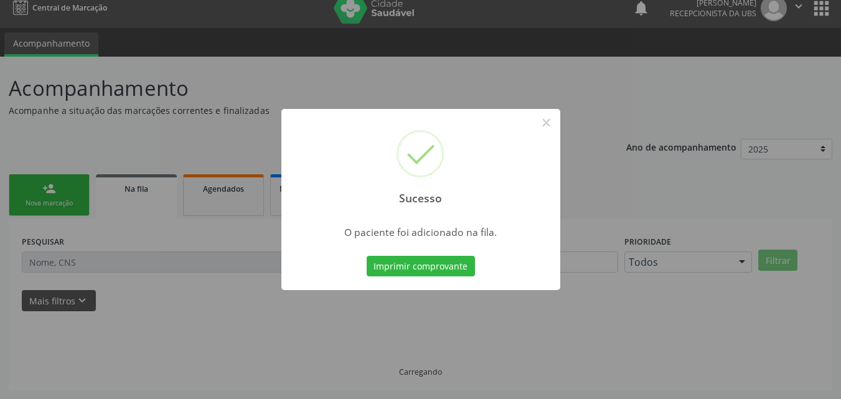
scroll to position [12, 0]
